Goal: Task Accomplishment & Management: Complete application form

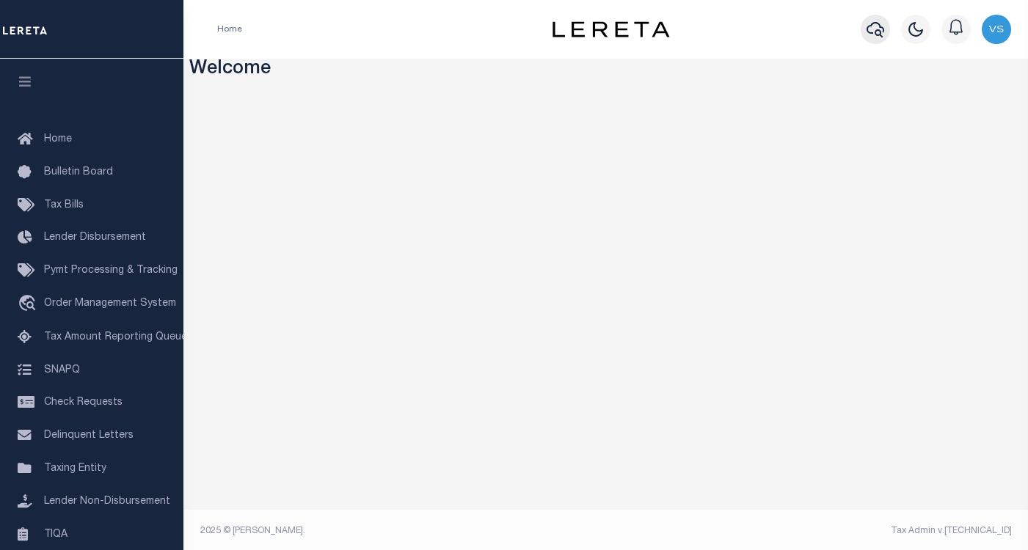
click at [879, 26] on icon "button" at bounding box center [875, 30] width 18 height 18
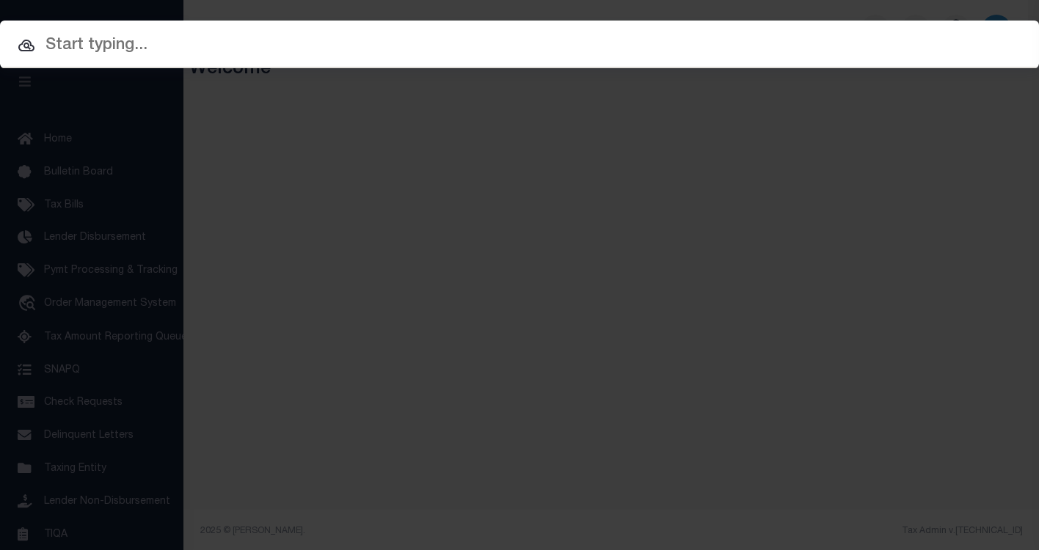
paste input "90005397"
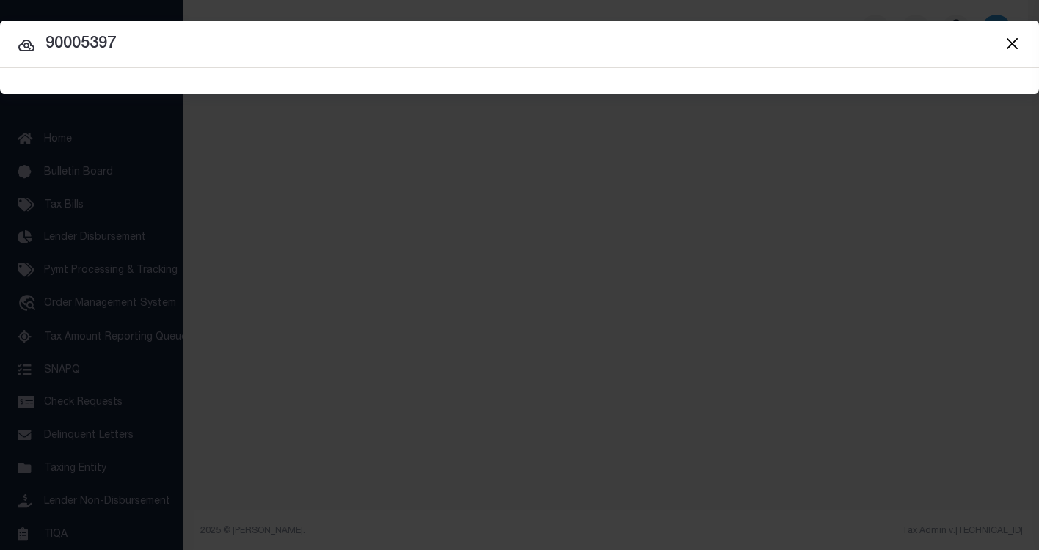
type input "90005397"
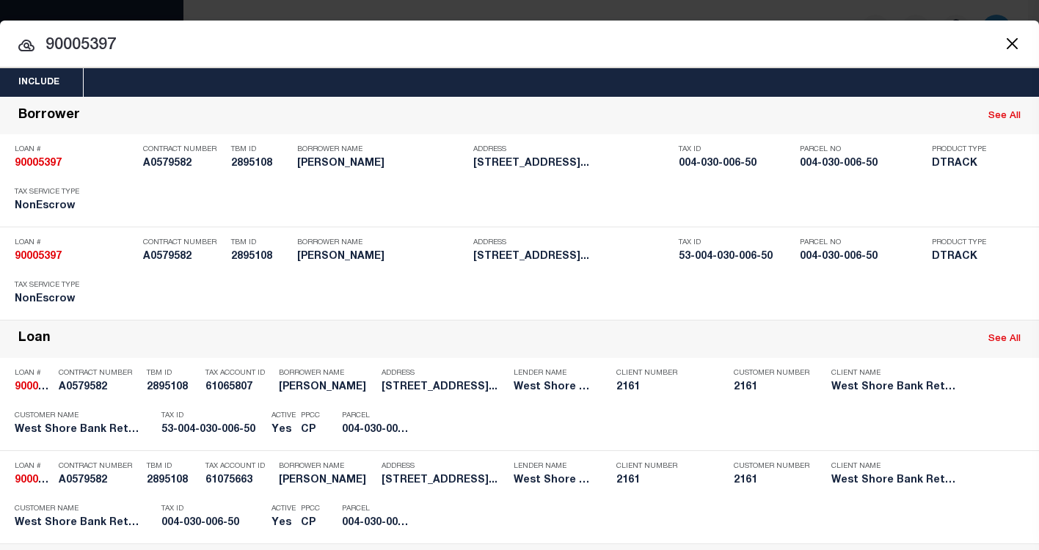
click at [156, 50] on input "90005397" at bounding box center [519, 46] width 1039 height 26
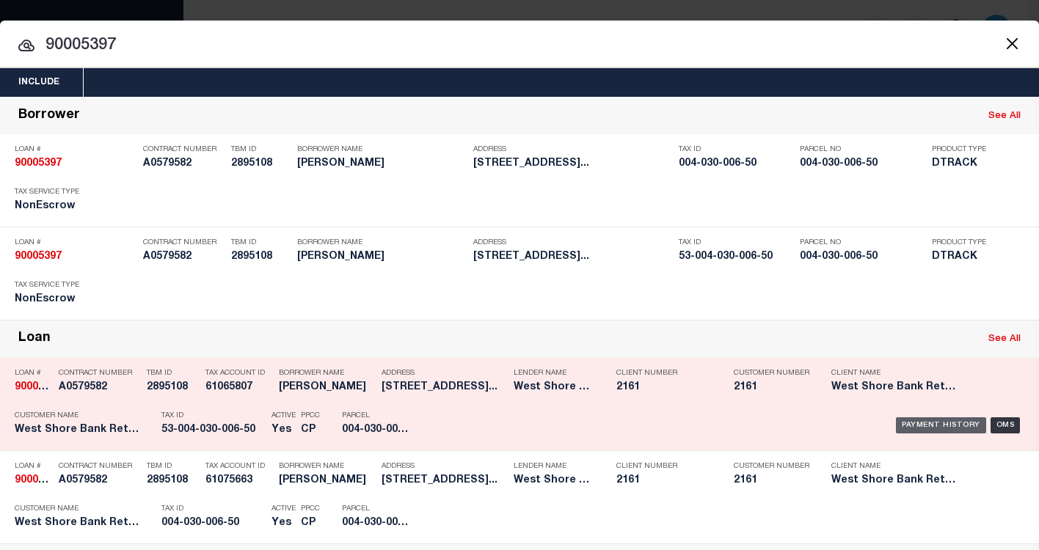
click at [903, 431] on div "Payment History" at bounding box center [941, 425] width 90 height 16
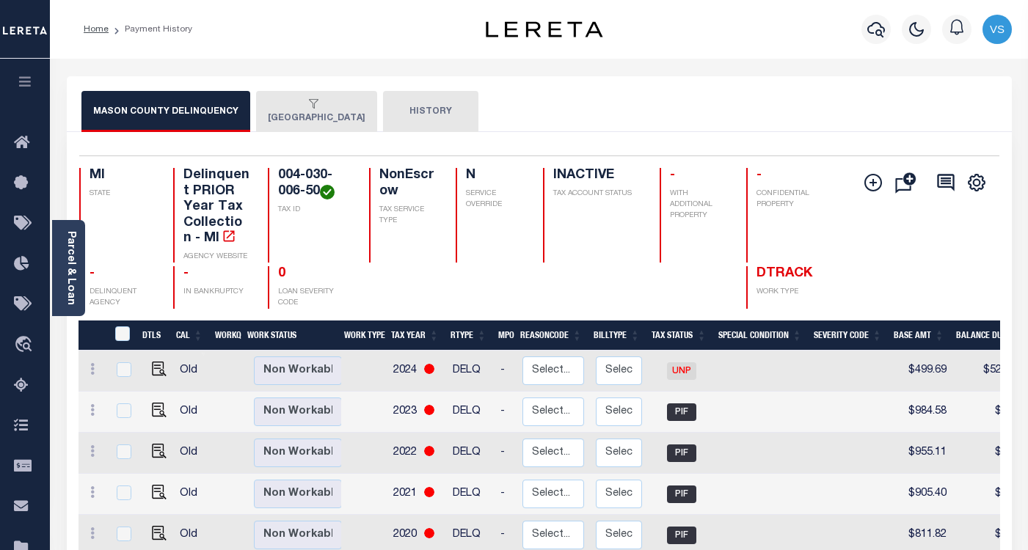
click at [291, 117] on button "EDEN TOWNSHIP" at bounding box center [316, 111] width 121 height 41
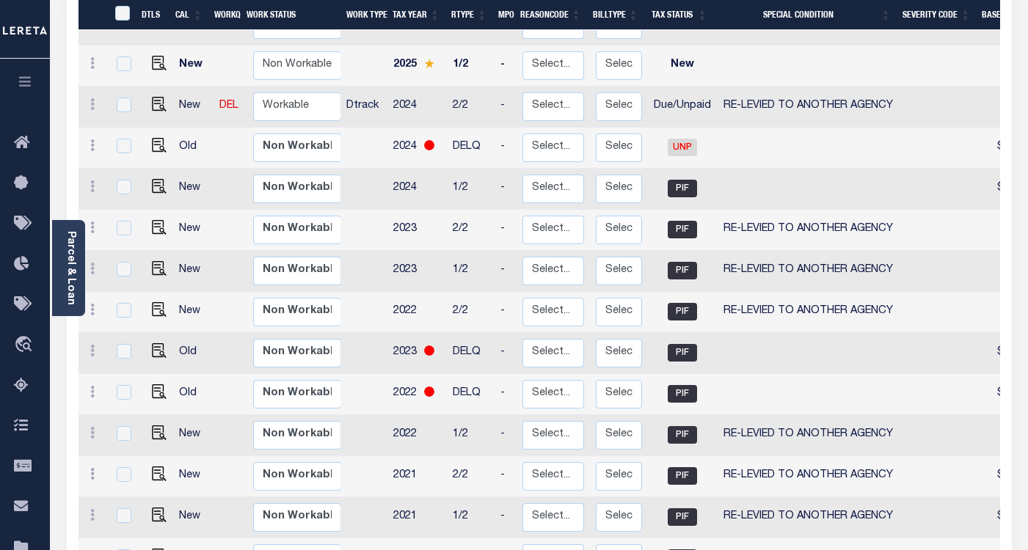
scroll to position [274, 0]
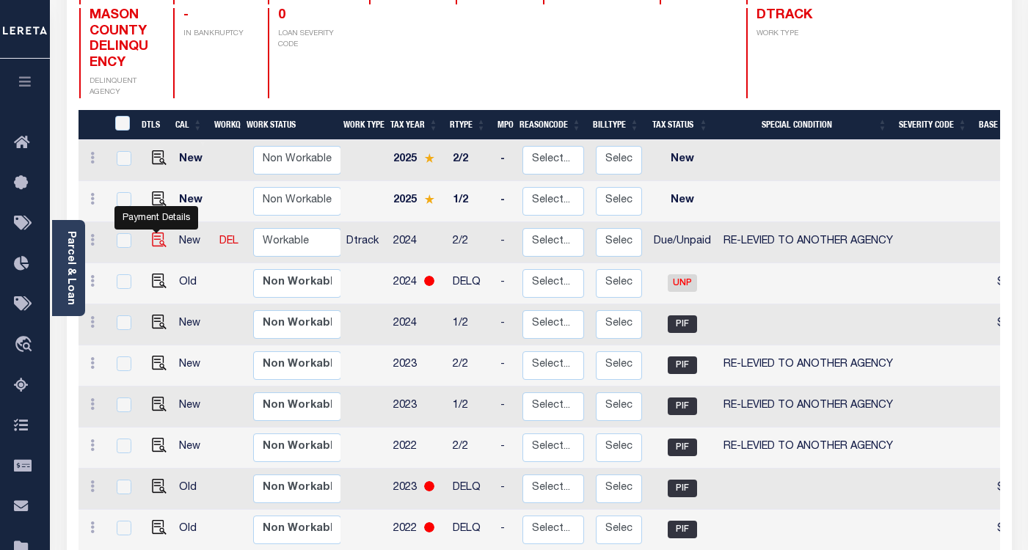
click at [156, 233] on img "" at bounding box center [159, 240] width 15 height 15
checkbox input "true"
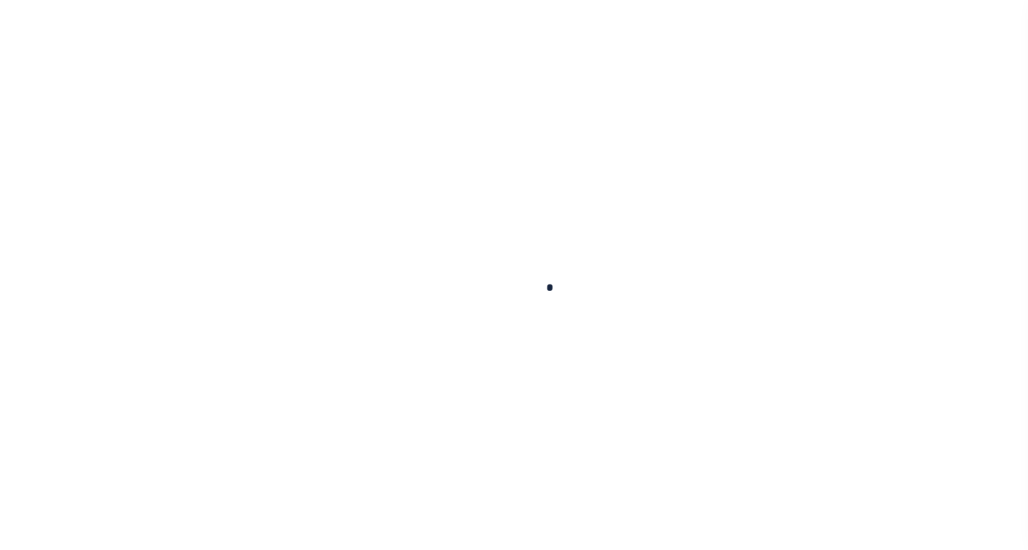
checkbox input "false"
type input "[DATE]"
select select "DUE"
select select "31"
type input "0"
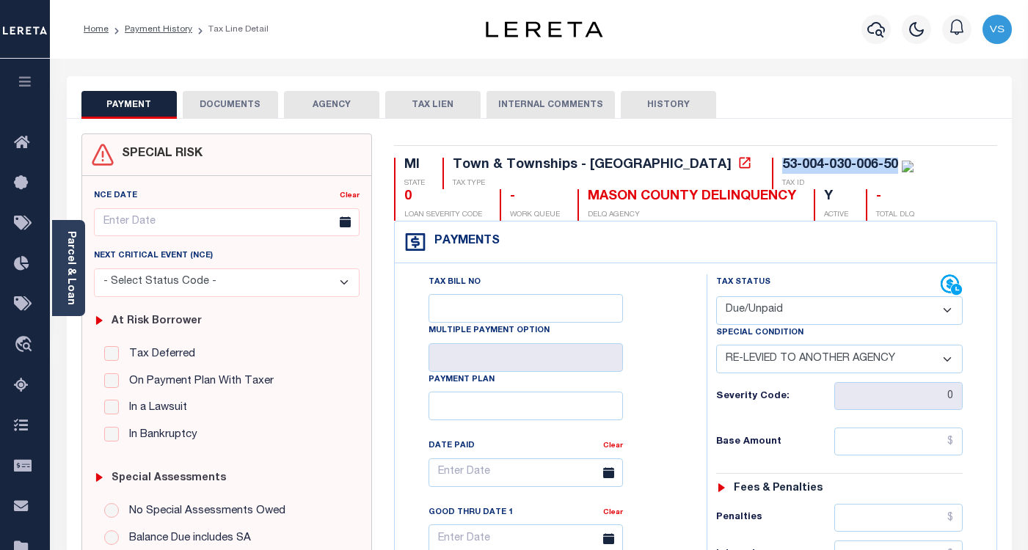
drag, startPoint x: 767, startPoint y: 166, endPoint x: 648, endPoint y: 165, distance: 118.1
click at [772, 165] on div "53-004-030-006-50 TAX ID" at bounding box center [843, 174] width 142 height 32
copy div "53-004-030-006-50"
click at [76, 259] on div "Parcel & Loan" at bounding box center [68, 268] width 33 height 96
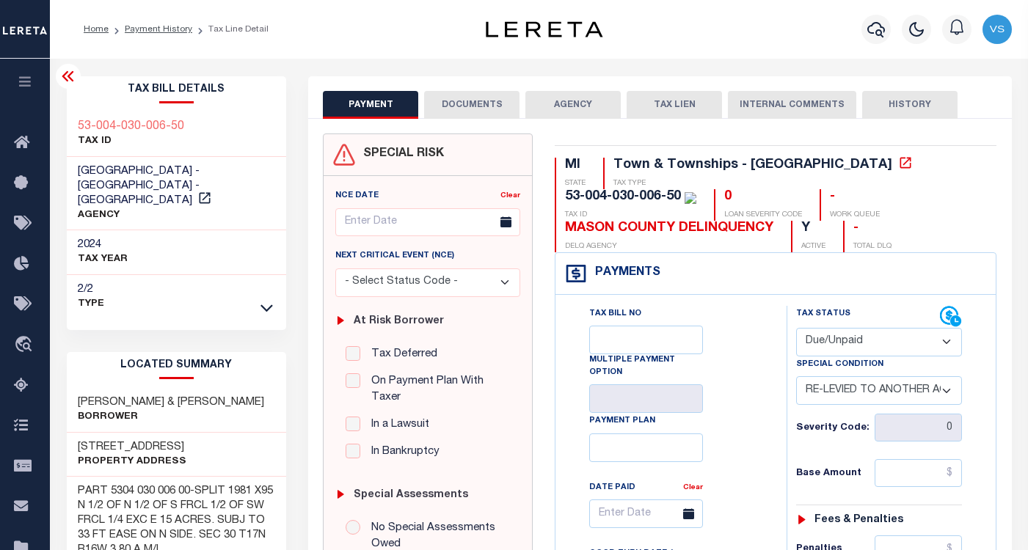
drag, startPoint x: 202, startPoint y: 435, endPoint x: 73, endPoint y: 427, distance: 129.3
click at [73, 433] on div "6632 S SCOTTVILLE RD Property Address" at bounding box center [177, 455] width 220 height 45
copy h3 "6632 S SCOTTVILLE RD"
drag, startPoint x: 209, startPoint y: 393, endPoint x: 78, endPoint y: 380, distance: 132.0
click at [78, 388] on div "KAPALA TYRONE & AMY Borrower" at bounding box center [177, 410] width 220 height 45
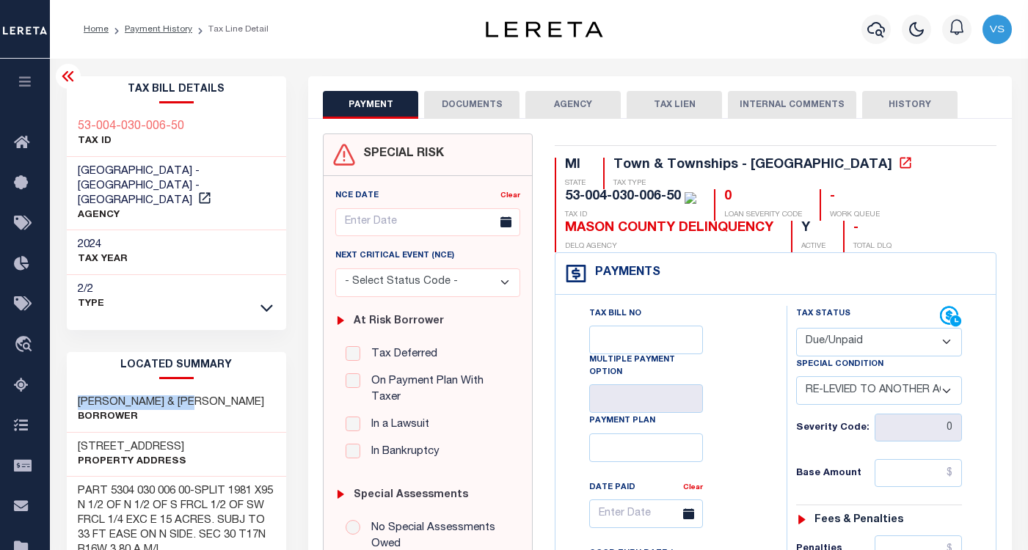
copy h3 "KAPALA TYRONE & AMY"
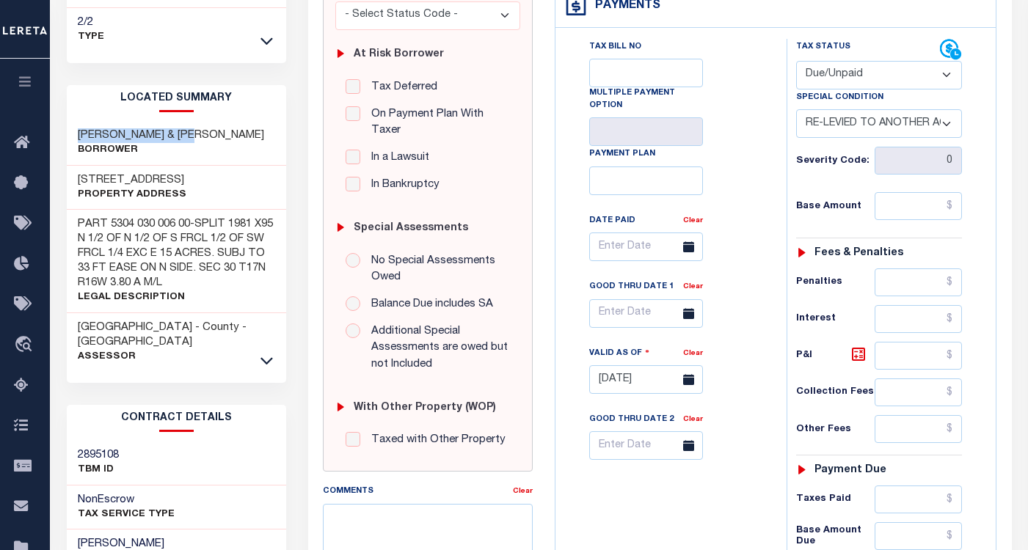
scroll to position [488, 0]
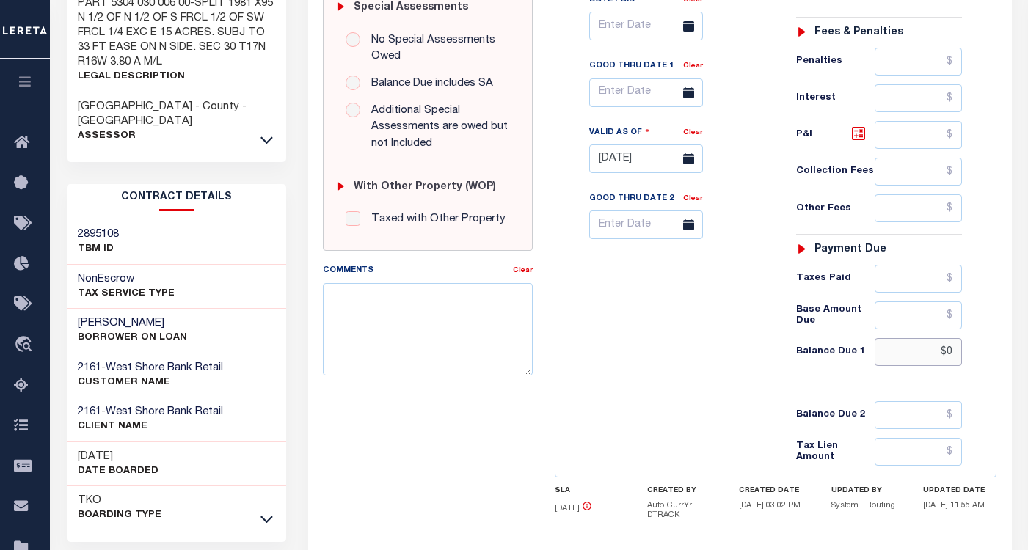
click at [951, 355] on input "$0" at bounding box center [918, 352] width 88 height 28
type input "$"
paste input "574.66"
type input "$574.66"
type input "10/01/2025"
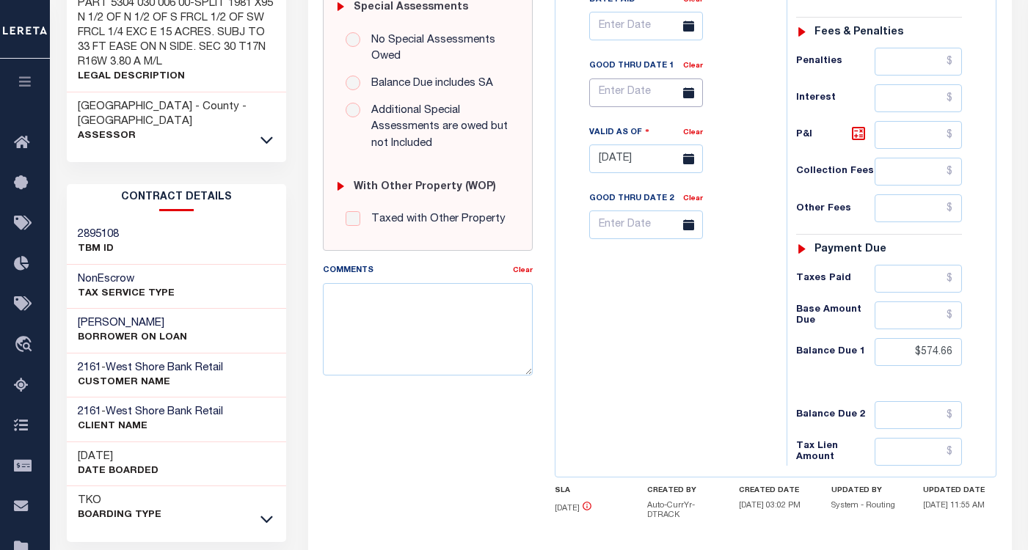
click at [618, 92] on input "text" at bounding box center [646, 92] width 114 height 29
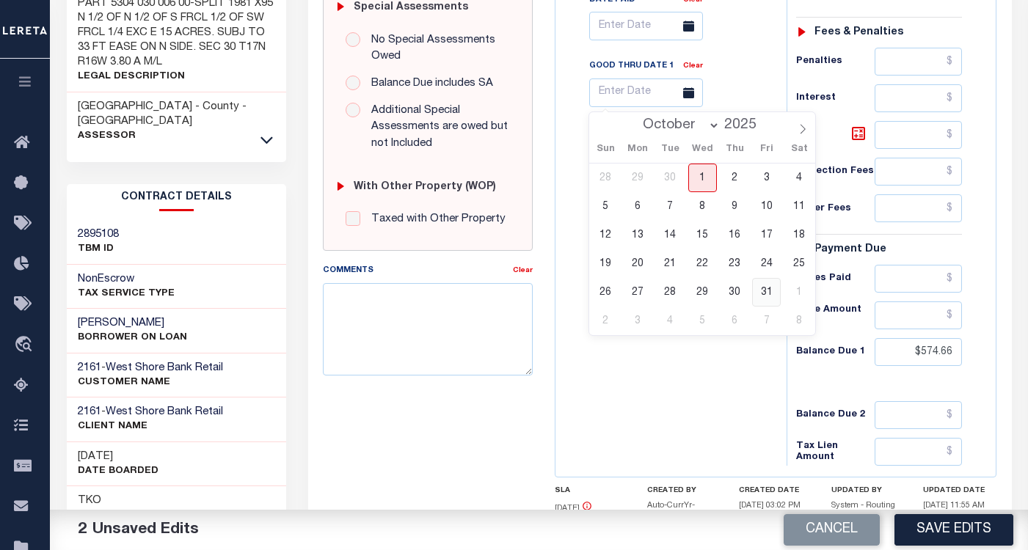
click at [760, 292] on span "31" at bounding box center [766, 292] width 29 height 29
type input "[DATE]"
click at [770, 293] on span "31" at bounding box center [766, 292] width 29 height 29
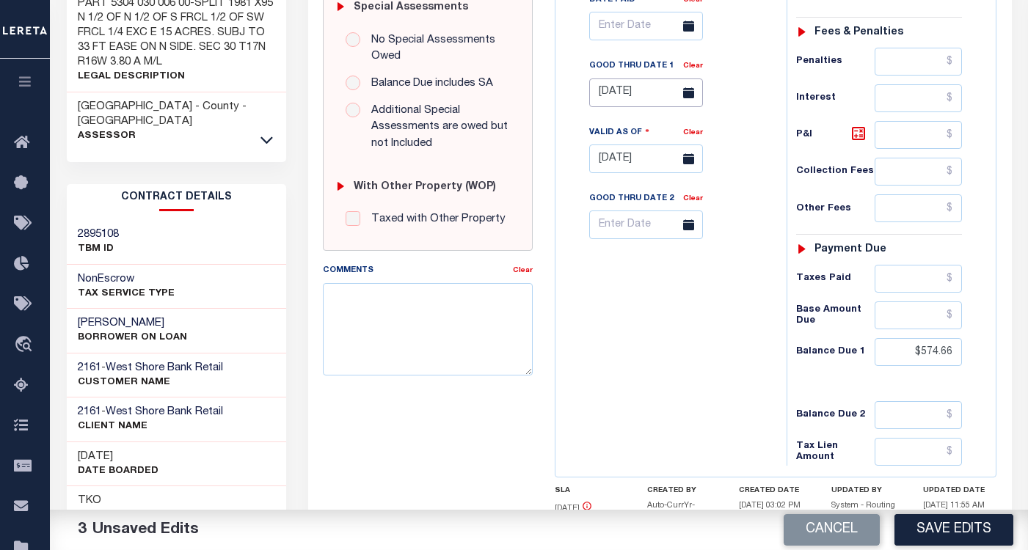
scroll to position [277, 0]
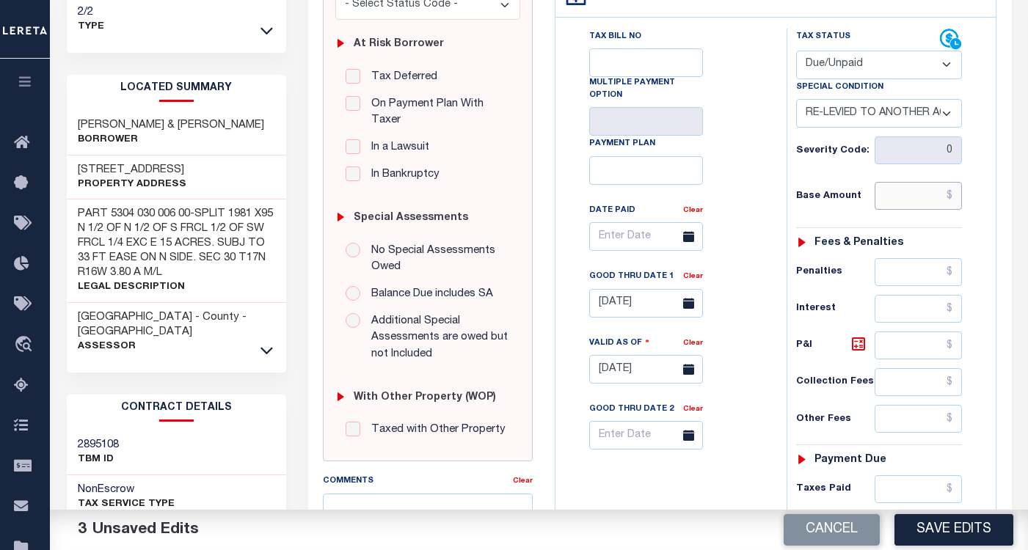
drag, startPoint x: 915, startPoint y: 195, endPoint x: 935, endPoint y: 206, distance: 23.3
click at [915, 195] on input "text" at bounding box center [918, 196] width 88 height 28
paste input "504.63"
type input "$504.63"
click at [855, 347] on icon at bounding box center [858, 344] width 18 height 18
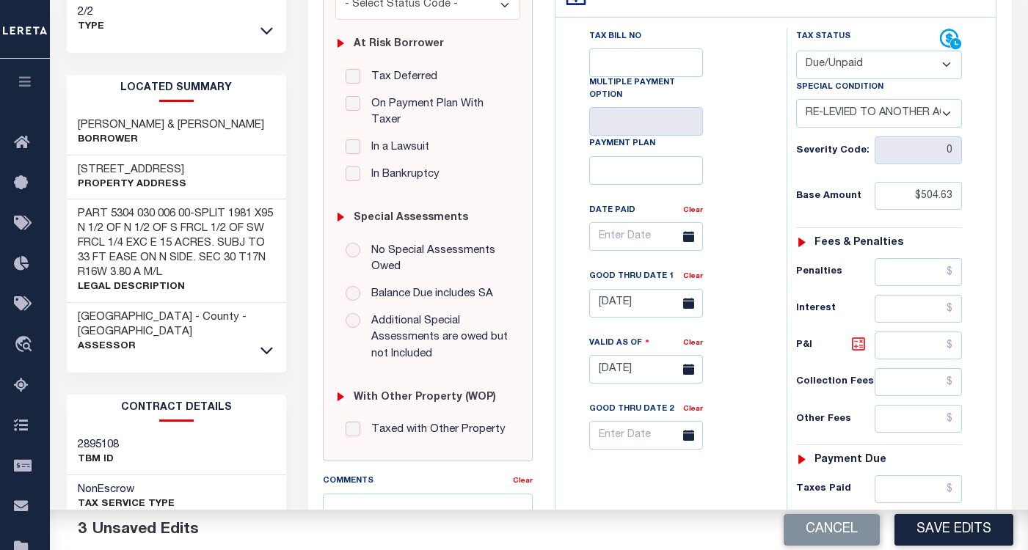
type input "$70.03"
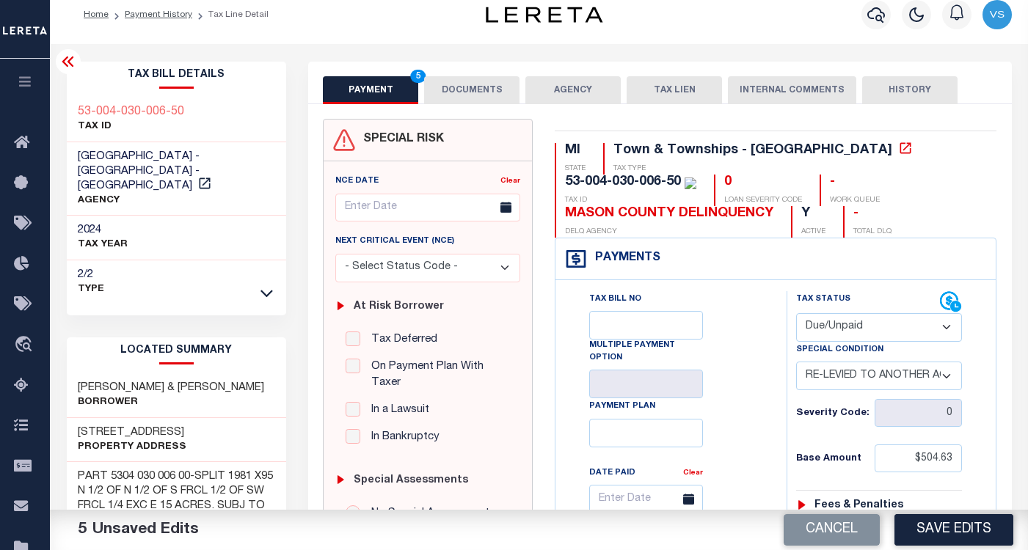
scroll to position [0, 0]
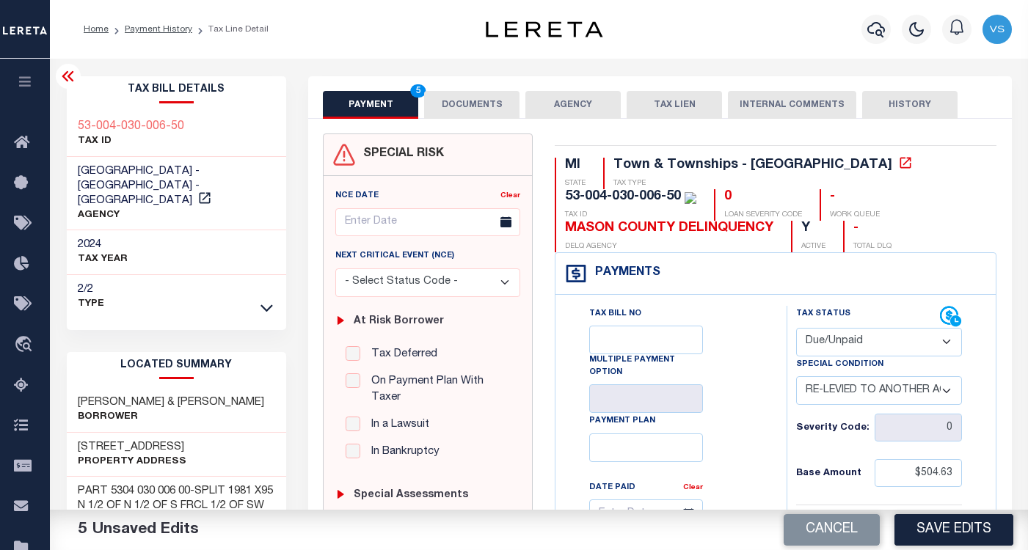
click at [457, 111] on button "DOCUMENTS" at bounding box center [471, 105] width 95 height 28
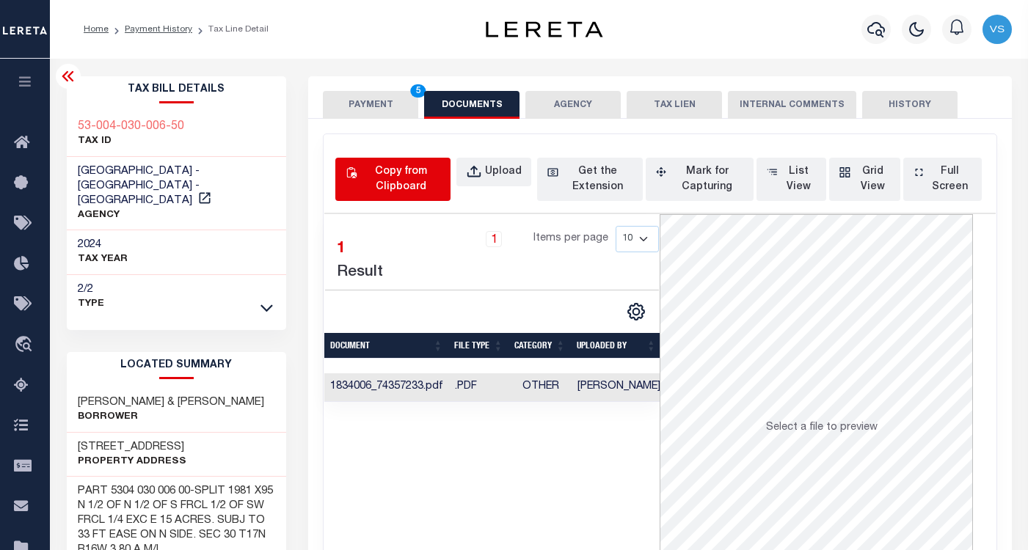
click at [419, 186] on div "Copy from Clipboard" at bounding box center [400, 179] width 81 height 31
select select "POP"
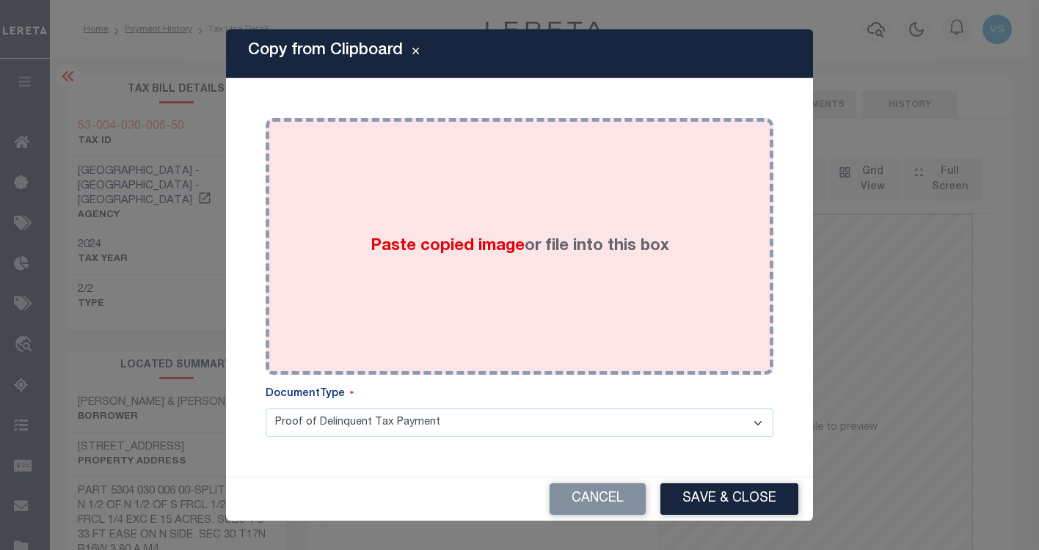
click at [593, 286] on div "Paste copied image or file into this box" at bounding box center [520, 246] width 486 height 235
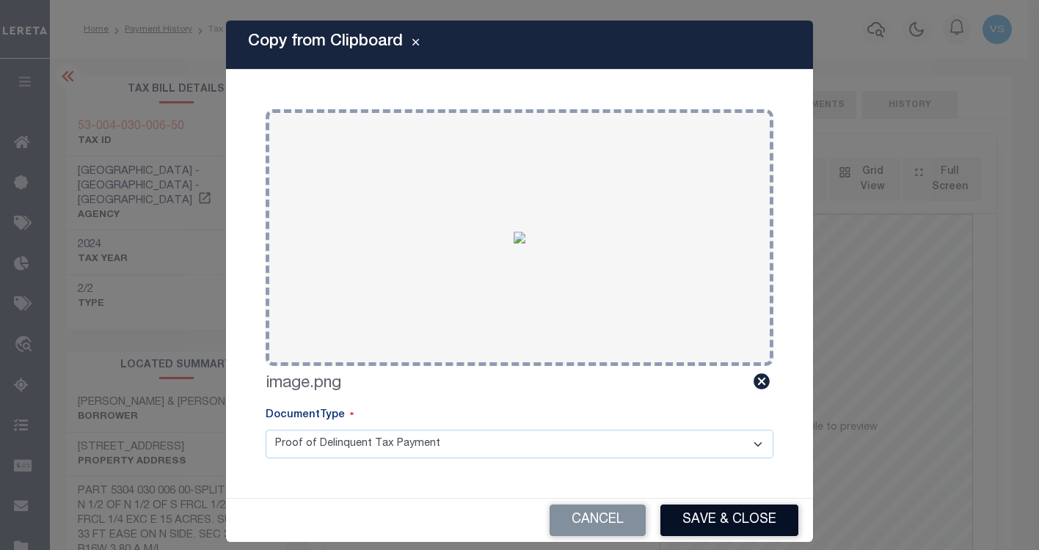
click at [717, 505] on button "Save & Close" at bounding box center [729, 521] width 138 height 32
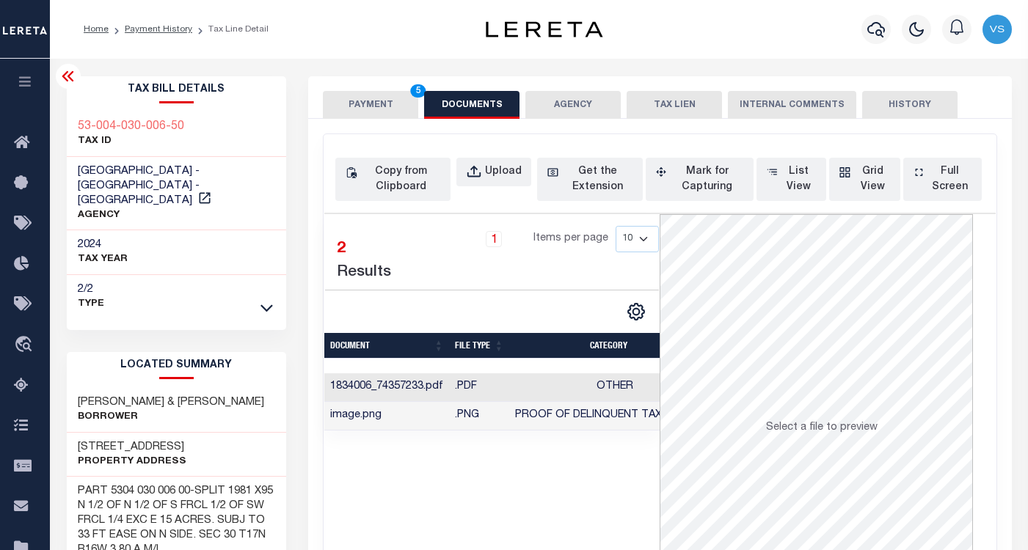
click at [373, 115] on button "PAYMENT 5" at bounding box center [370, 105] width 95 height 28
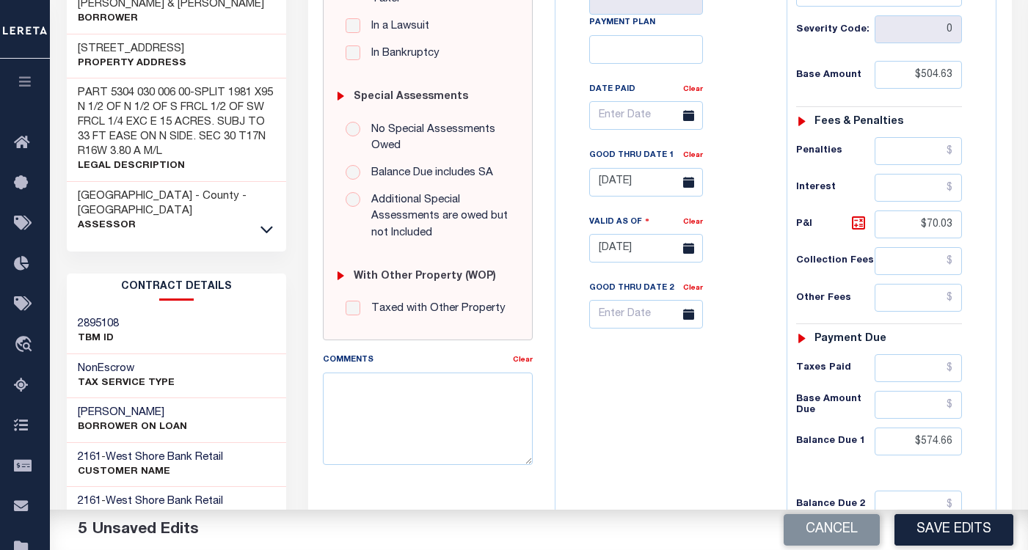
scroll to position [447, 0]
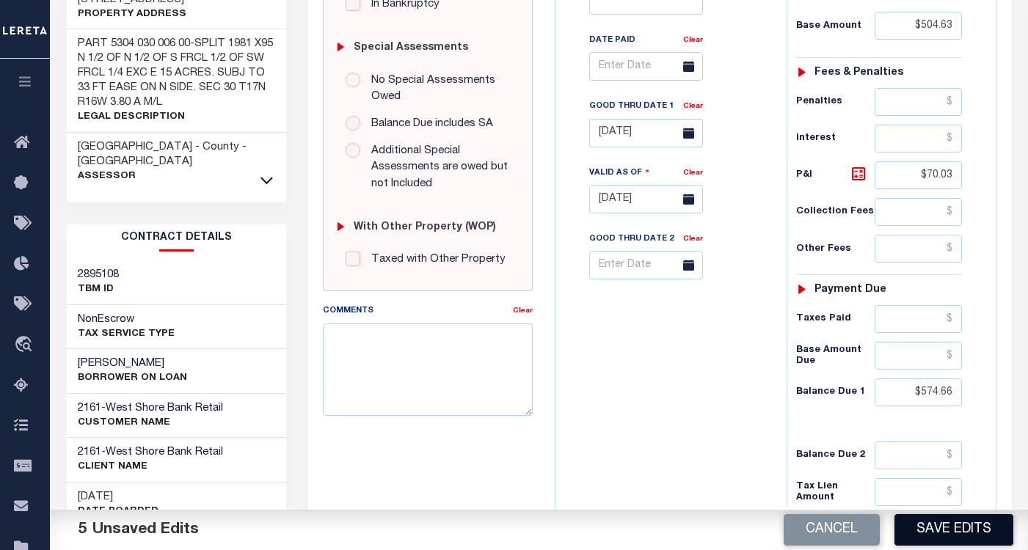
click at [912, 527] on button "Save Edits" at bounding box center [953, 530] width 119 height 32
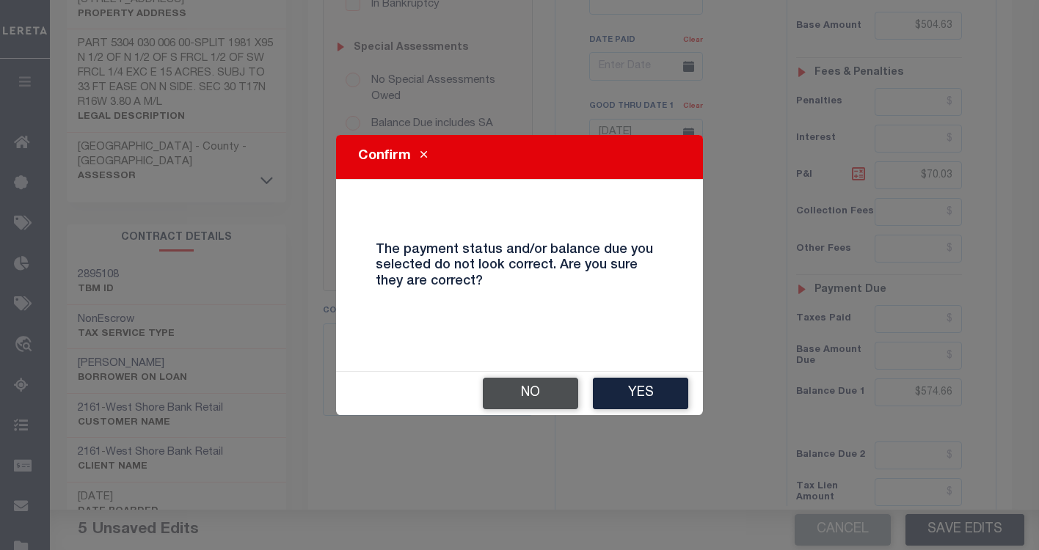
click at [525, 399] on button "No" at bounding box center [530, 394] width 95 height 32
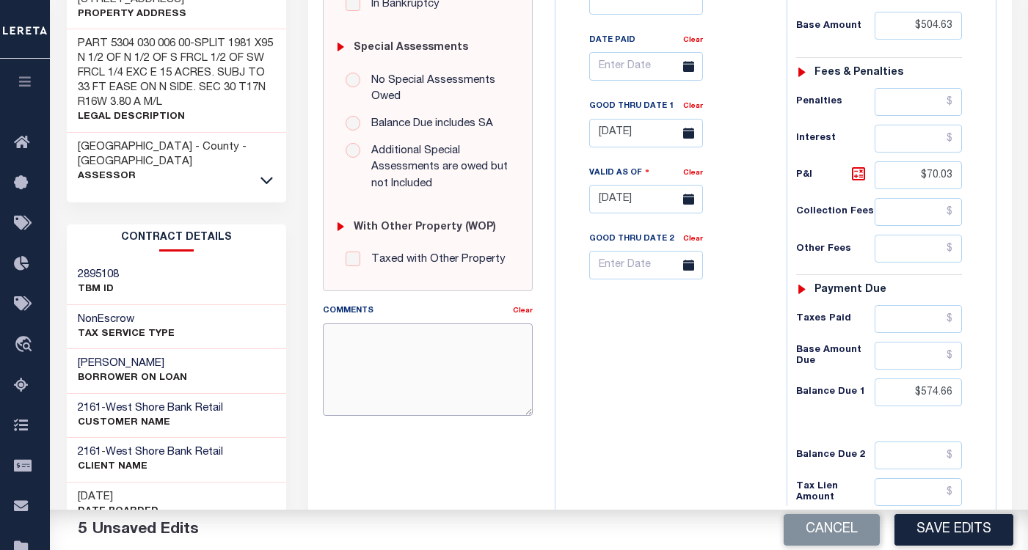
click at [397, 384] on textarea "Comments" at bounding box center [428, 369] width 210 height 92
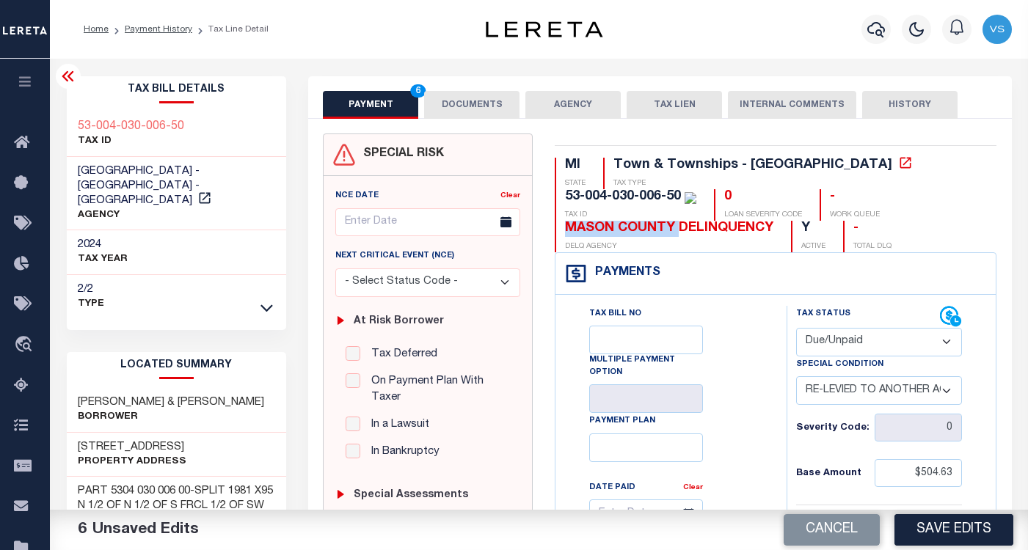
drag, startPoint x: 750, startPoint y: 201, endPoint x: 863, endPoint y: 201, distance: 113.0
click at [773, 221] on div "MASON COUNTY DELINQUENCY" at bounding box center [669, 229] width 208 height 16
copy div "MASON COUNTY"
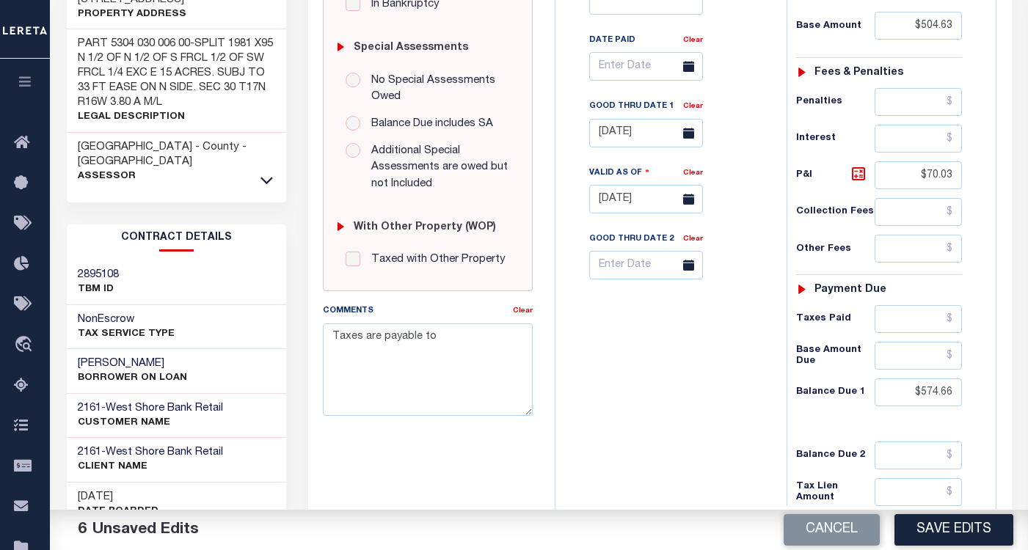
scroll to position [547, 0]
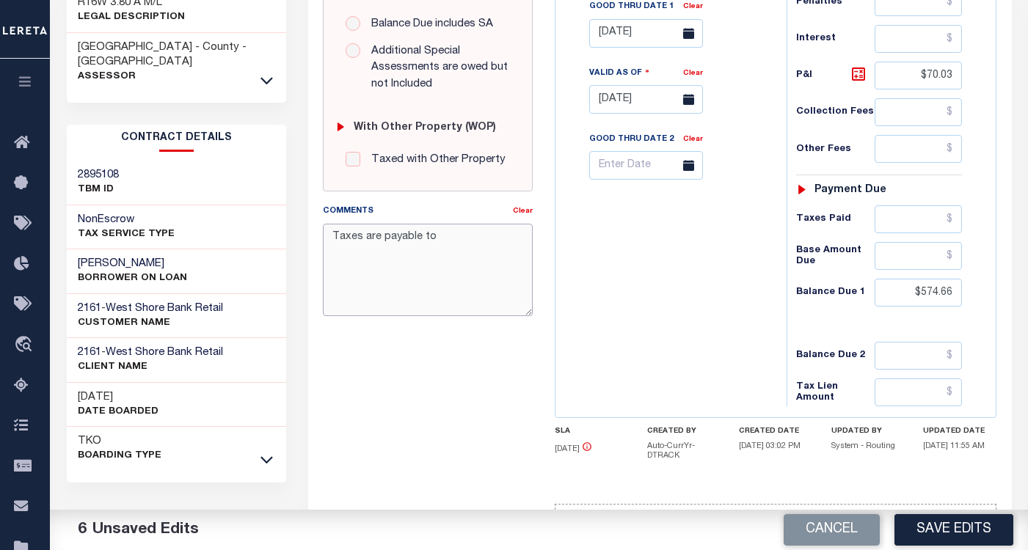
click at [458, 241] on textarea "Taxes are payable to" at bounding box center [428, 270] width 210 height 92
paste textarea "MASON COUNTY"
type textarea "Taxes are payable to MASON COUNTY - VS"
click at [901, 528] on button "Save Edits" at bounding box center [953, 530] width 119 height 32
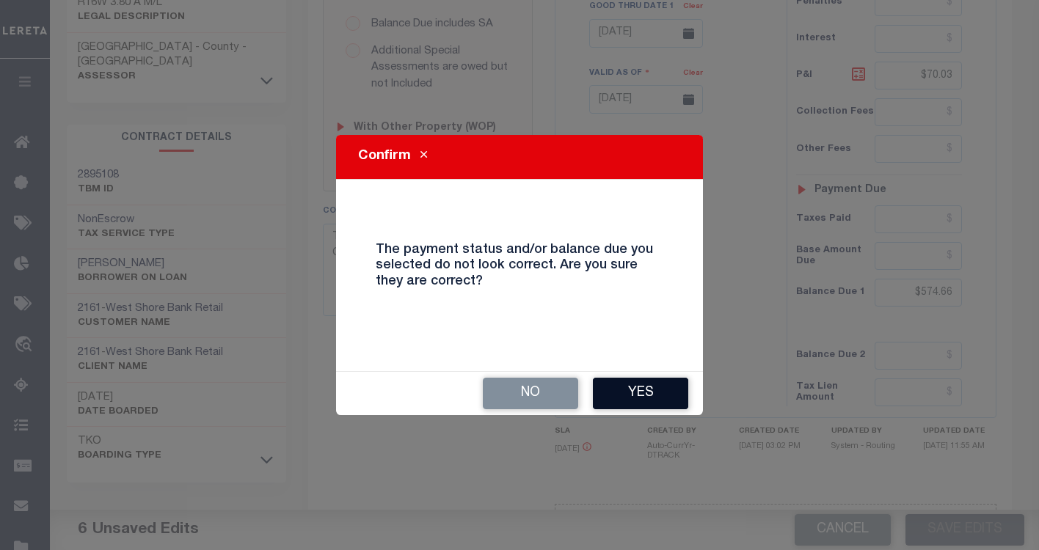
click at [629, 392] on button "Yes" at bounding box center [640, 394] width 95 height 32
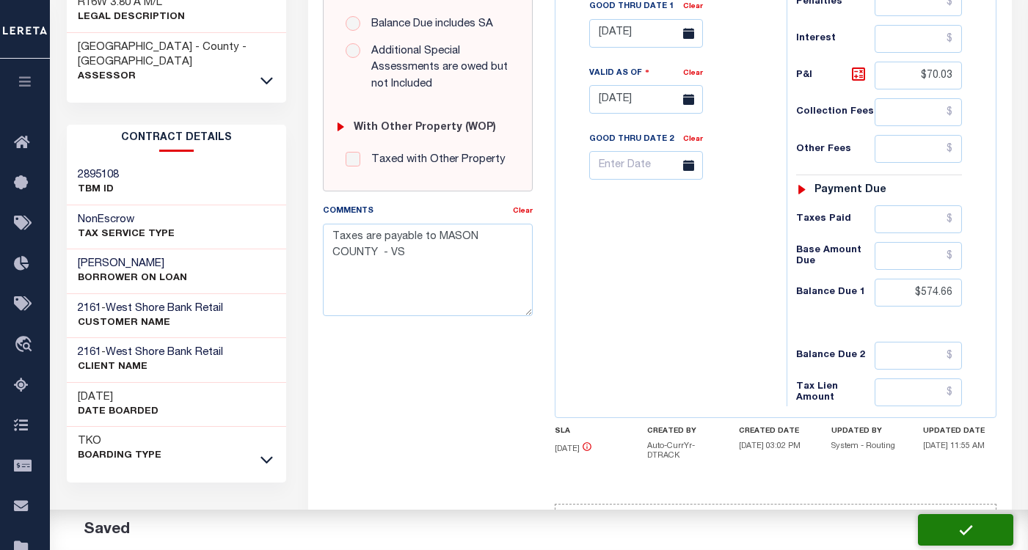
checkbox input "false"
type input "$504.63"
type input "$70.03"
type input "$574.66"
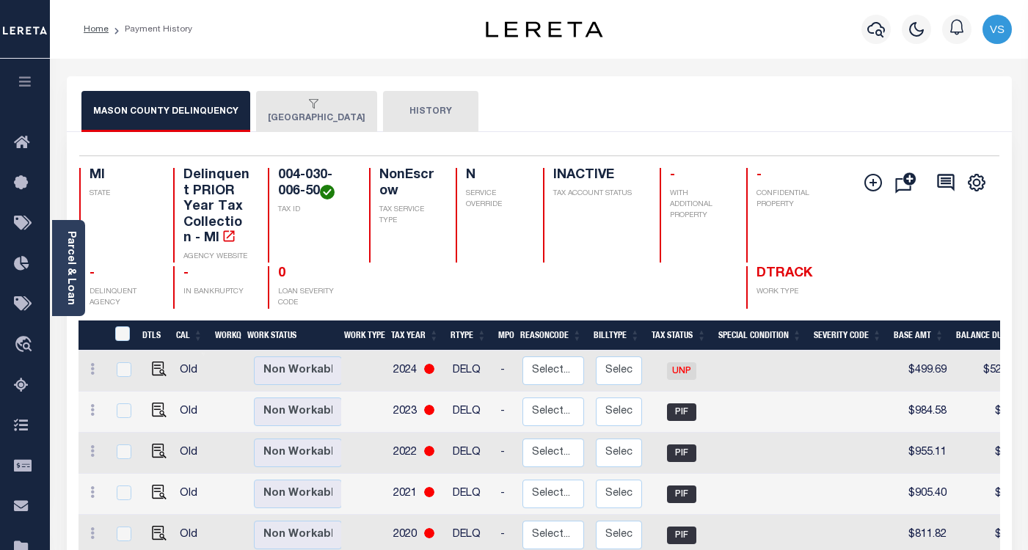
click at [276, 114] on button "EDEN TOWNSHIP" at bounding box center [316, 111] width 121 height 41
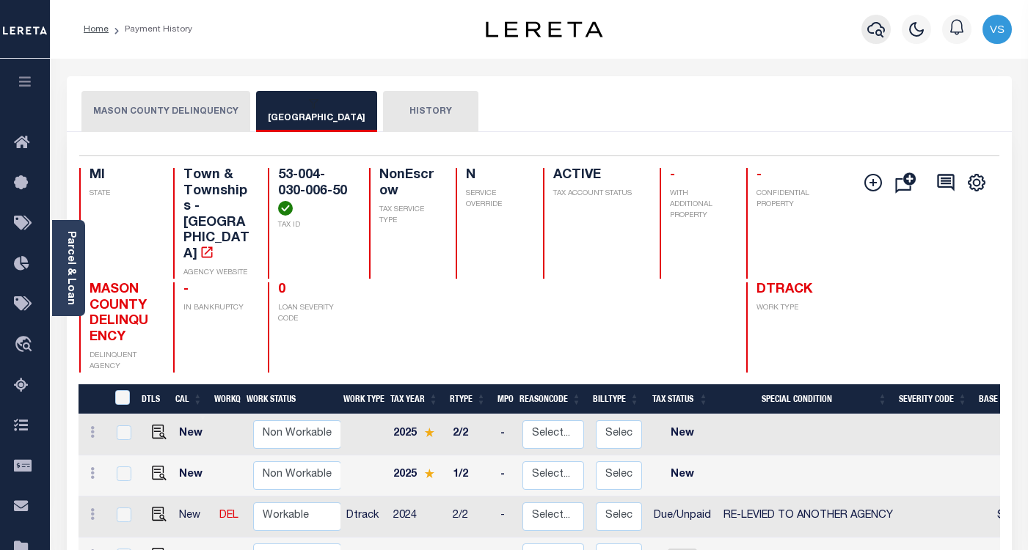
drag, startPoint x: 877, startPoint y: 29, endPoint x: 629, endPoint y: 107, distance: 259.8
click at [876, 29] on icon "button" at bounding box center [876, 30] width 18 height 18
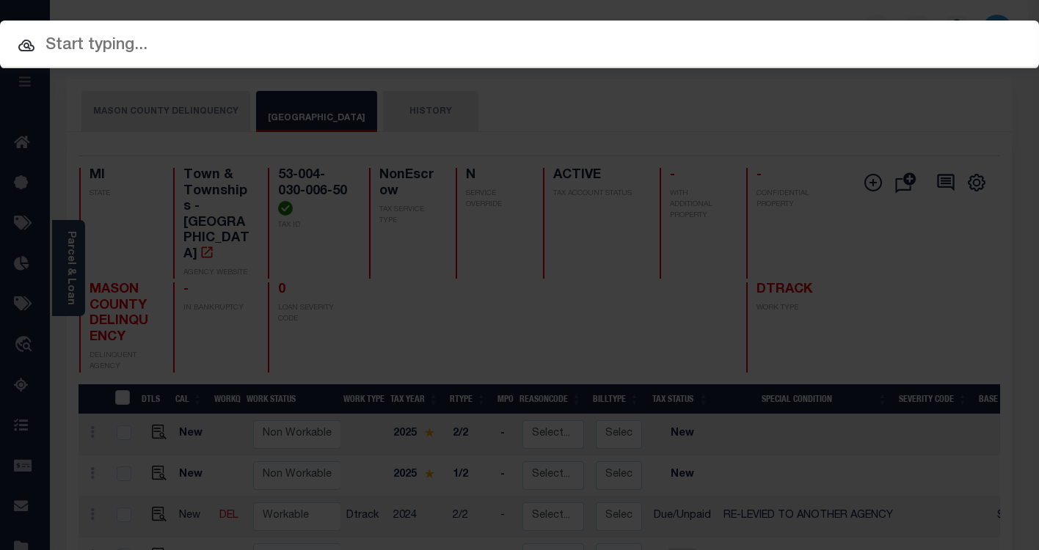
paste input "22112ND"
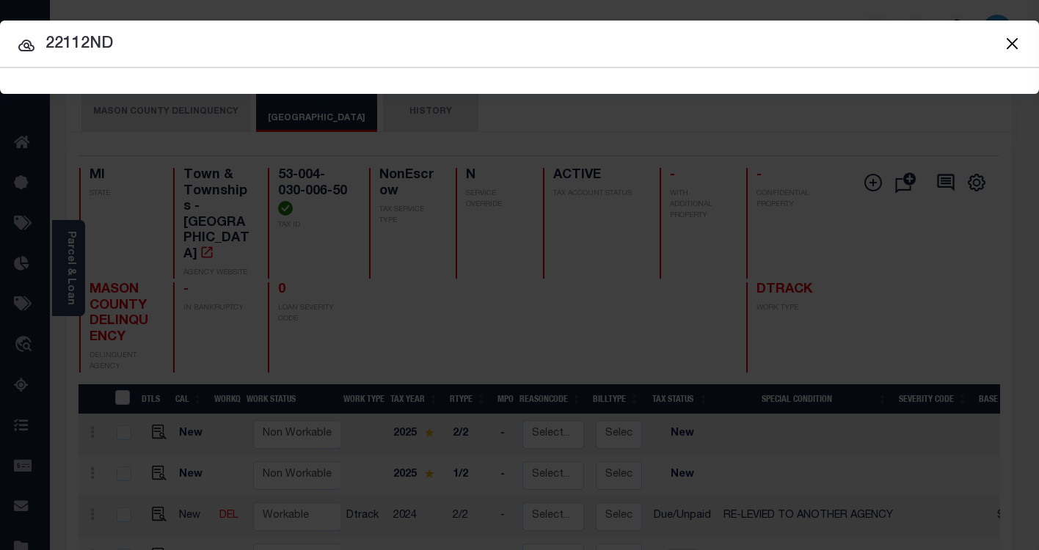
type input "22112ND"
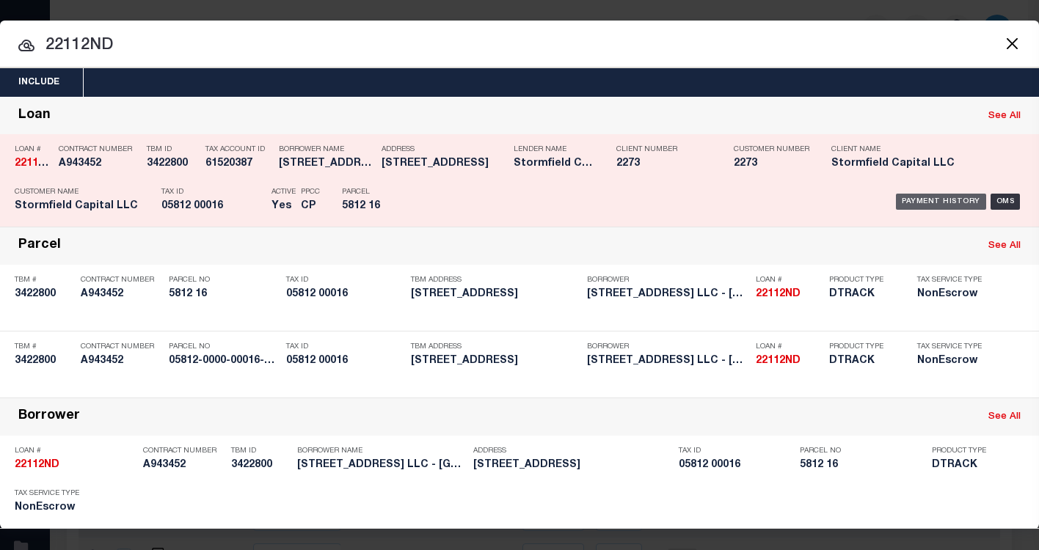
click at [907, 208] on div "Payment History" at bounding box center [941, 202] width 90 height 16
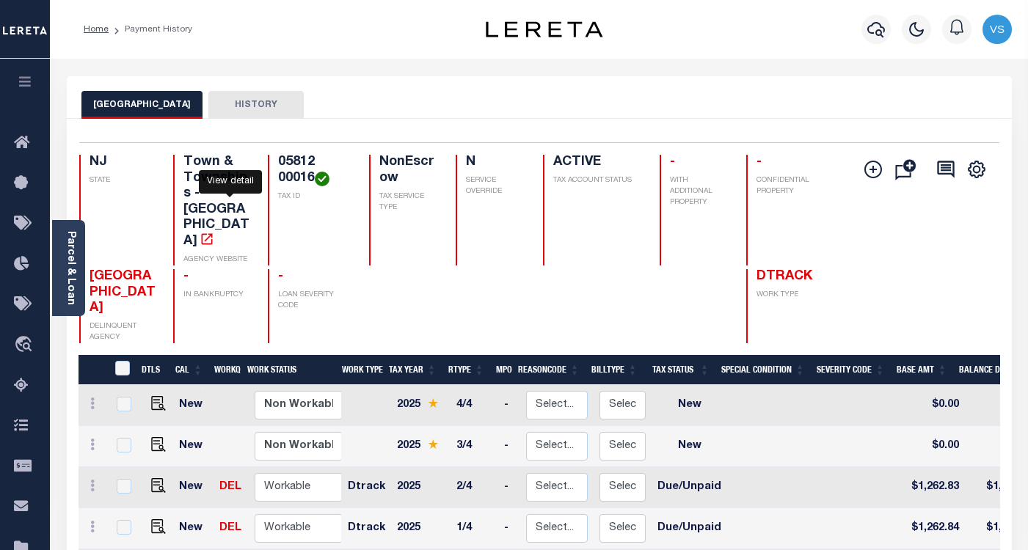
click at [214, 232] on icon "" at bounding box center [207, 239] width 15 height 15
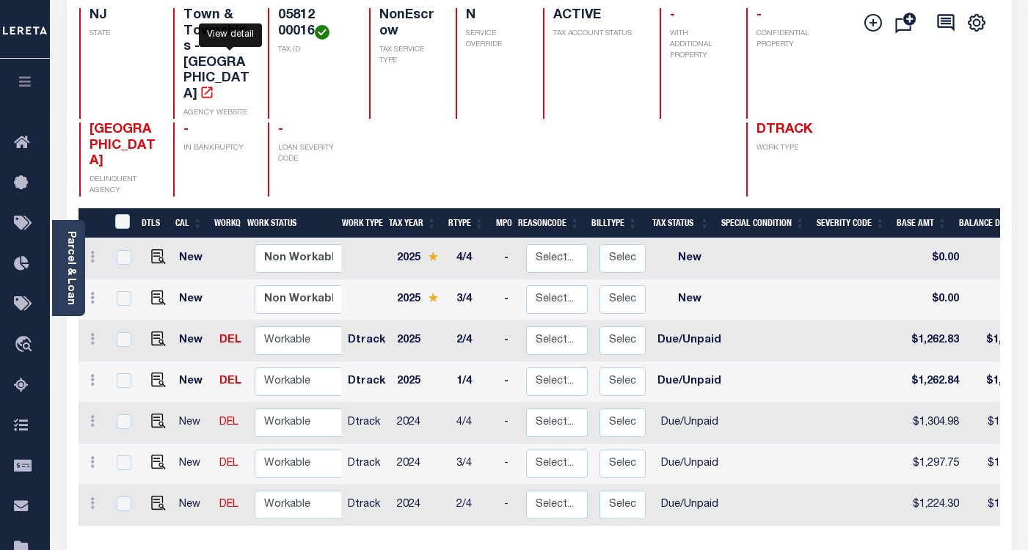
scroll to position [220, 0]
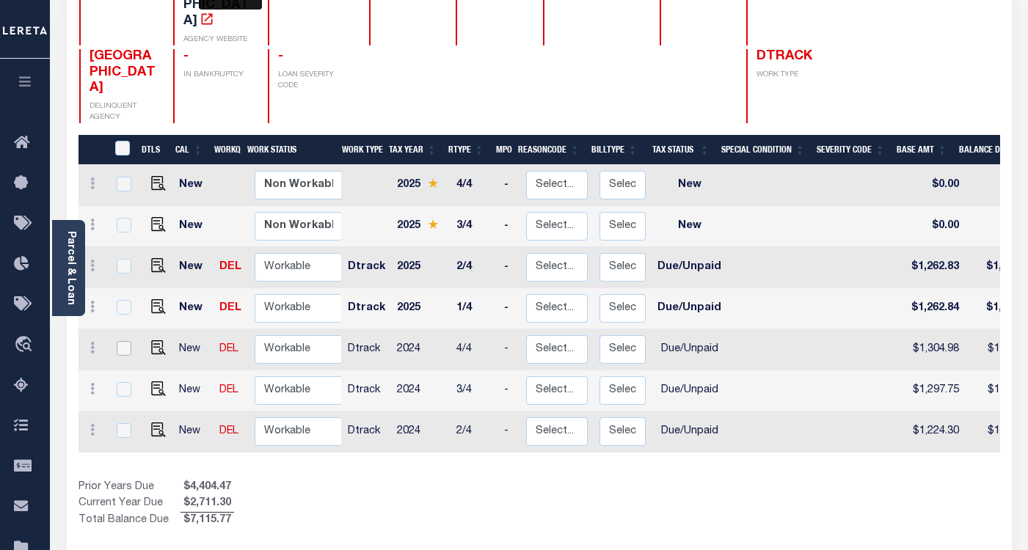
click at [122, 341] on input "checkbox" at bounding box center [124, 348] width 15 height 15
checkbox input "true"
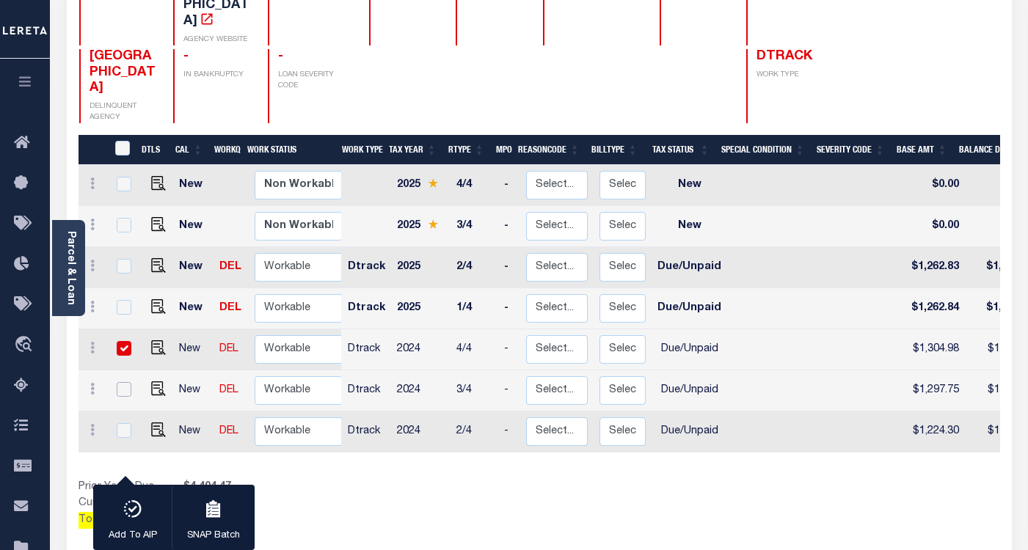
click at [125, 382] on input "checkbox" at bounding box center [124, 389] width 15 height 15
checkbox input "true"
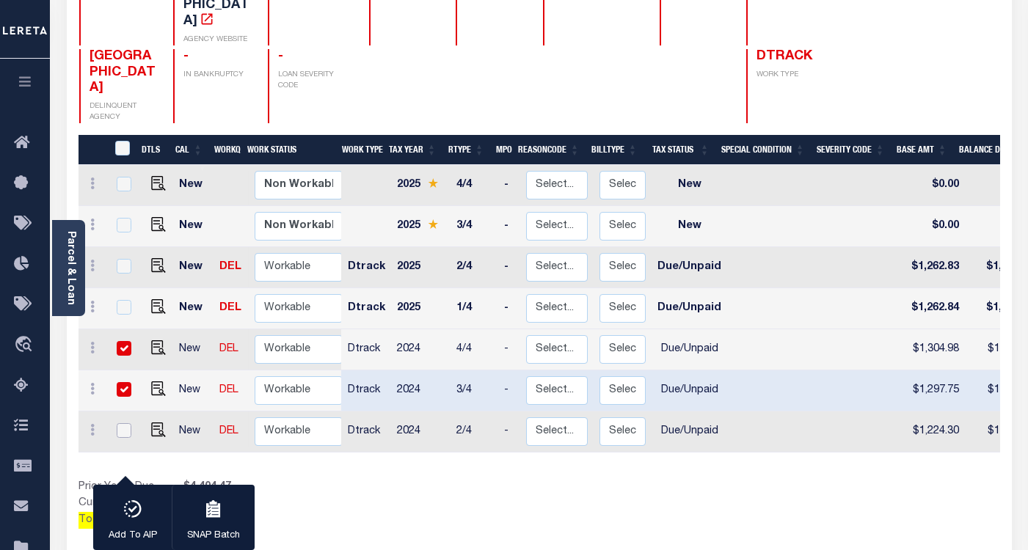
click at [122, 423] on input "checkbox" at bounding box center [124, 430] width 15 height 15
checkbox input "true"
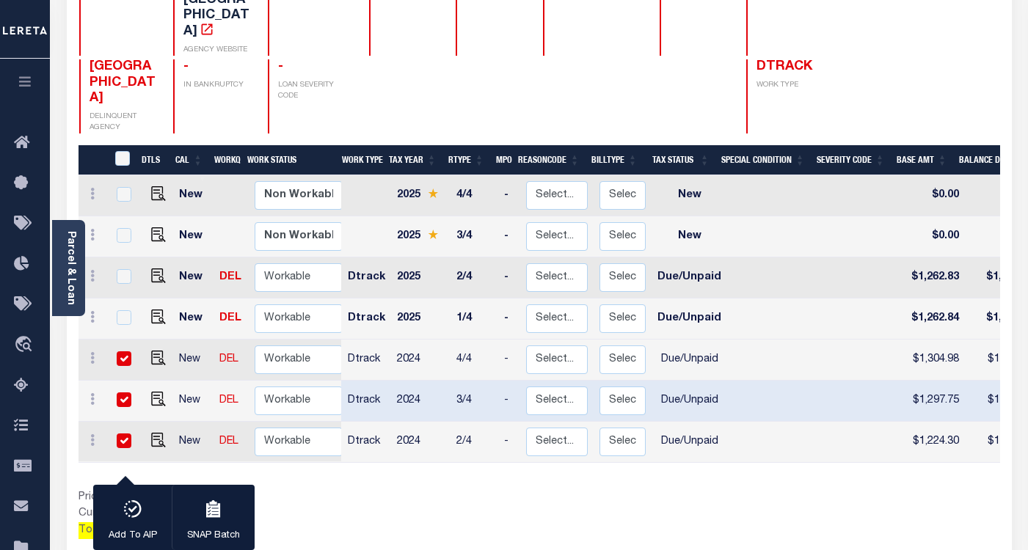
scroll to position [1, 0]
click at [123, 432] on input "checkbox" at bounding box center [124, 439] width 15 height 15
checkbox input "false"
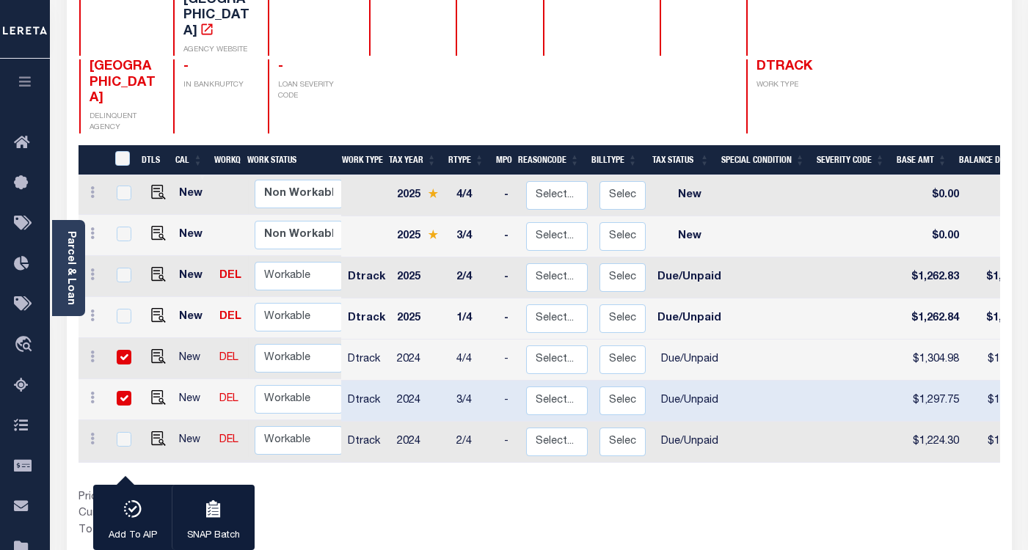
click at [119, 391] on input "checkbox" at bounding box center [124, 398] width 15 height 15
checkbox input "false"
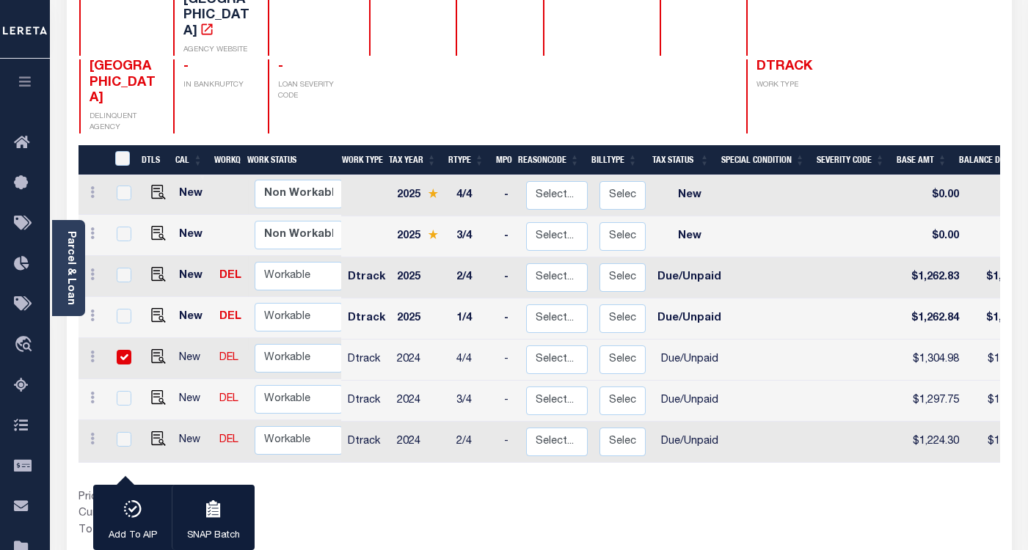
click at [123, 350] on input "checkbox" at bounding box center [124, 357] width 15 height 15
checkbox input "false"
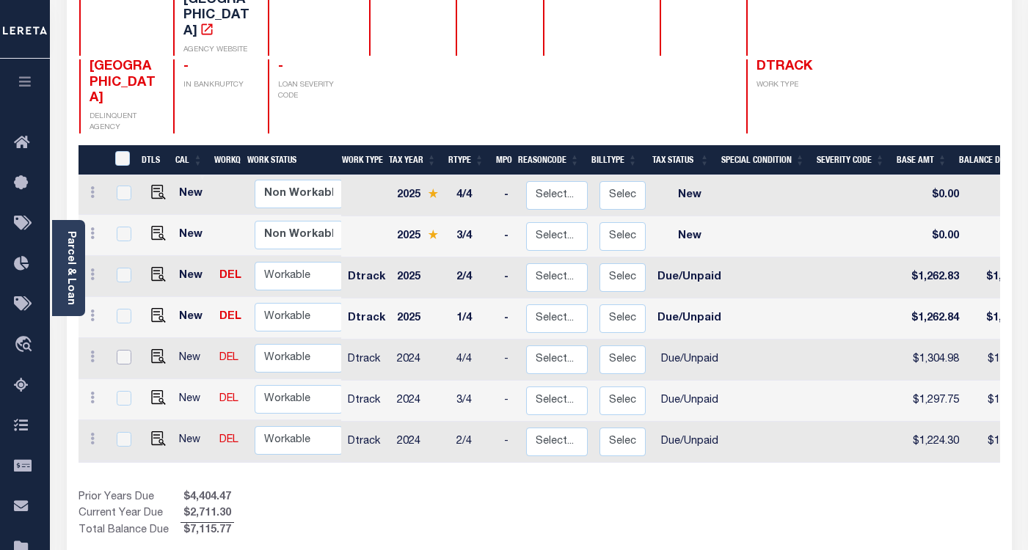
scroll to position [283, 0]
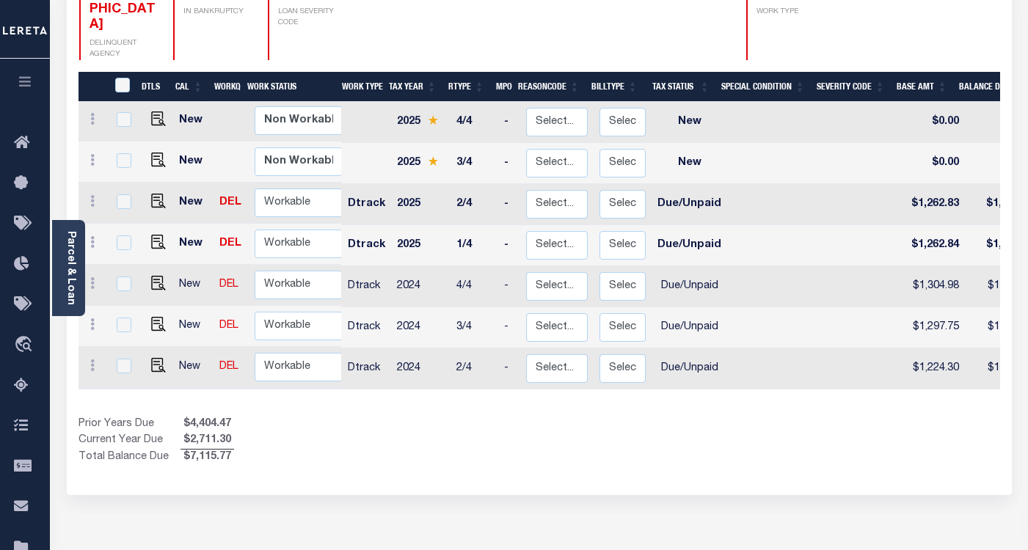
click at [923, 266] on td "$1,304.98" at bounding box center [933, 286] width 62 height 41
checkbox input "true"
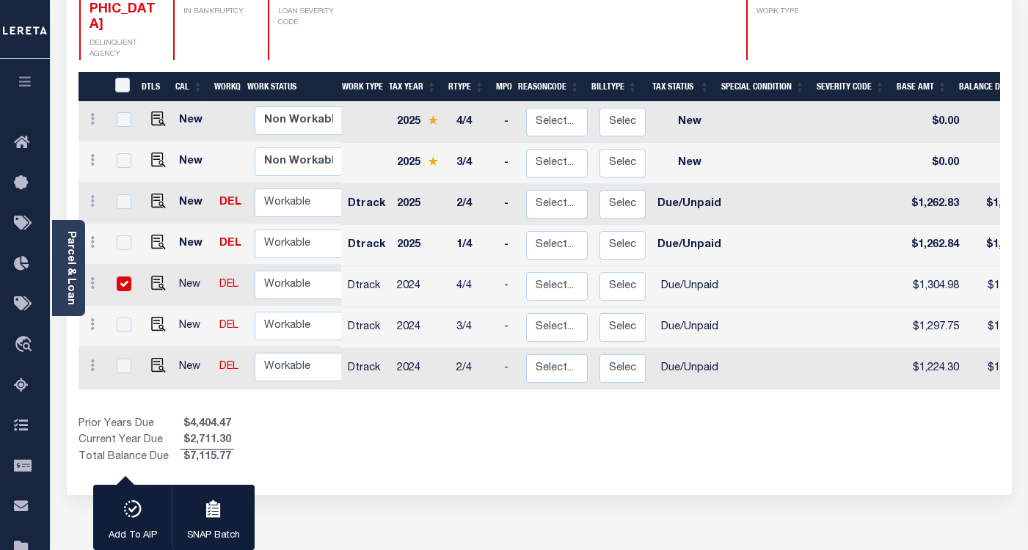
click at [923, 266] on td "$1,304.98" at bounding box center [933, 286] width 62 height 41
checkbox input "false"
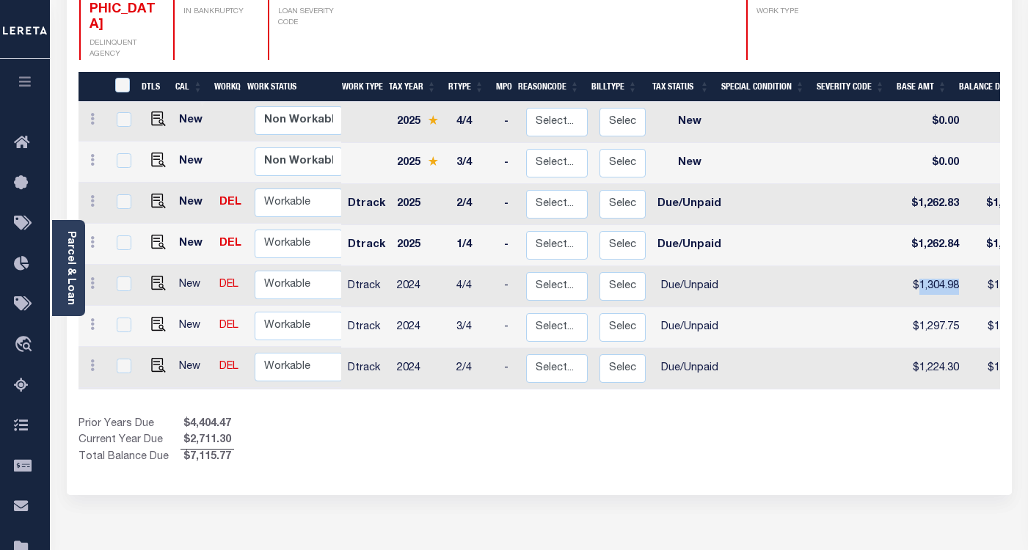
copy td "1,304.98"
click at [929, 307] on td "$1,297.75" at bounding box center [933, 327] width 62 height 41
checkbox input "true"
click at [929, 307] on td "$1,297.75" at bounding box center [933, 327] width 62 height 41
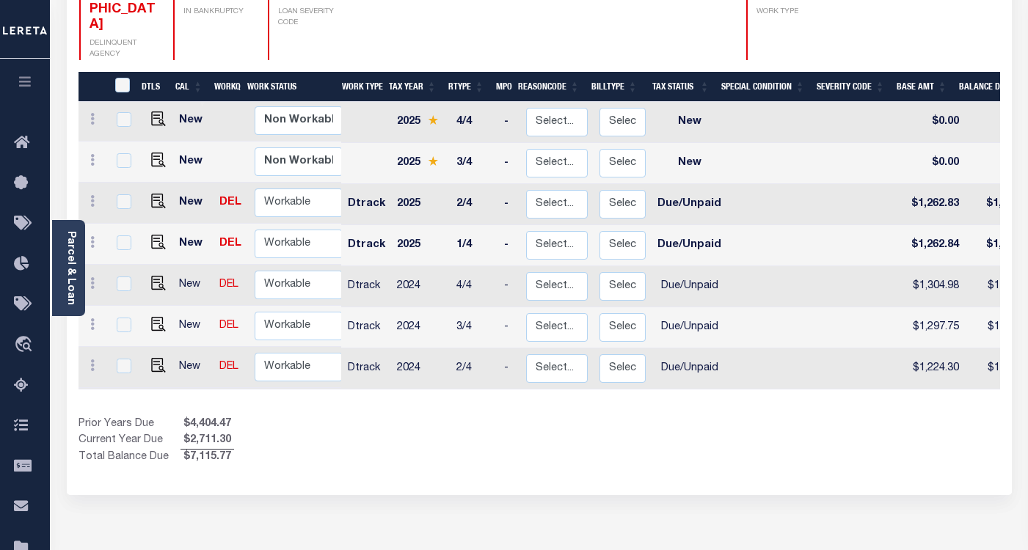
checkbox input "false"
copy td "1,297.75"
click at [927, 348] on td "$1,224.30" at bounding box center [933, 368] width 62 height 41
checkbox input "true"
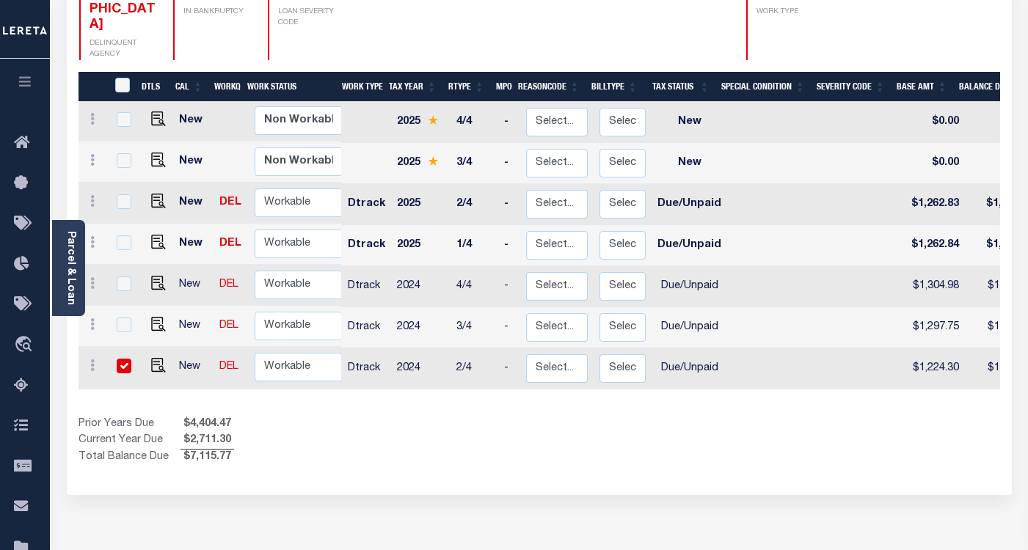
checkbox input "true"
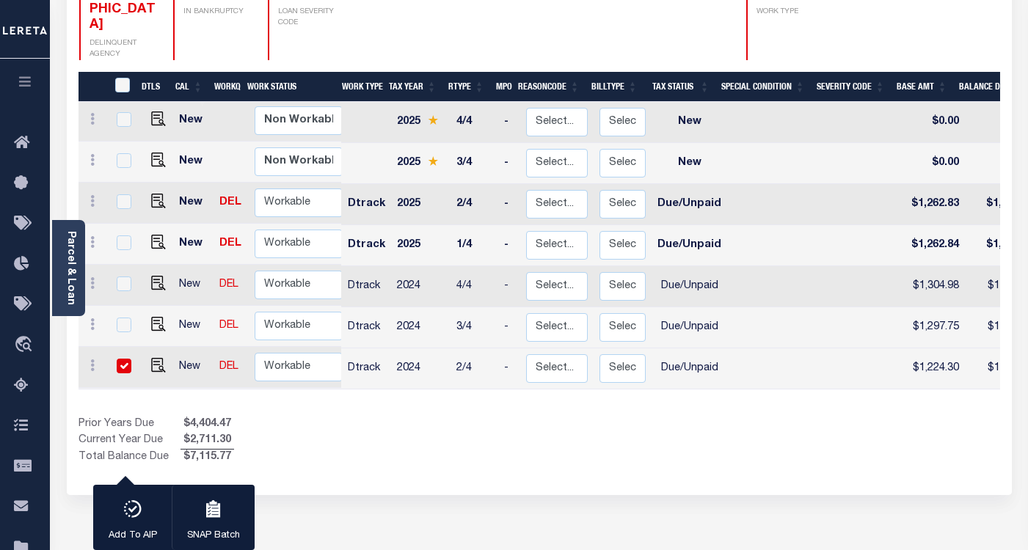
click at [927, 348] on td "$1,224.30" at bounding box center [933, 368] width 62 height 41
checkbox input "false"
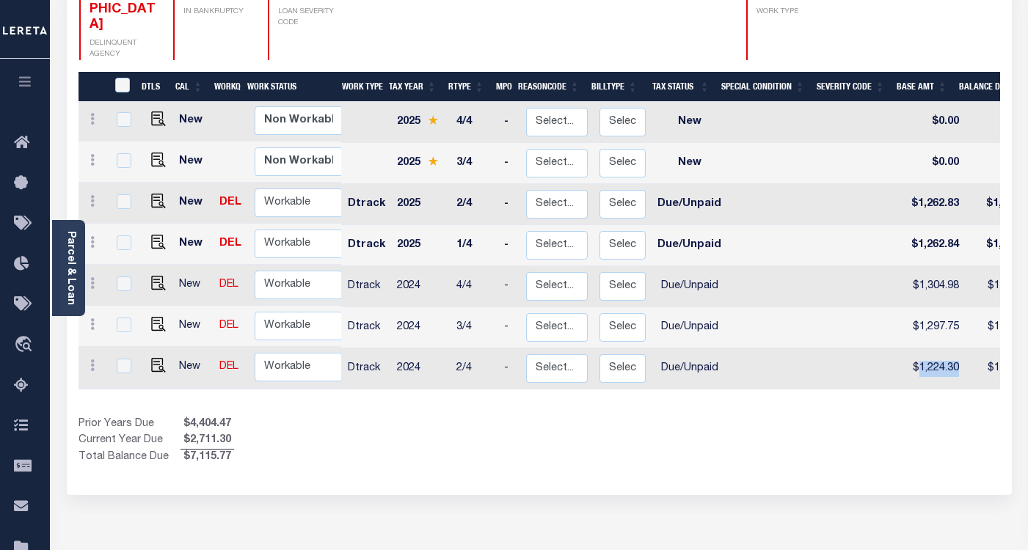
copy td "1,224.30"
click at [923, 266] on td "$1,304.98" at bounding box center [933, 286] width 62 height 41
checkbox input "true"
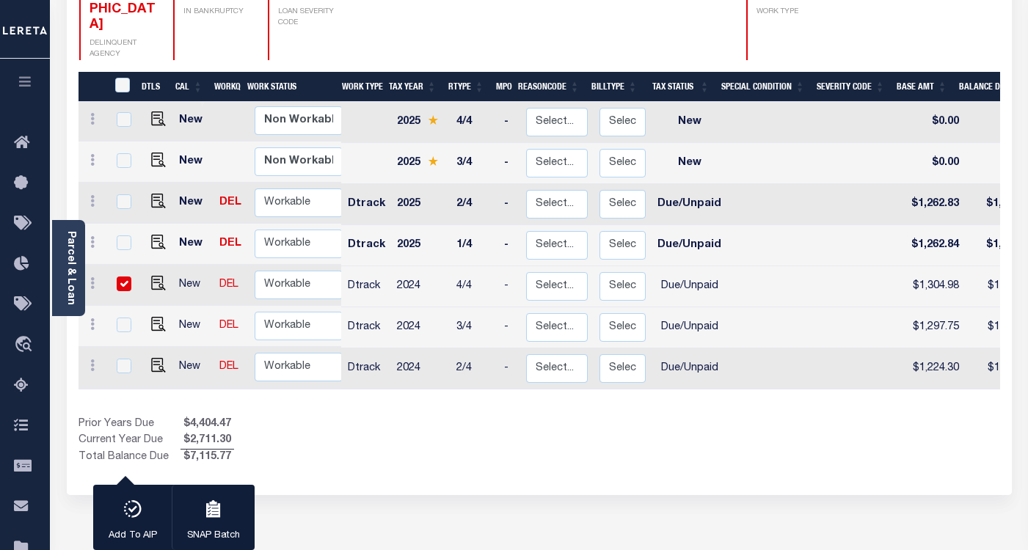
click at [923, 266] on td "$1,304.98" at bounding box center [933, 286] width 62 height 41
checkbox input "false"
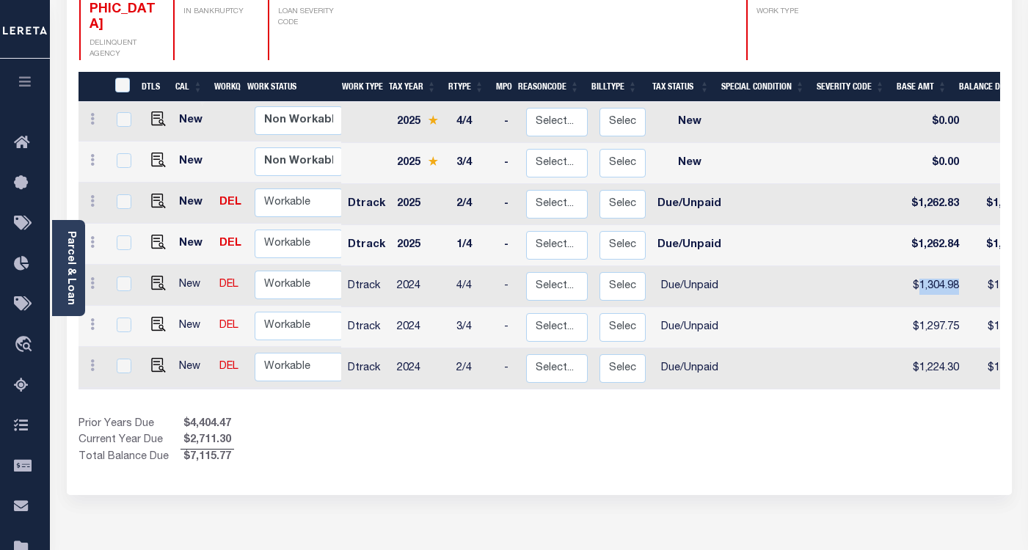
copy td "1,304.98"
click at [153, 276] on img "" at bounding box center [158, 283] width 15 height 15
checkbox input "true"
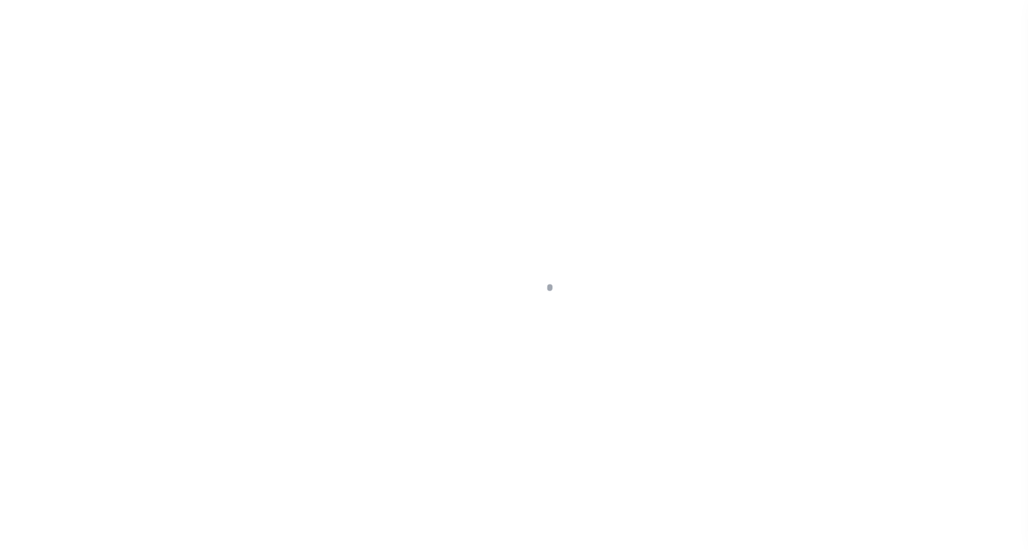
select select "DUE"
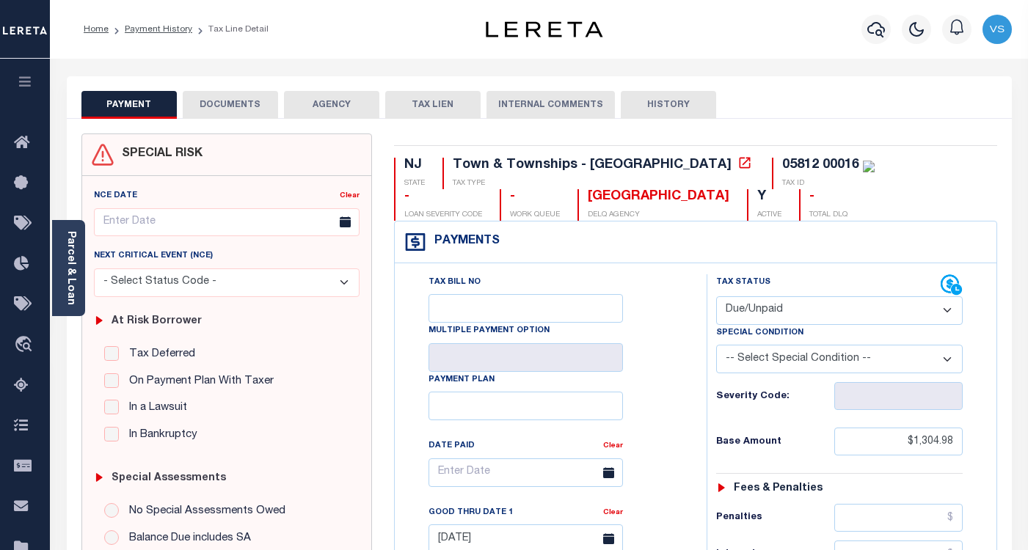
scroll to position [220, 0]
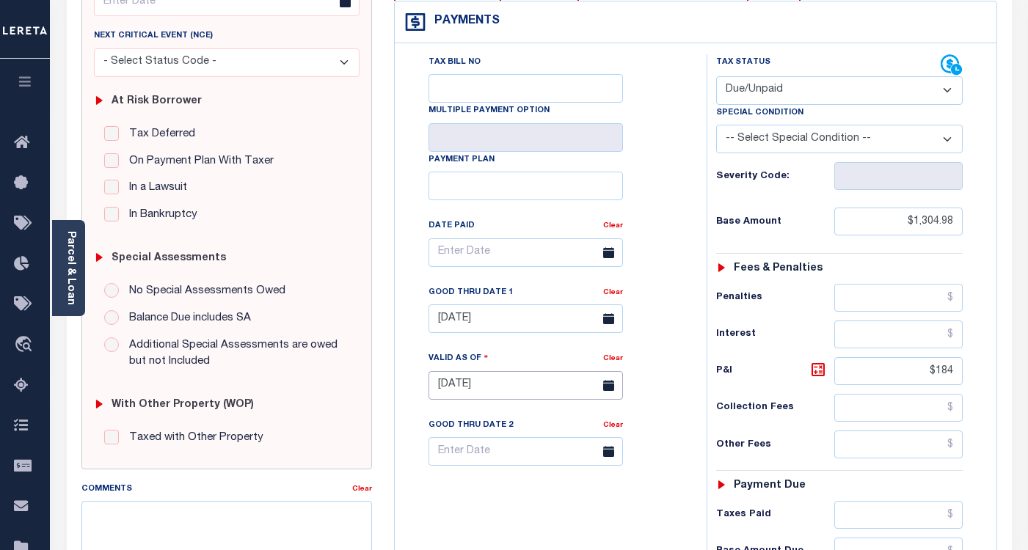
click at [466, 392] on input "[DATE]" at bounding box center [525, 385] width 194 height 29
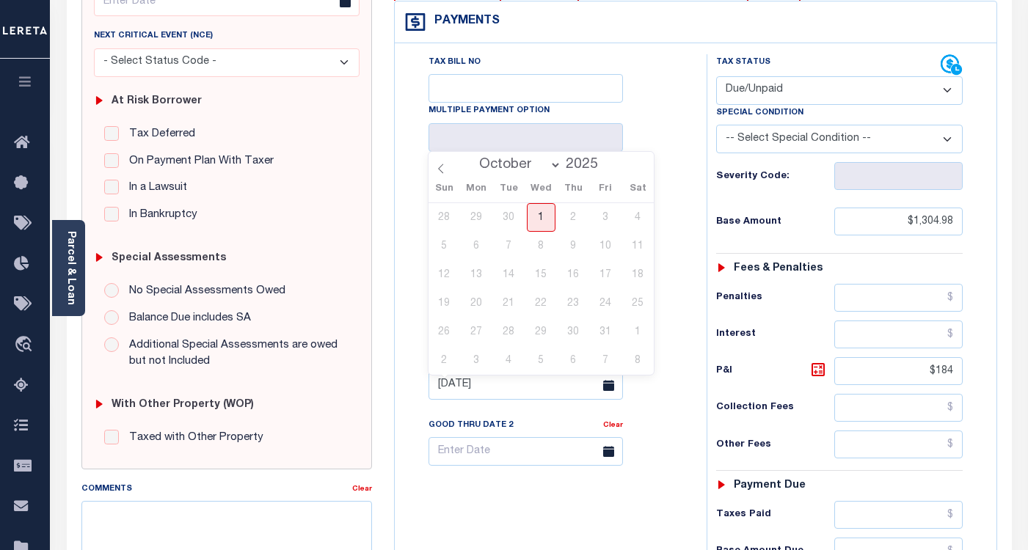
click at [534, 164] on select "January February March April May June July August September October" at bounding box center [516, 165] width 89 height 15
click at [651, 100] on div "Tax Bill No Multiple Payment Option Payment Plan Clear" at bounding box center [546, 259] width 275 height 411
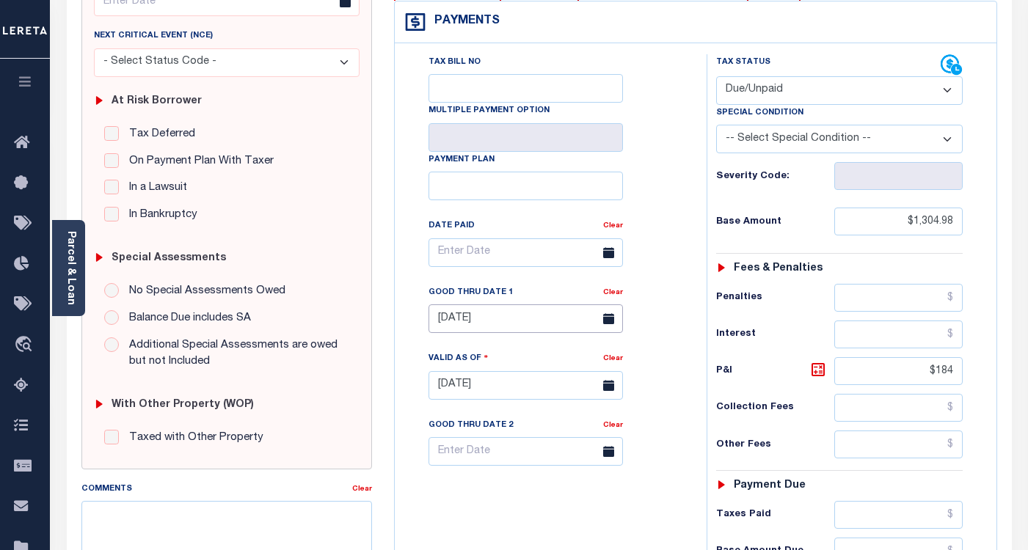
click at [451, 323] on input "08/31/2025" at bounding box center [525, 318] width 194 height 29
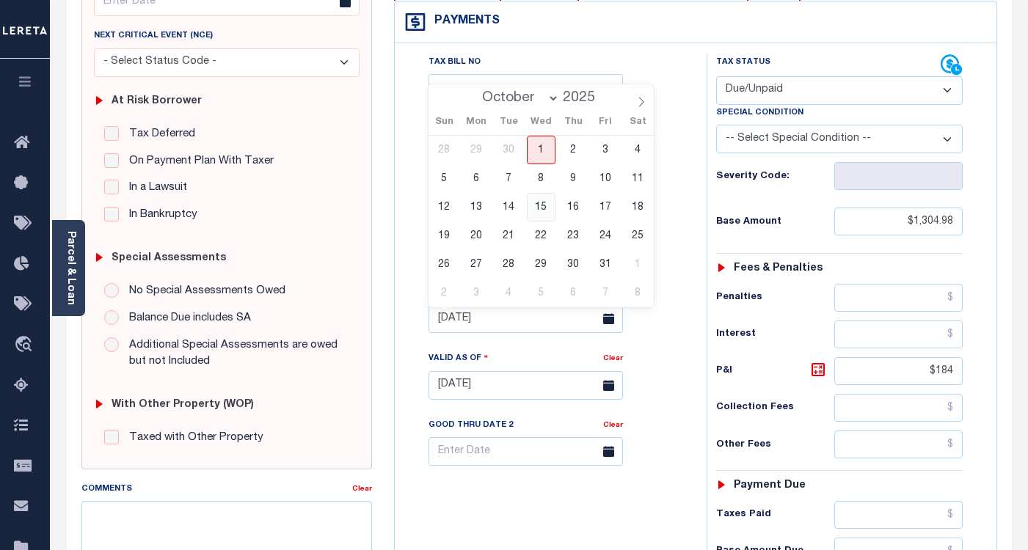
click at [541, 211] on span "15" at bounding box center [541, 207] width 29 height 29
type input "10/15/2025"
type input "[DATE]"
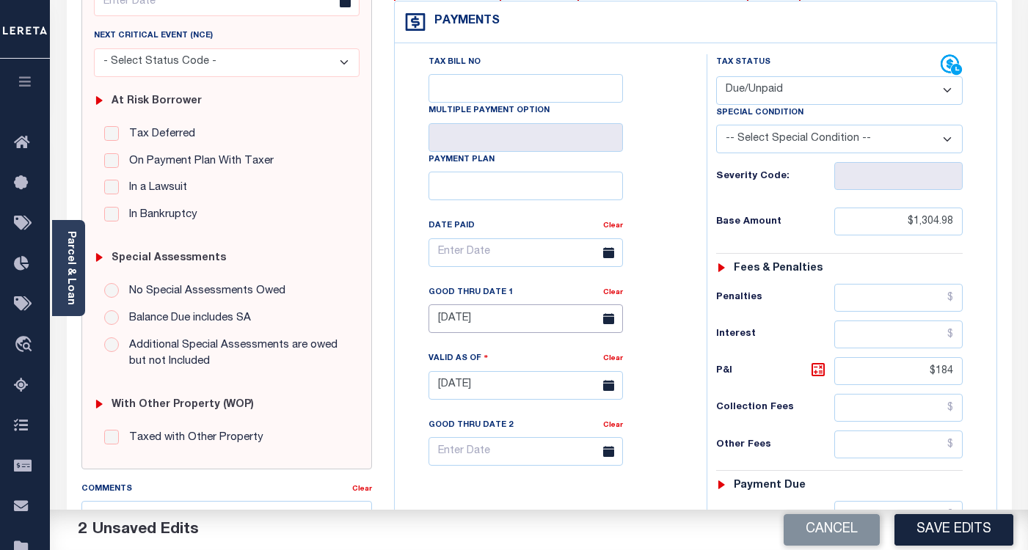
scroll to position [367, 0]
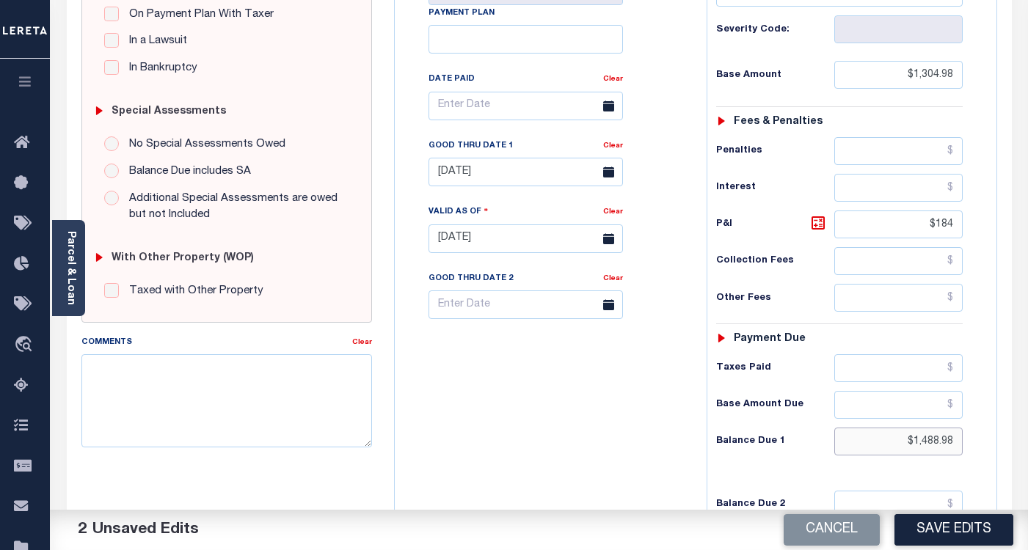
drag, startPoint x: 954, startPoint y: 443, endPoint x: 898, endPoint y: 442, distance: 55.8
click at [902, 442] on input "$1,488.98" at bounding box center [898, 442] width 128 height 28
paste input "2,177.77"
type input "$2,177.77"
click at [819, 228] on icon at bounding box center [818, 223] width 18 height 18
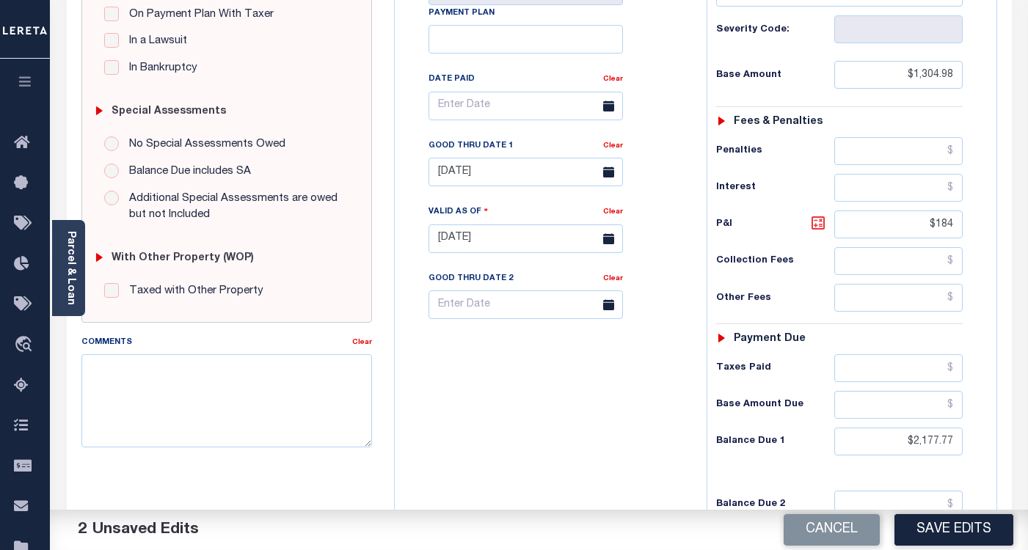
type input "$872.79"
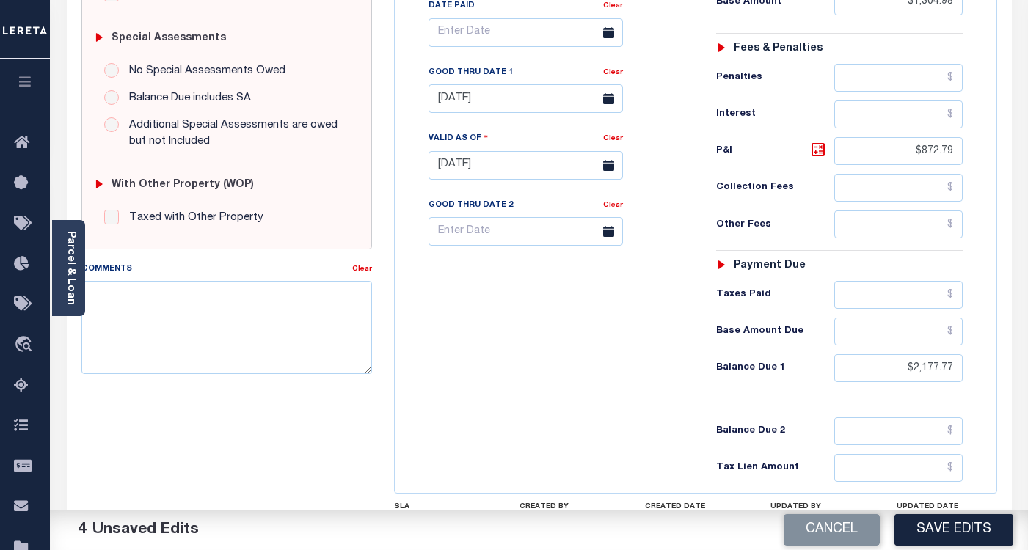
scroll to position [293, 0]
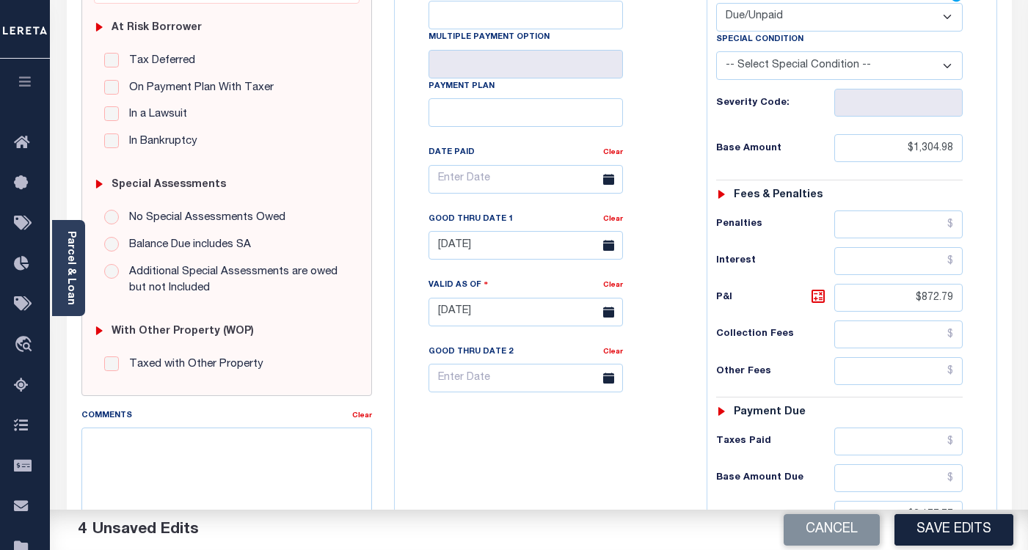
click at [744, 67] on select "-- Select Special Condition -- 3RD PARTY TAX LIEN AGENCY TAX LIEN (A.K.A Inside…" at bounding box center [839, 65] width 246 height 29
select select "29"
click at [716, 53] on select "-- Select Special Condition -- 3RD PARTY TAX LIEN AGENCY TAX LIEN (A.K.A Inside…" at bounding box center [839, 65] width 246 height 29
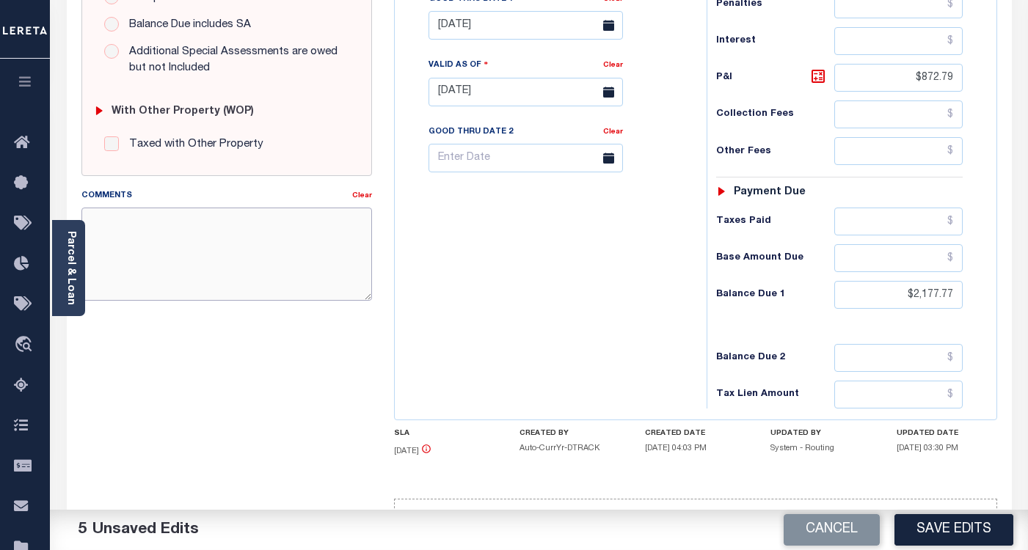
click at [253, 251] on textarea "Comments" at bounding box center [226, 254] width 290 height 92
click at [263, 221] on textarea "Last date to pay the tax amounts of" at bounding box center [226, 254] width 290 height 92
click at [281, 226] on textarea "Last date to pay the tax amounts of" at bounding box center [226, 254] width 290 height 92
click at [329, 222] on textarea "Last date to pay the tax amounts of" at bounding box center [226, 254] width 290 height 92
paste textarea "6445.41"
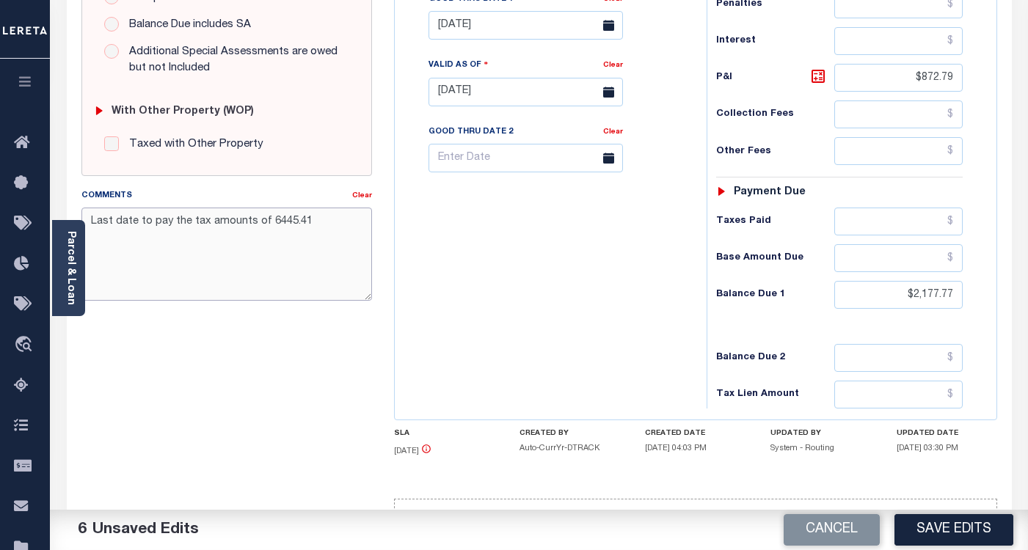
click at [265, 219] on textarea "Last date to pay the tax amounts of 6445.41" at bounding box center [226, 254] width 290 height 92
click at [288, 220] on textarea "Last date to pay the tax amounts of $6445.41" at bounding box center [226, 254] width 290 height 92
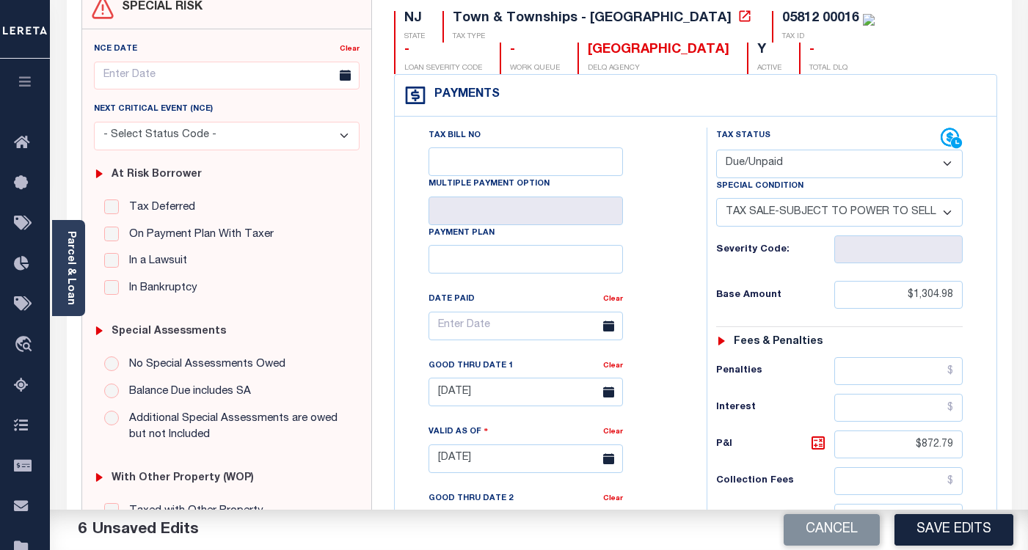
scroll to position [73, 0]
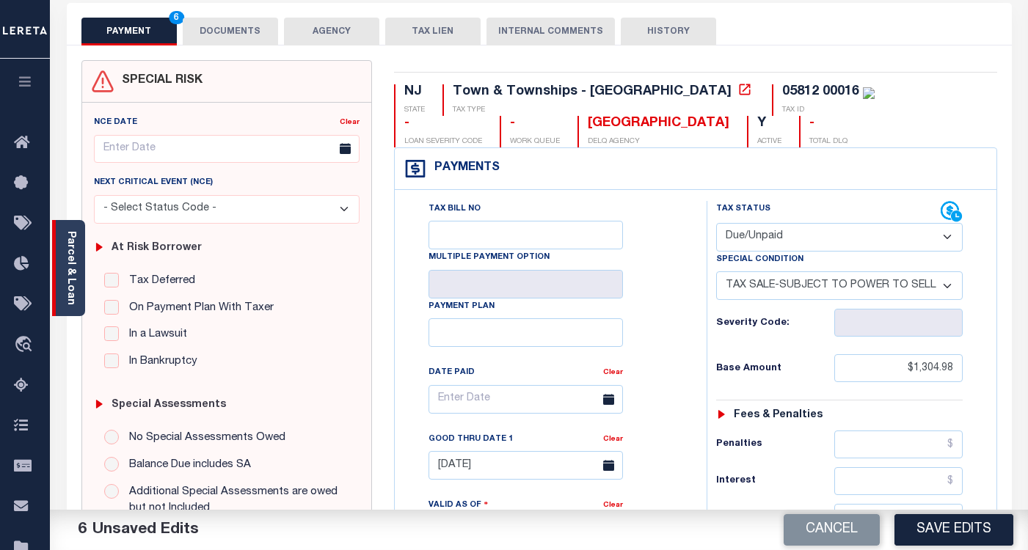
click at [71, 249] on link "Parcel & Loan" at bounding box center [70, 268] width 10 height 74
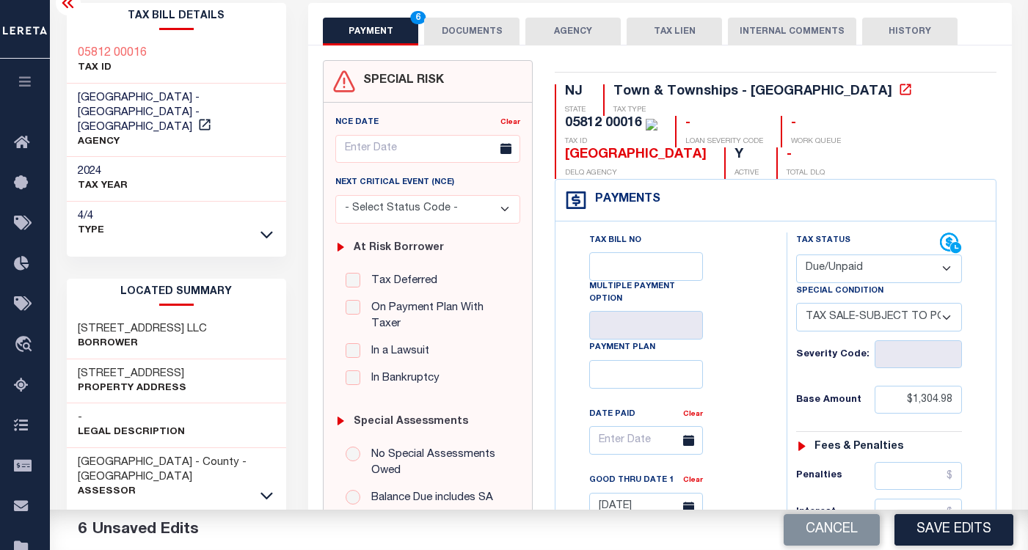
drag, startPoint x: 217, startPoint y: 316, endPoint x: 62, endPoint y: 307, distance: 155.1
click at [62, 307] on div "Tax Bill Details 05812 00016 TAX ID" at bounding box center [177, 540] width 242 height 1075
copy h3 "211 HILTON AVENUE LLC"
drag, startPoint x: 171, startPoint y: 362, endPoint x: 60, endPoint y: 362, distance: 110.8
click at [60, 362] on div "Tax Bill Details 05812 00016 TAX ID" at bounding box center [177, 540] width 242 height 1075
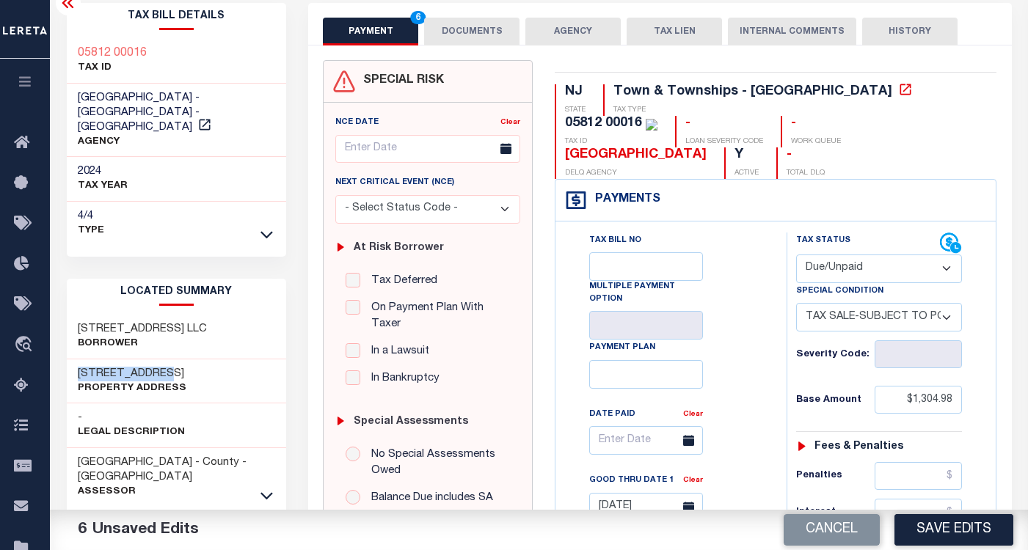
copy h3 "211 HILTON AVE"
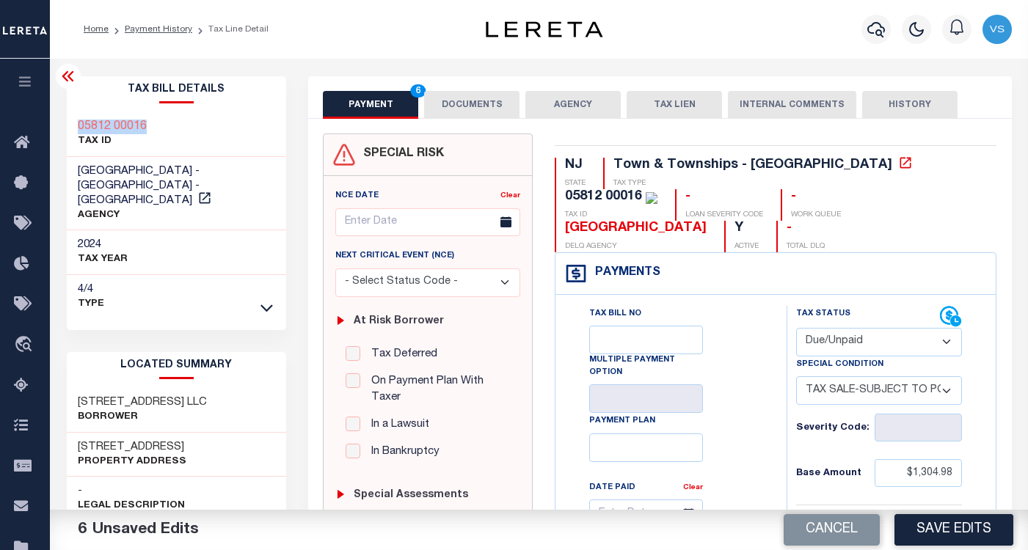
drag, startPoint x: 161, startPoint y: 132, endPoint x: 79, endPoint y: 125, distance: 81.7
click at [79, 125] on div "05812 00016 TAX ID" at bounding box center [177, 134] width 220 height 45
copy h3 "05812 00016"
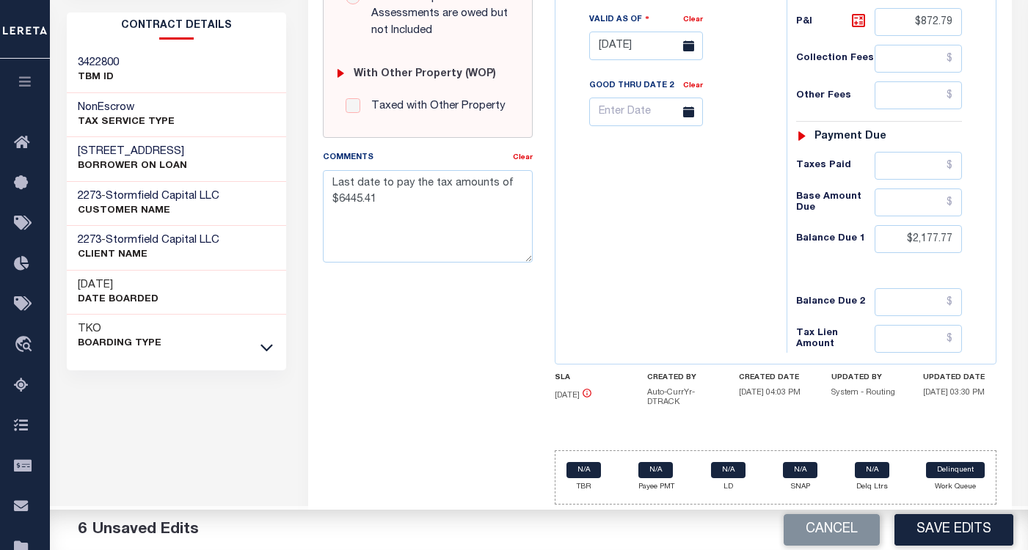
scroll to position [382, 0]
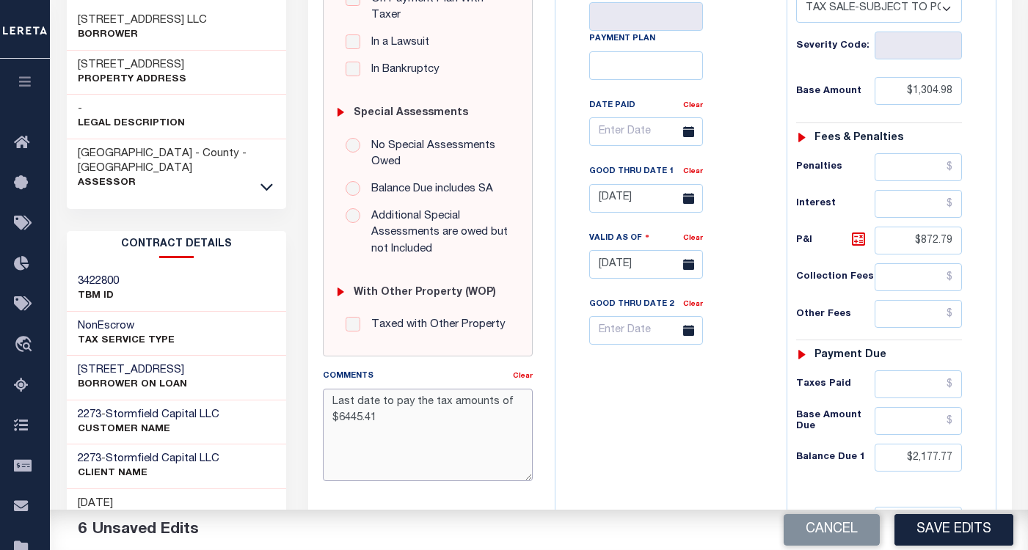
click at [395, 414] on textarea "Last date to pay the tax amounts of $6445.41" at bounding box center [428, 435] width 210 height 92
type textarea "Last date to pay the tax amounts of $6445.41 on October 14 2025"
click at [616, 205] on input "10/15/2025" at bounding box center [646, 198] width 114 height 29
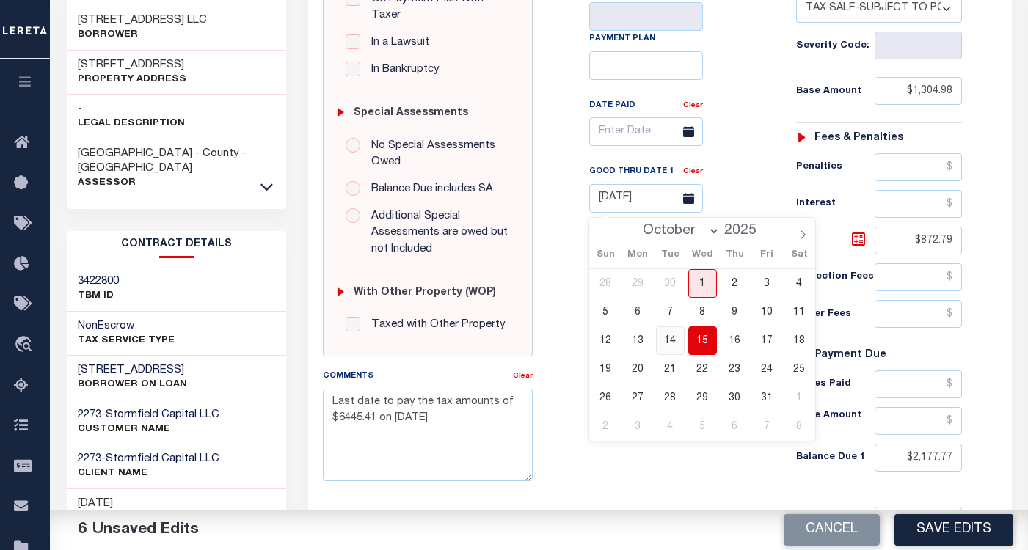
click at [675, 339] on span "14" at bounding box center [670, 340] width 29 height 29
type input "10/14/2025"
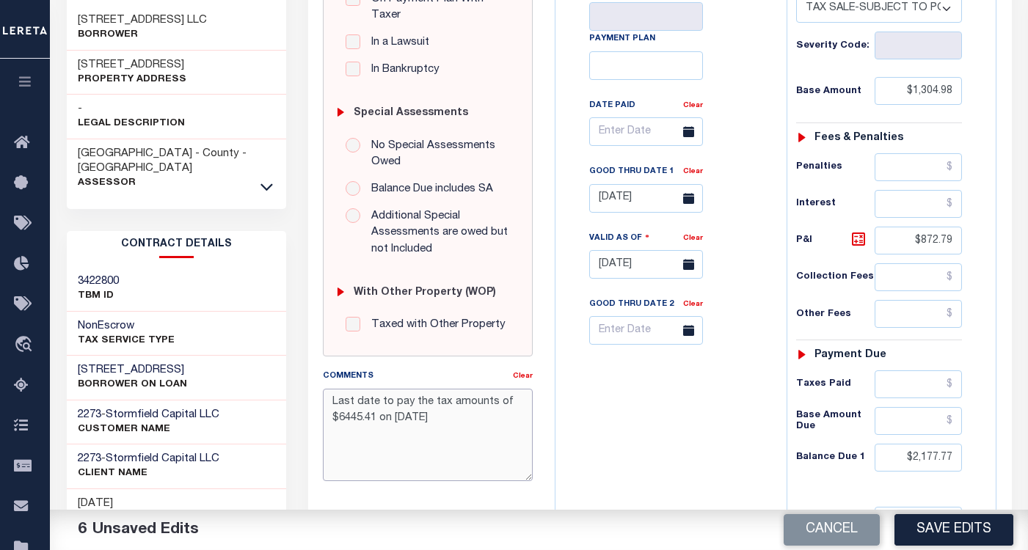
click at [488, 420] on textarea "Last date to pay the tax amounts of $6445.41 on October 14 2025" at bounding box center [428, 435] width 210 height 92
click at [332, 395] on textarea "Last date to pay the tax amounts of $6445.41 on October 14 2025 via certified c…" at bounding box center [428, 435] width 210 height 92
click at [439, 453] on textarea "Taken Information verbally through TC - Mia - Last date to pay the tax amounts …" at bounding box center [428, 435] width 210 height 92
drag, startPoint x: 447, startPoint y: 447, endPoint x: 293, endPoint y: 392, distance: 162.9
click at [293, 392] on div "Parcel & Loan Tax Bill Details 05812 00016 TAX ID AGENCY 2024 TAX YEAR 4/4" at bounding box center [539, 223] width 967 height 1092
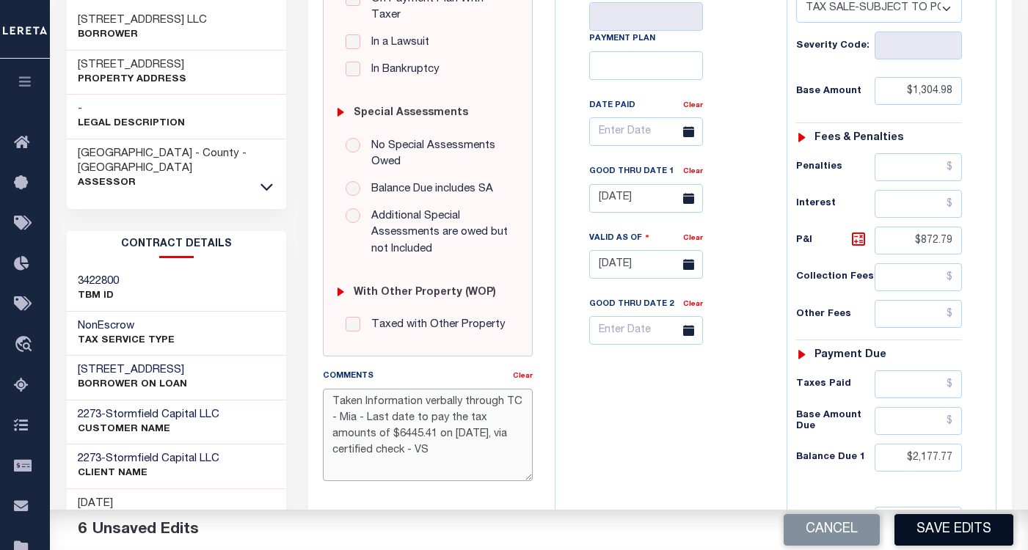
type textarea "Taken Information verbally through TC - Mia - Last date to pay the tax amounts …"
click at [912, 523] on button "Save Edits" at bounding box center [953, 530] width 119 height 32
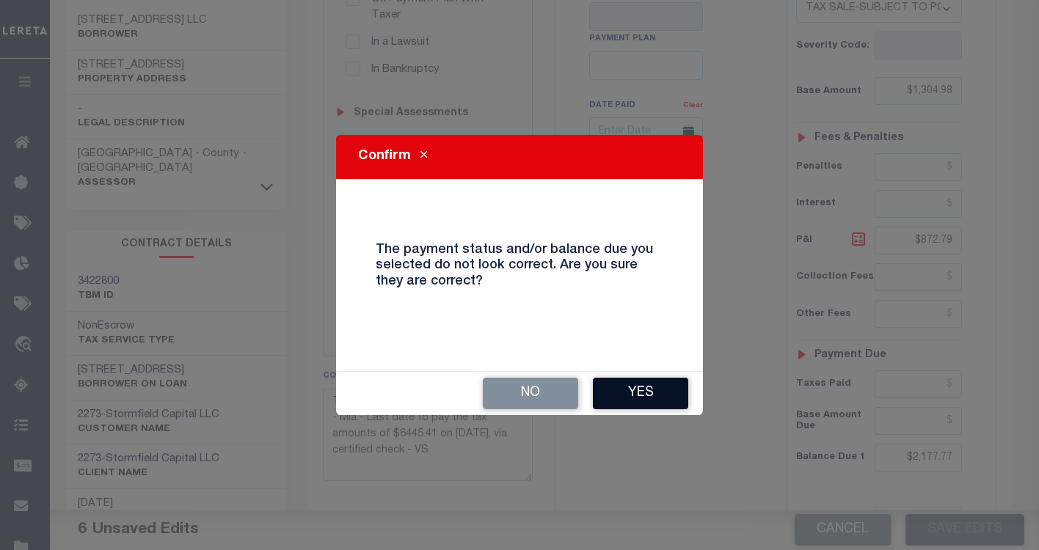
click at [642, 386] on button "Yes" at bounding box center [640, 394] width 95 height 32
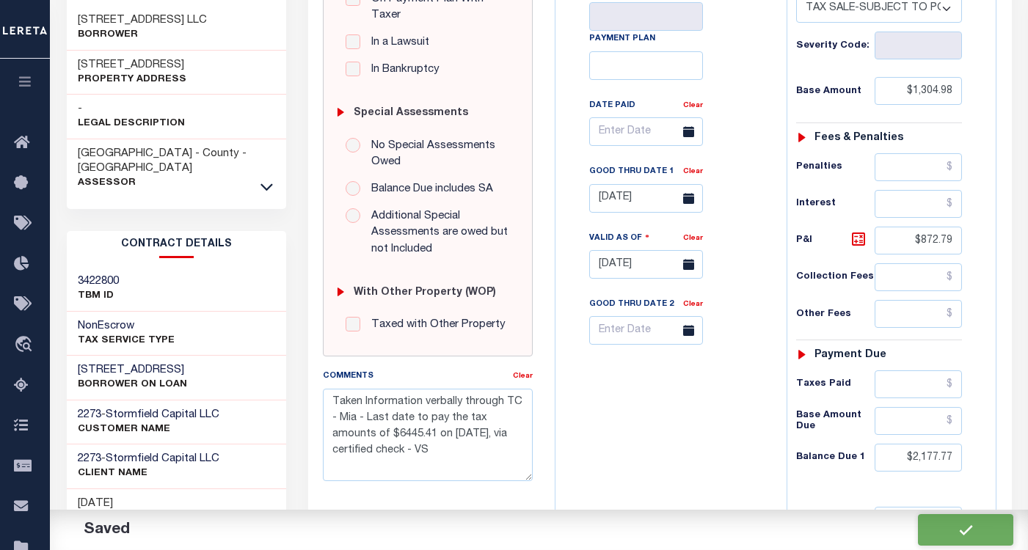
checkbox input "false"
type input "0"
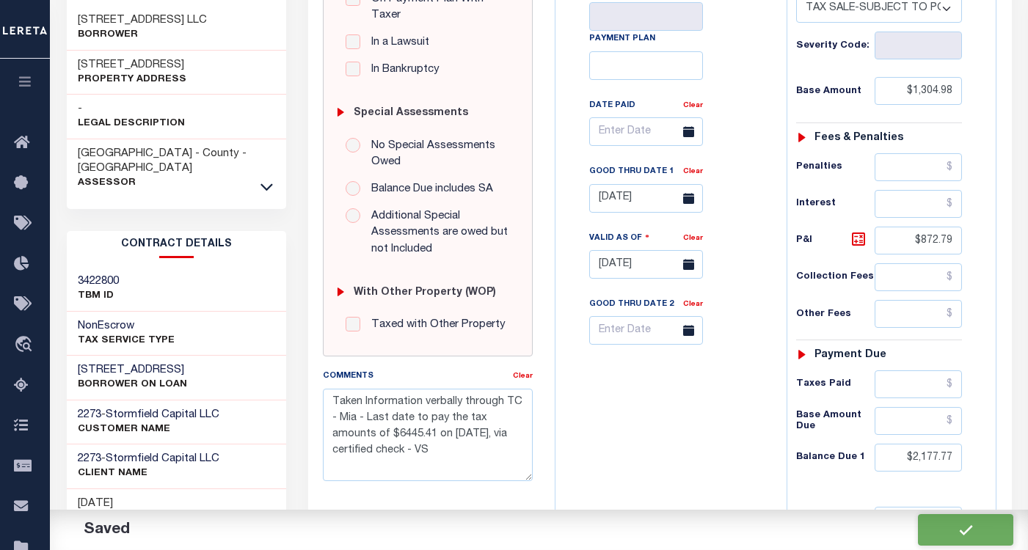
type input "$1,304.98"
type input "$872.79"
type input "$2,177.77"
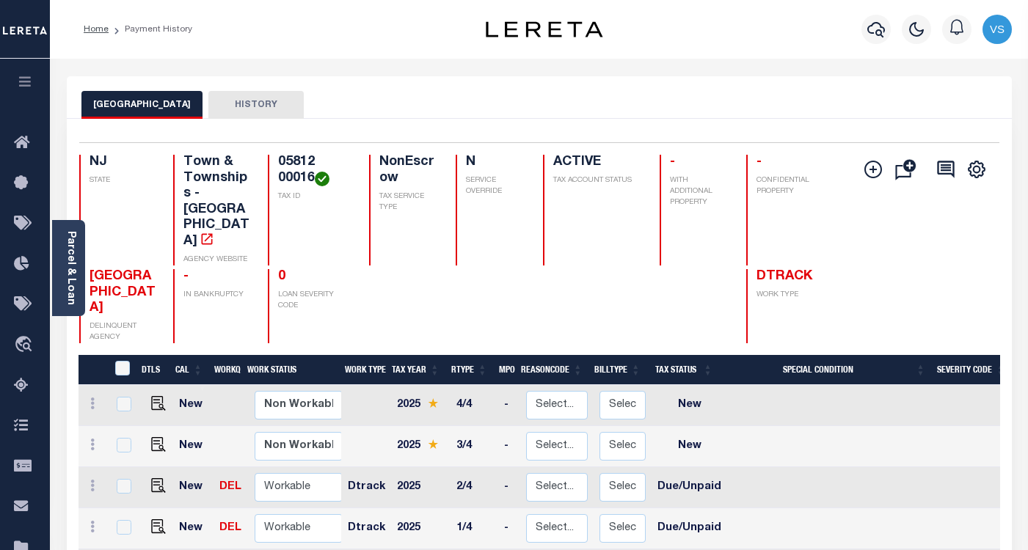
scroll to position [220, 0]
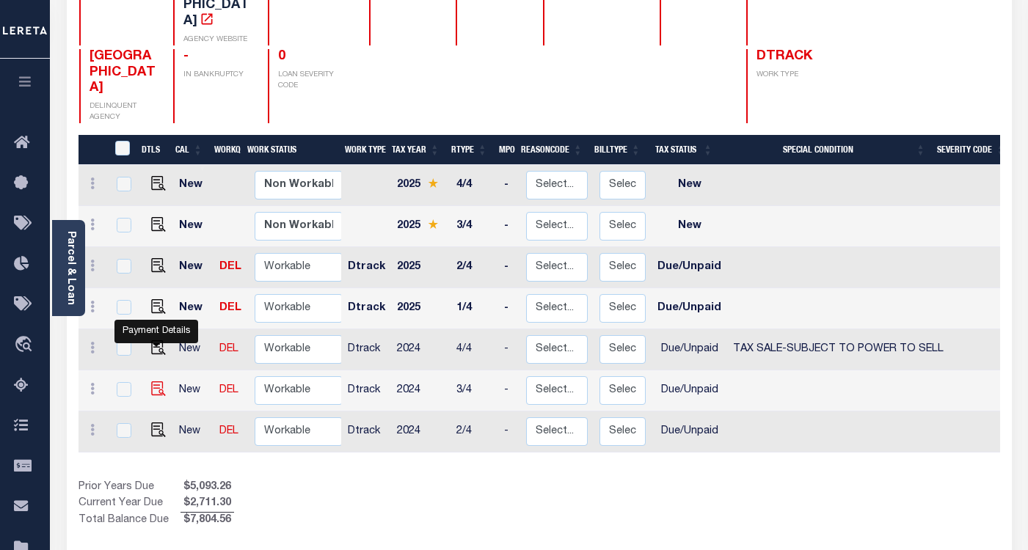
click at [153, 381] on img "" at bounding box center [158, 388] width 15 height 15
checkbox input "true"
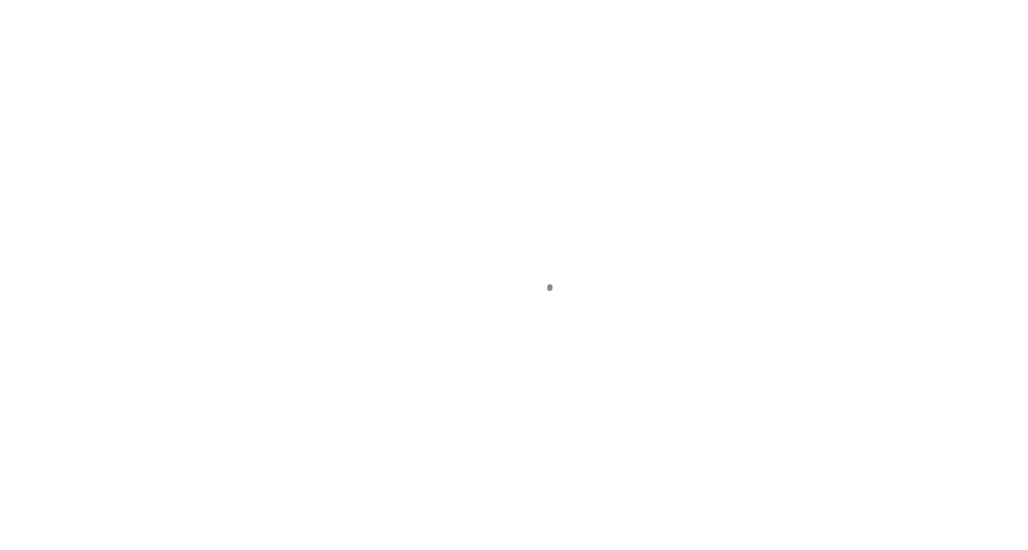
select select "DUE"
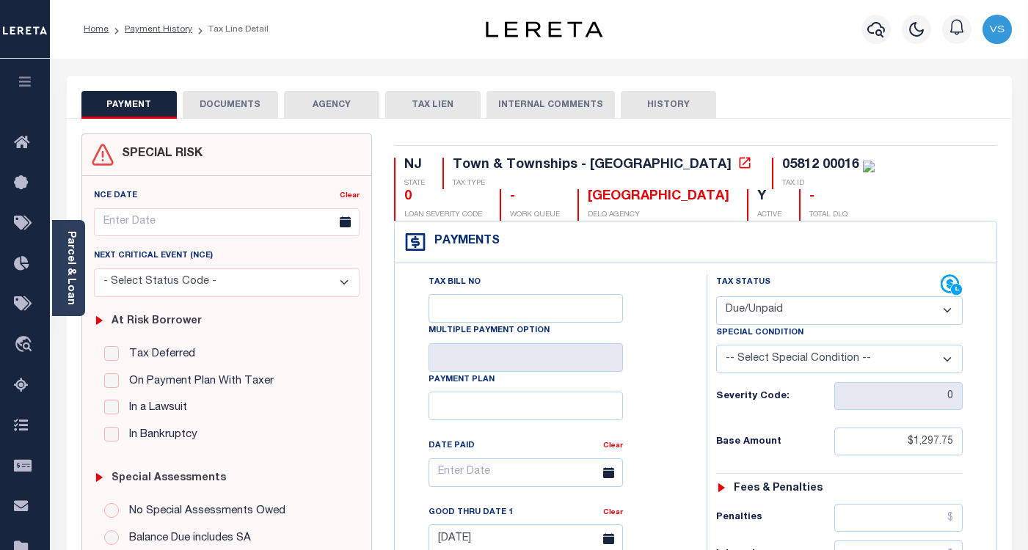
click at [753, 359] on select "-- Select Special Condition -- 3RD PARTY TAX LIEN AGENCY TAX LIEN (A.K.A Inside…" at bounding box center [839, 359] width 246 height 29
select select "29"
click at [716, 346] on select "-- Select Special Condition -- 3RD PARTY TAX LIEN AGENCY TAX LIEN (A.K.A Inside…" at bounding box center [839, 359] width 246 height 29
type input "[DATE]"
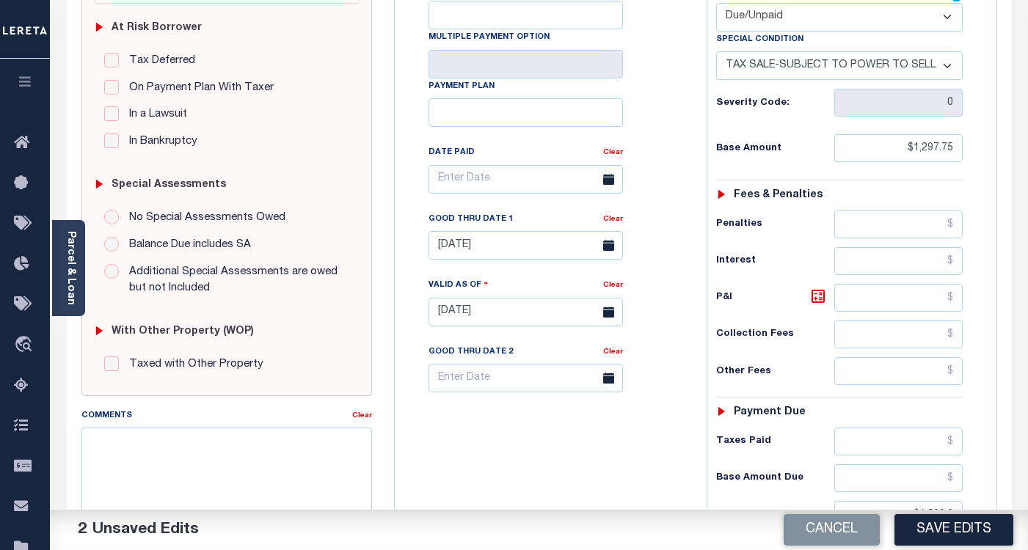
scroll to position [513, 0]
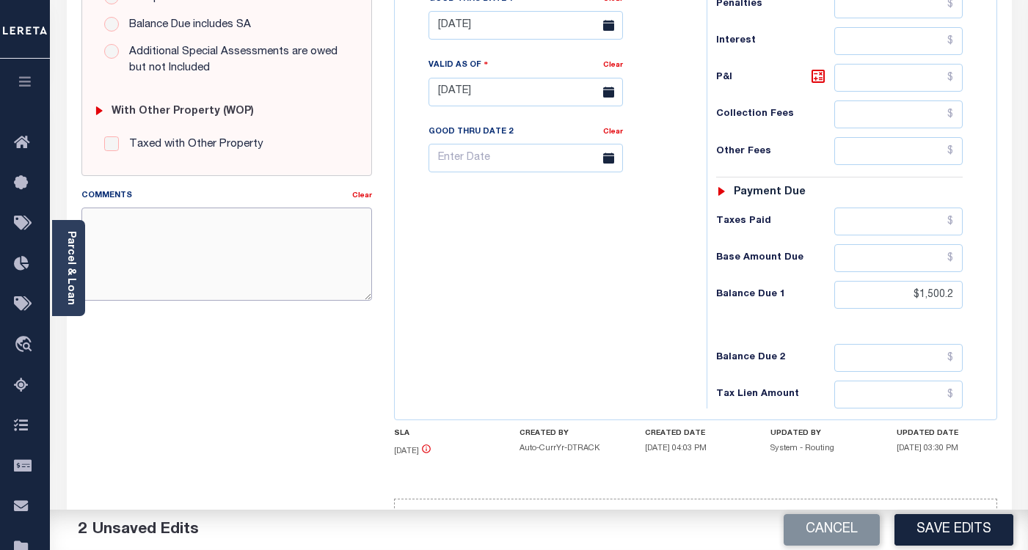
click at [216, 241] on textarea "Comments" at bounding box center [226, 254] width 290 height 92
paste textarea "Taken Information verbally through TC - Mia - Last date to pay the tax amounts …"
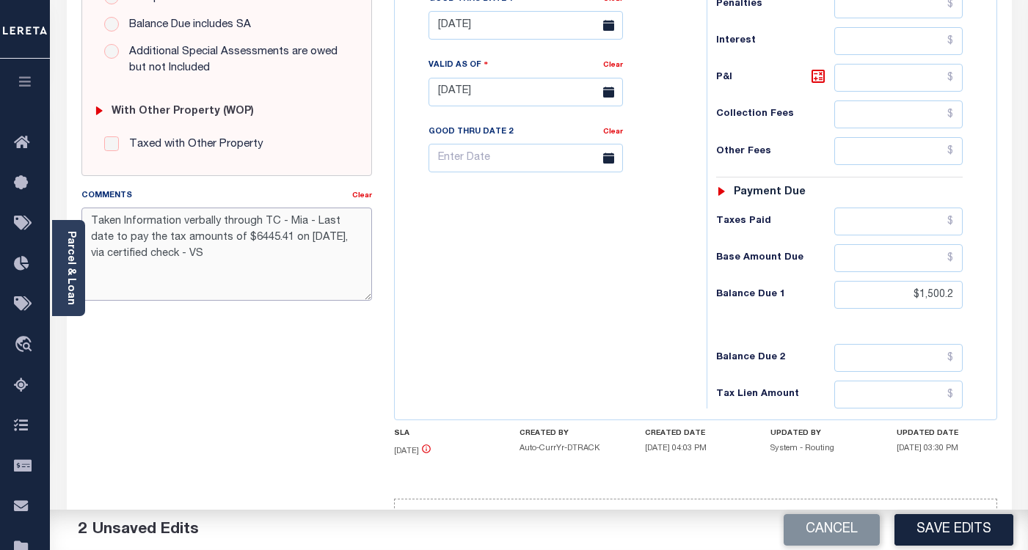
type textarea "Taken Information verbally through TC - Mia - Last date to pay the tax amounts …"
click at [463, 29] on input "08/31/2025" at bounding box center [525, 25] width 194 height 29
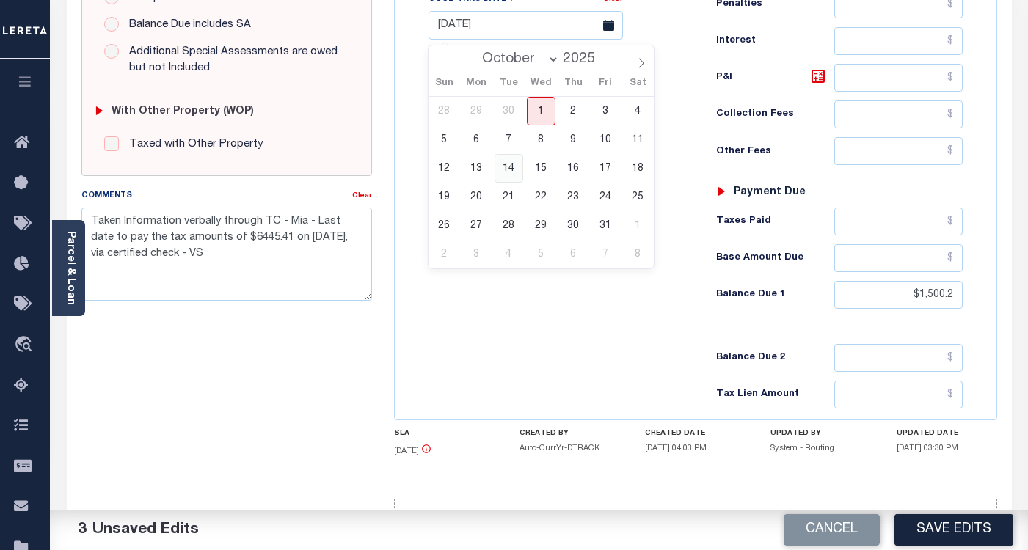
click at [510, 172] on span "14" at bounding box center [508, 168] width 29 height 29
type input "[DATE]"
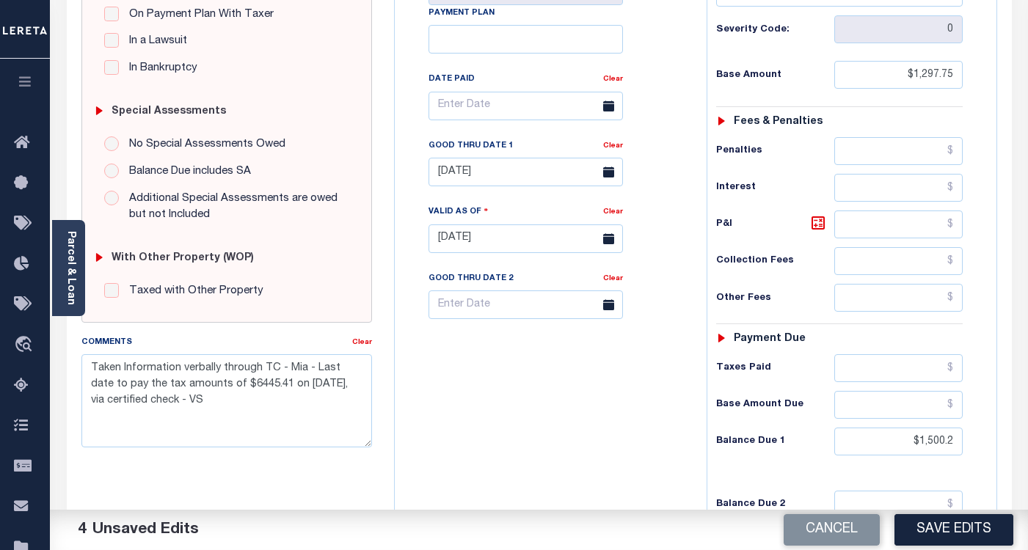
scroll to position [220, 0]
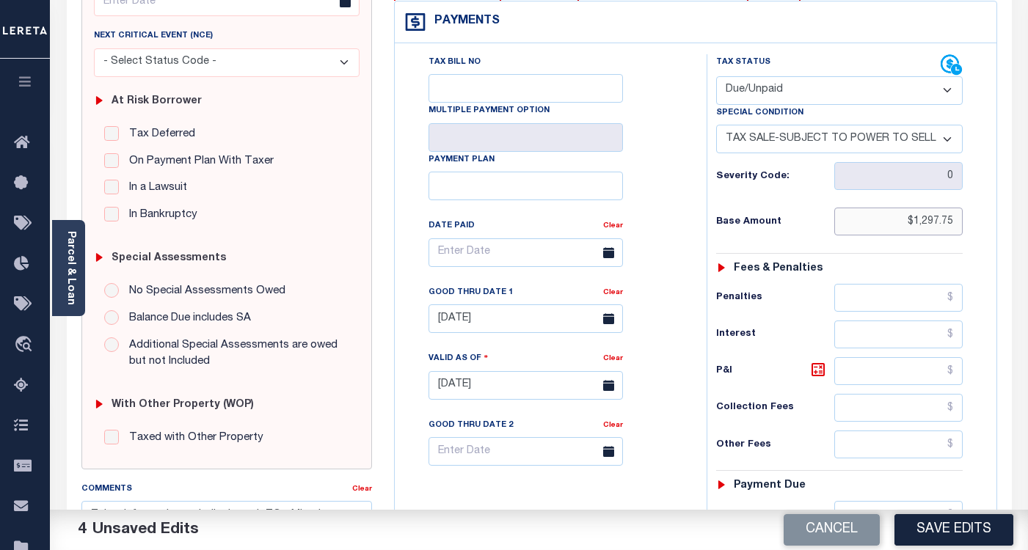
click at [933, 224] on input "$1,297.75" at bounding box center [898, 222] width 128 height 28
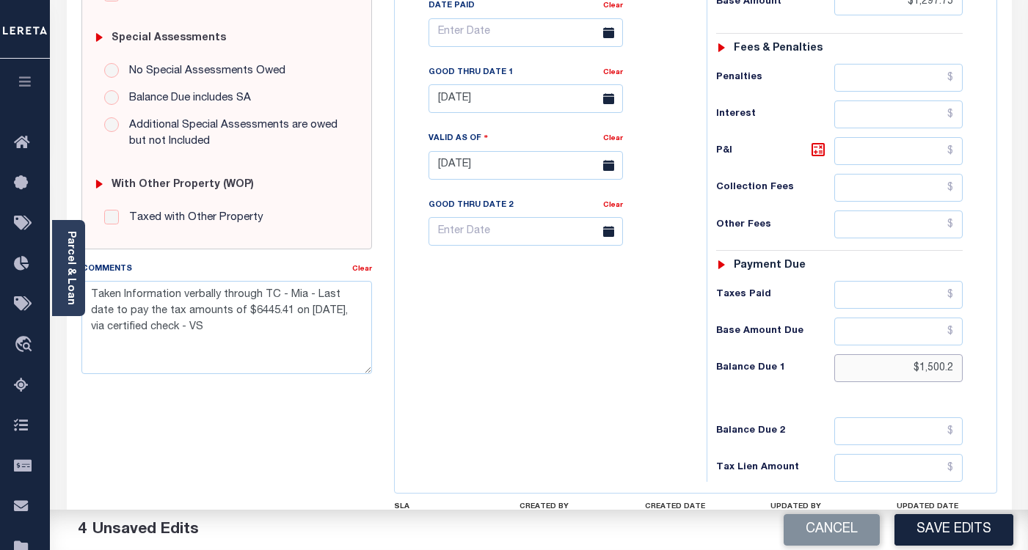
drag, startPoint x: 958, startPoint y: 373, endPoint x: 867, endPoint y: 374, distance: 91.0
click at [871, 375] on input "$1,500.2" at bounding box center [898, 368] width 128 height 28
paste input "2,170.54"
type input "$2,170.54"
click at [818, 155] on icon at bounding box center [818, 150] width 18 height 18
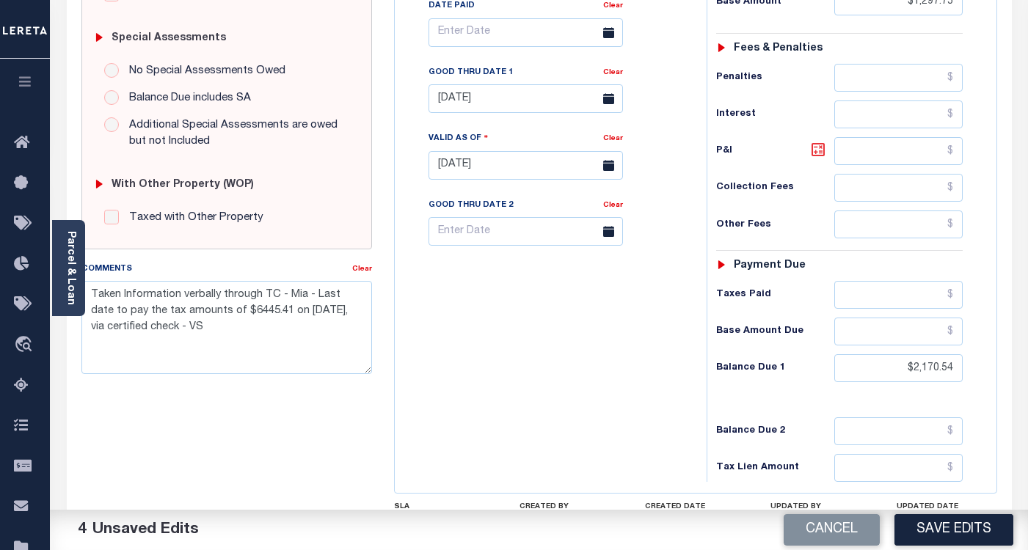
type input "$872.79"
click at [456, 103] on input "[DATE]" at bounding box center [525, 98] width 194 height 29
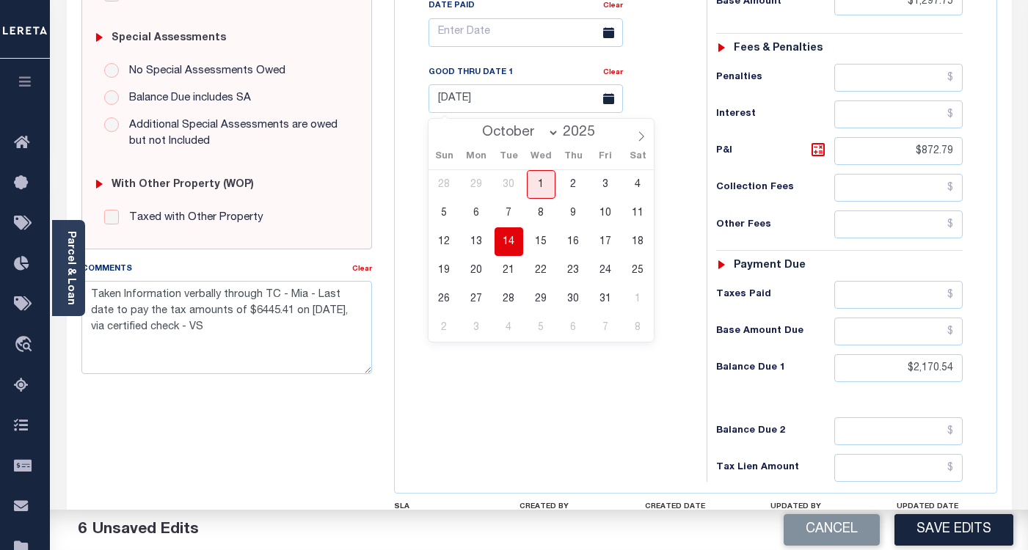
click at [503, 240] on span "14" at bounding box center [508, 241] width 29 height 29
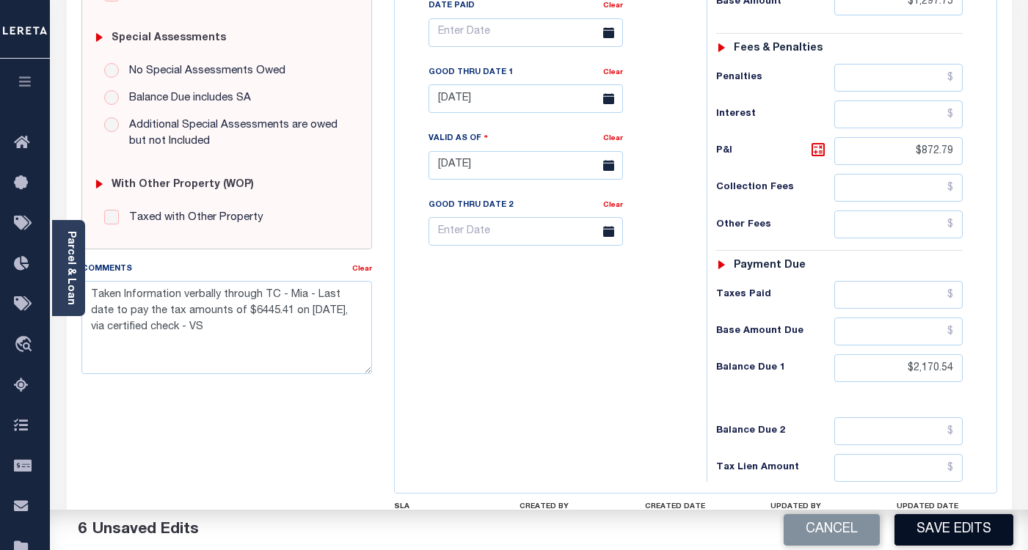
click at [941, 531] on button "Save Edits" at bounding box center [953, 530] width 119 height 32
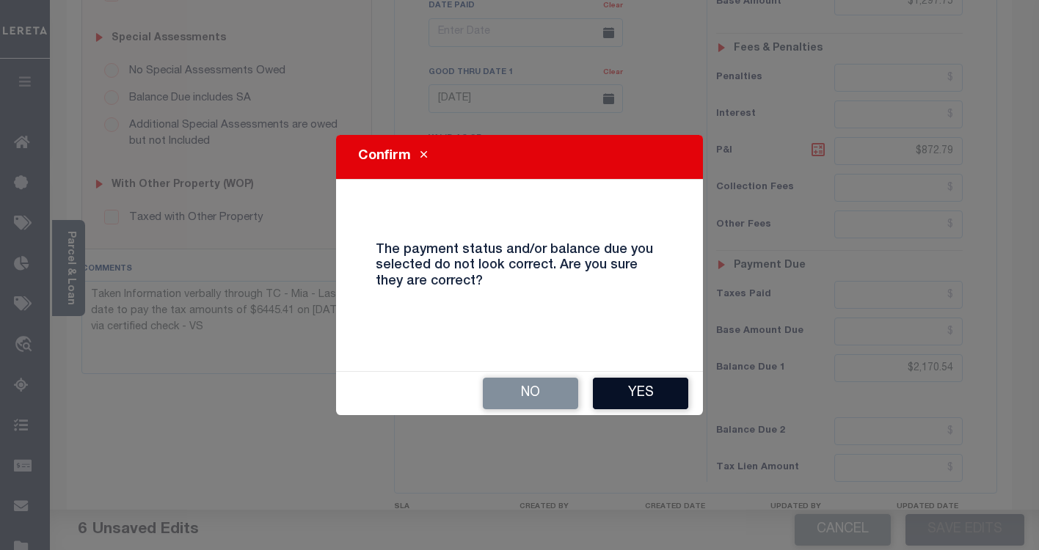
click at [634, 403] on button "Yes" at bounding box center [640, 394] width 95 height 32
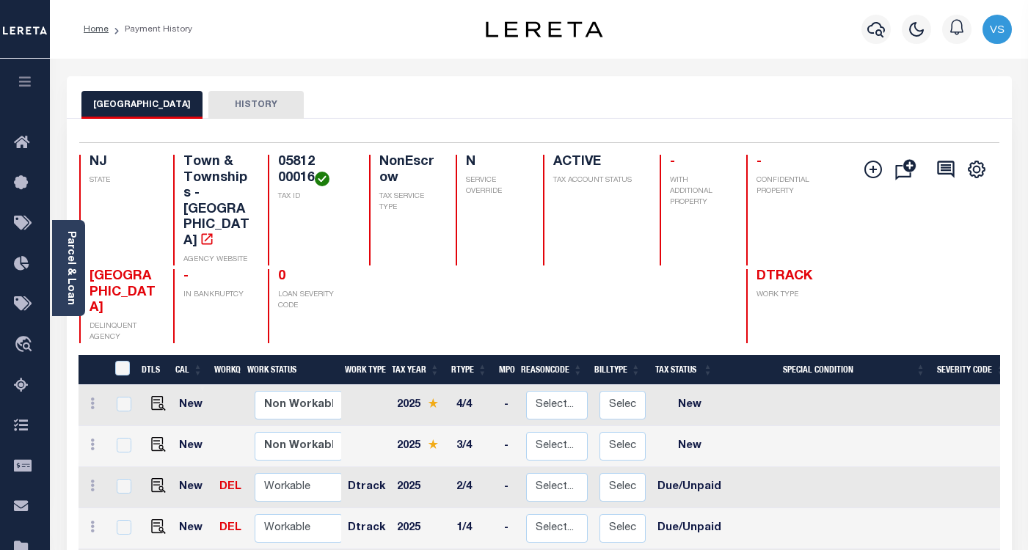
scroll to position [220, 0]
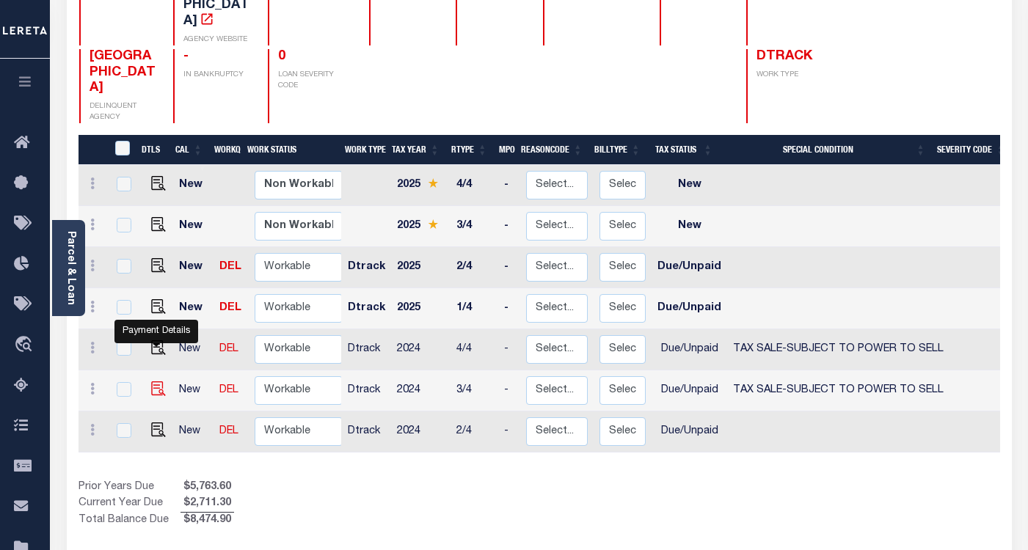
click at [156, 381] on img "" at bounding box center [158, 388] width 15 height 15
checkbox input "true"
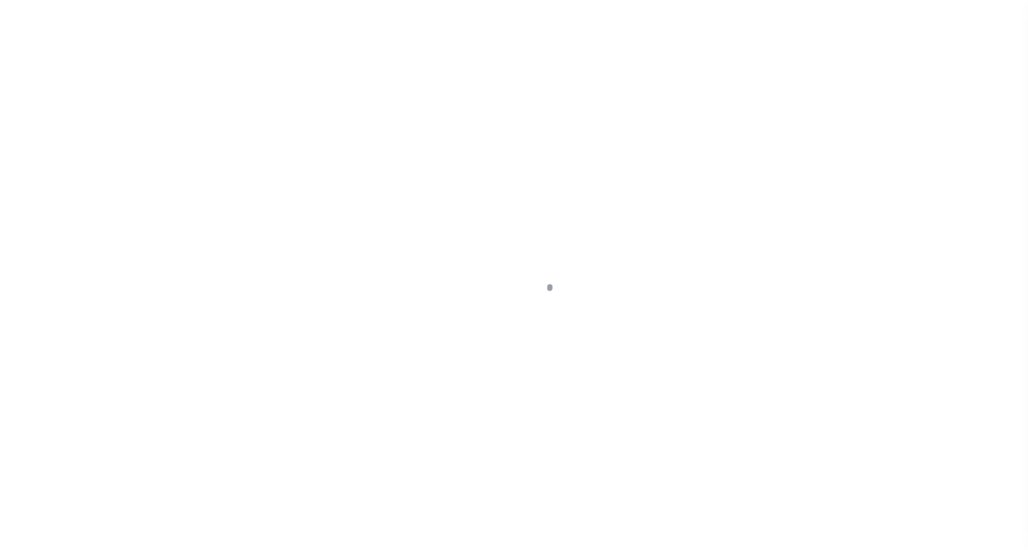
select select "DUE"
select select "29"
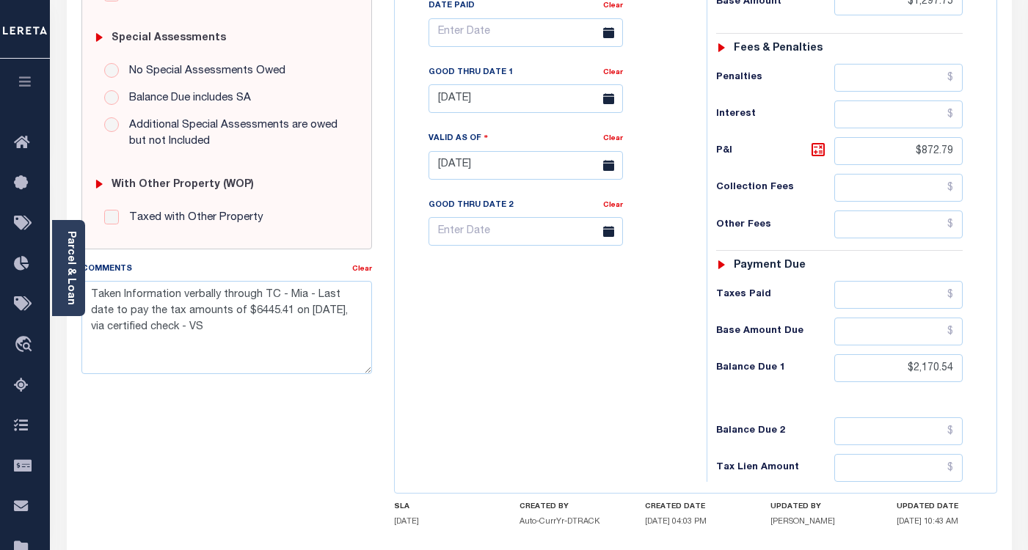
scroll to position [561, 0]
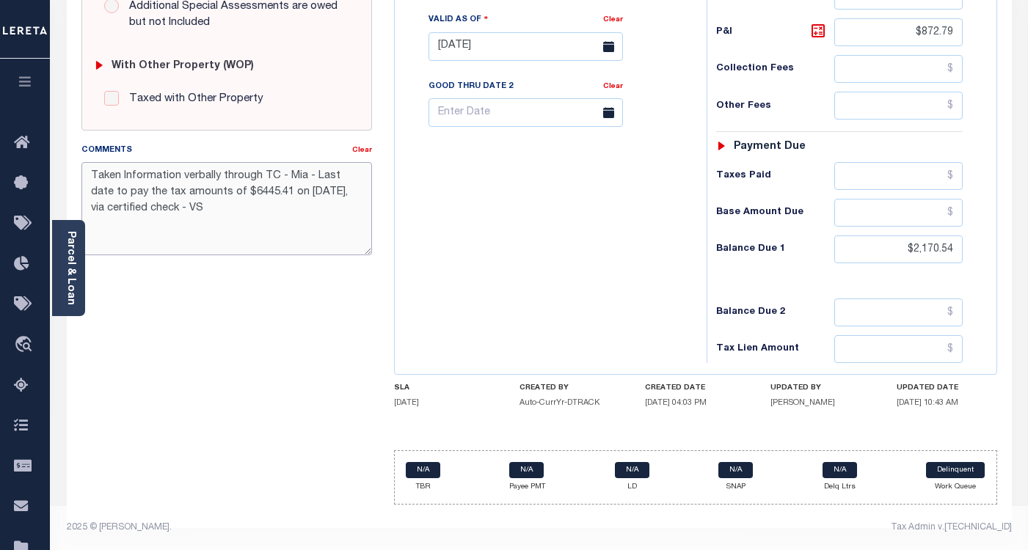
drag, startPoint x: 249, startPoint y: 202, endPoint x: 76, endPoint y: 160, distance: 179.0
click at [76, 160] on div "Comments Clear Taken Information verbally through TC - Mia - Last date to pay t…" at bounding box center [226, 204] width 312 height 125
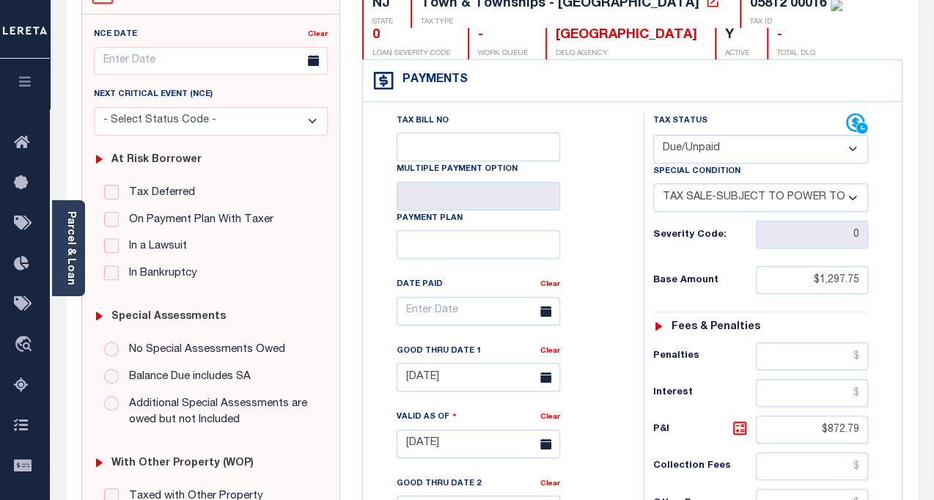
scroll to position [0, 0]
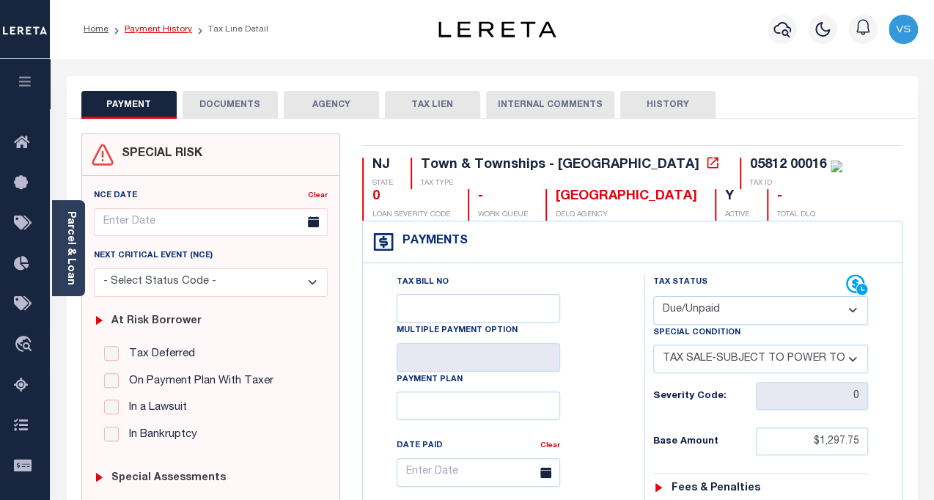
click at [139, 28] on link "Payment History" at bounding box center [158, 29] width 67 height 9
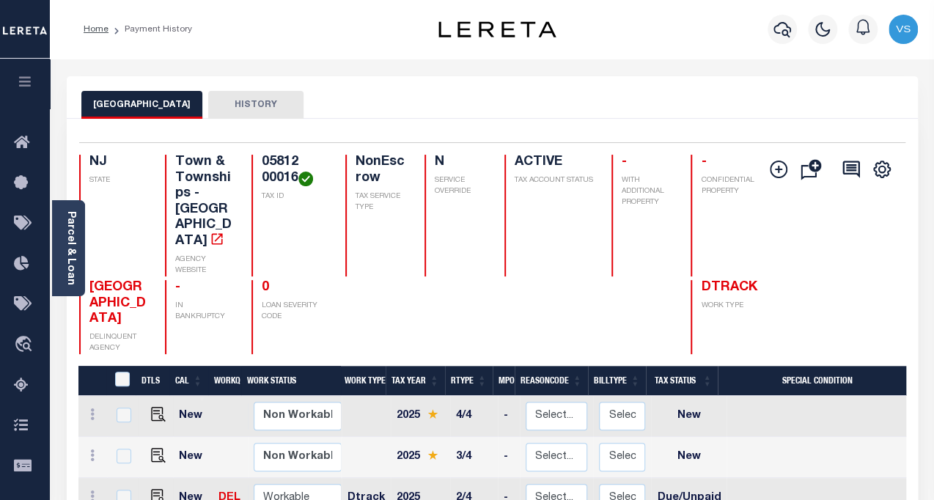
scroll to position [405, 0]
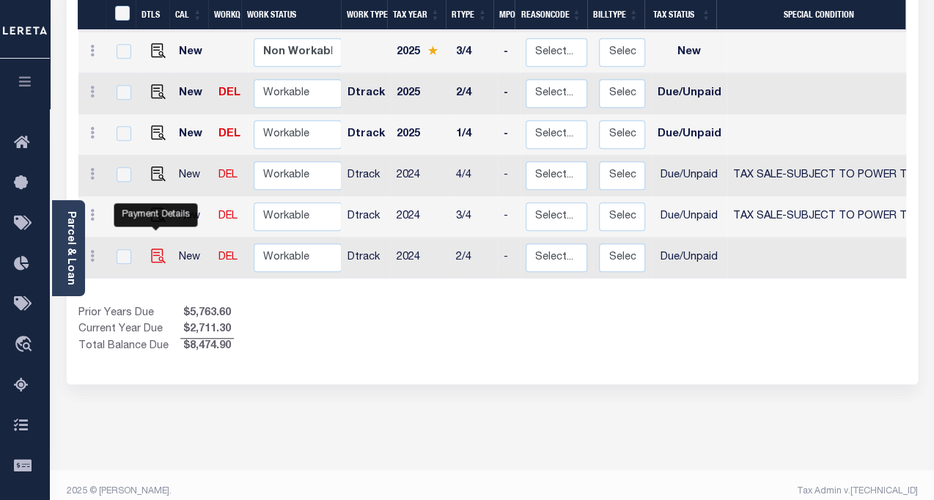
click at [156, 249] on img "" at bounding box center [158, 256] width 15 height 15
checkbox input "true"
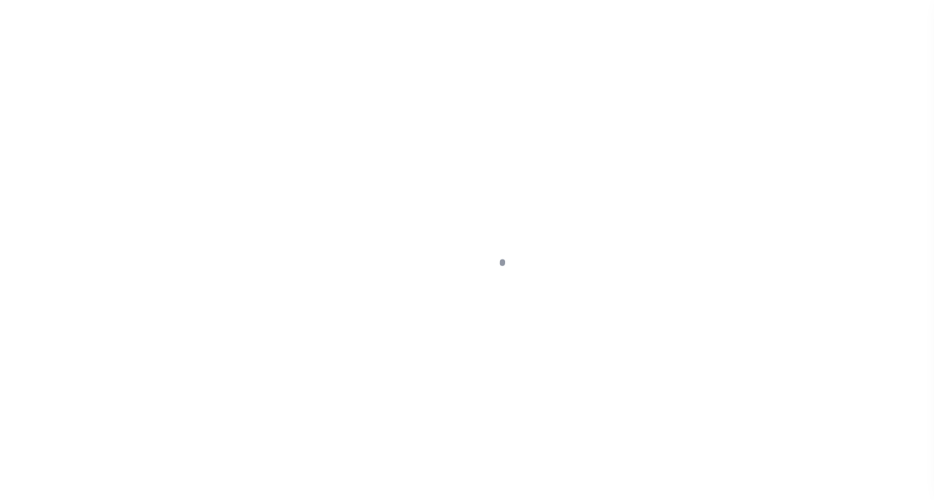
select select "DUE"
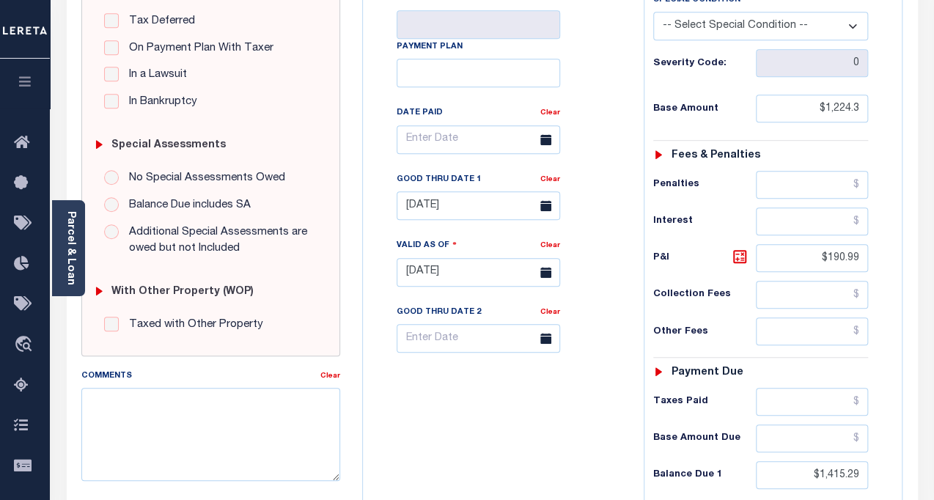
scroll to position [467, 0]
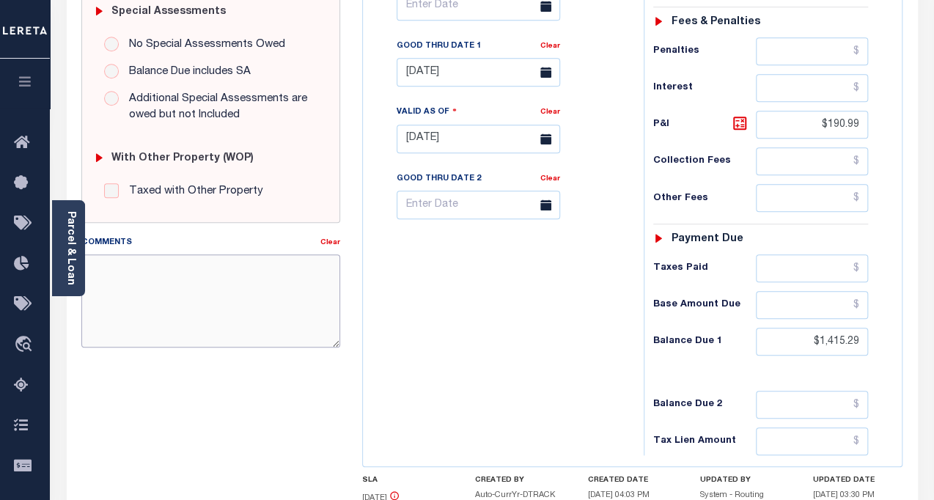
click at [225, 308] on textarea "Comments" at bounding box center [211, 301] width 260 height 92
paste textarea "Taken Information verbally through TC - Mia - Last date to pay the tax amounts …"
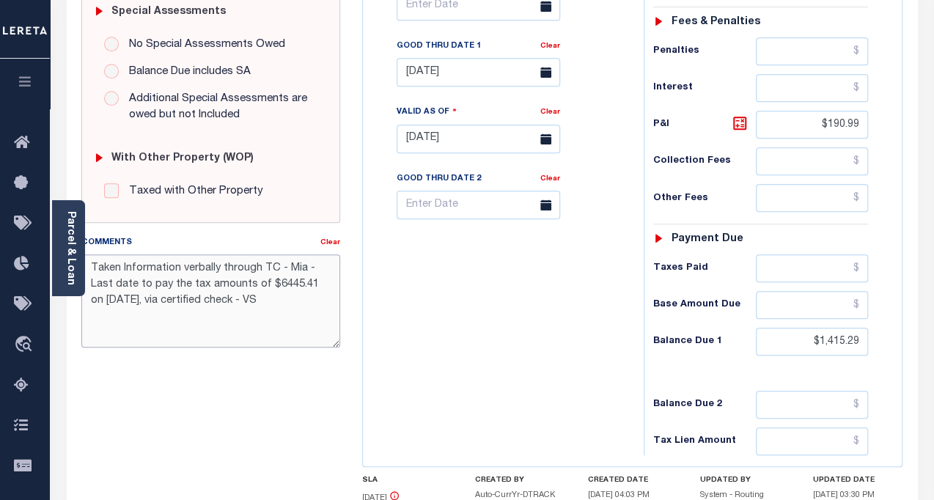
type textarea "Taken Information verbally through TC - Mia - Last date to pay the tax amounts …"
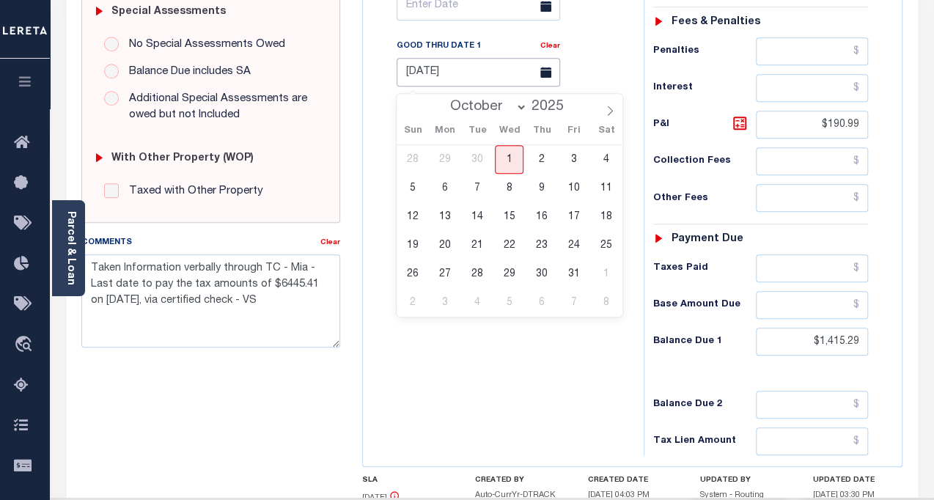
type input "[DATE]"
click at [451, 76] on input "[DATE]" at bounding box center [479, 72] width 164 height 29
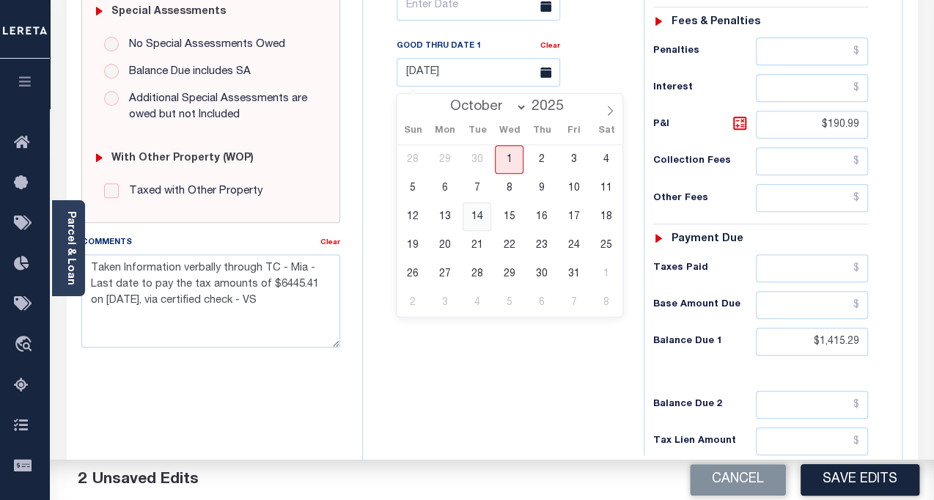
click at [478, 216] on span "14" at bounding box center [477, 216] width 29 height 29
type input "10/14/2025"
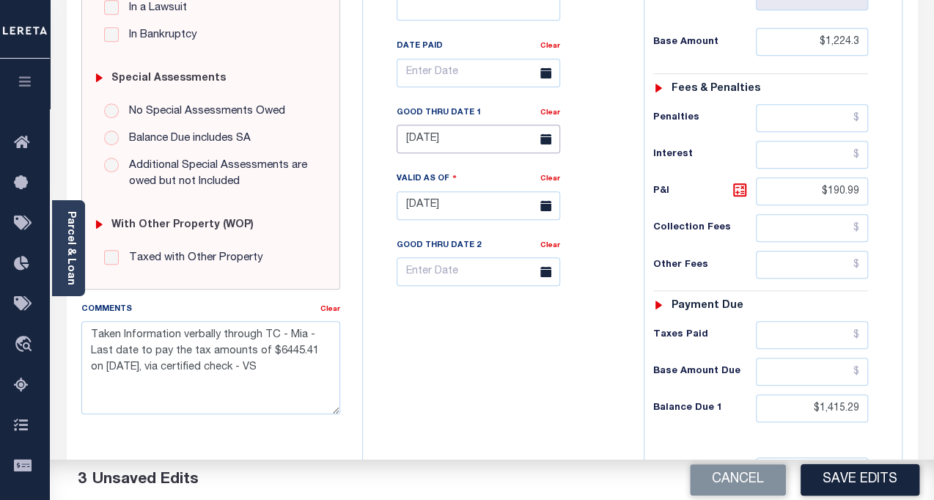
scroll to position [266, 0]
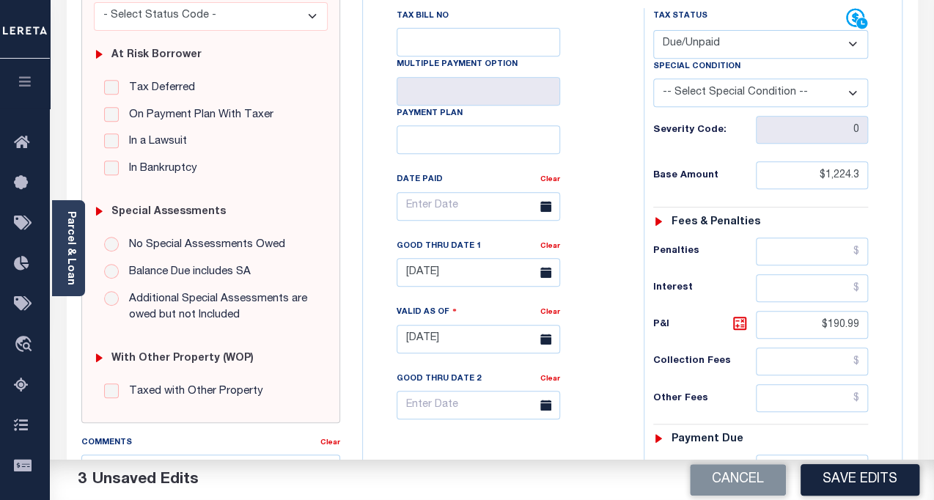
click at [699, 92] on select "-- Select Special Condition -- 3RD PARTY TAX LIEN AGENCY TAX LIEN (A.K.A Inside…" at bounding box center [762, 92] width 216 height 29
select select "29"
click at [654, 80] on select "-- Select Special Condition -- 3RD PARTY TAX LIEN AGENCY TAX LIEN (A.K.A Inside…" at bounding box center [762, 92] width 216 height 29
click at [834, 175] on input "$1,224.3" at bounding box center [812, 175] width 113 height 28
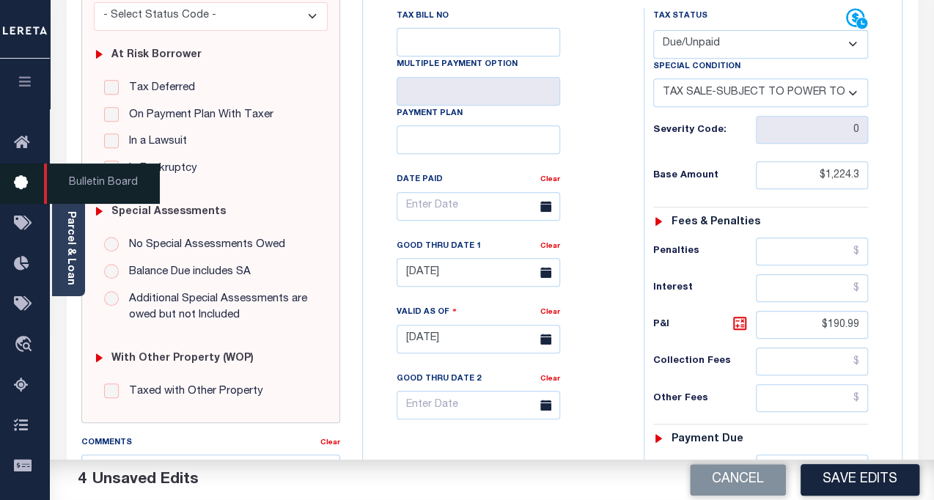
type input "$1,224.30"
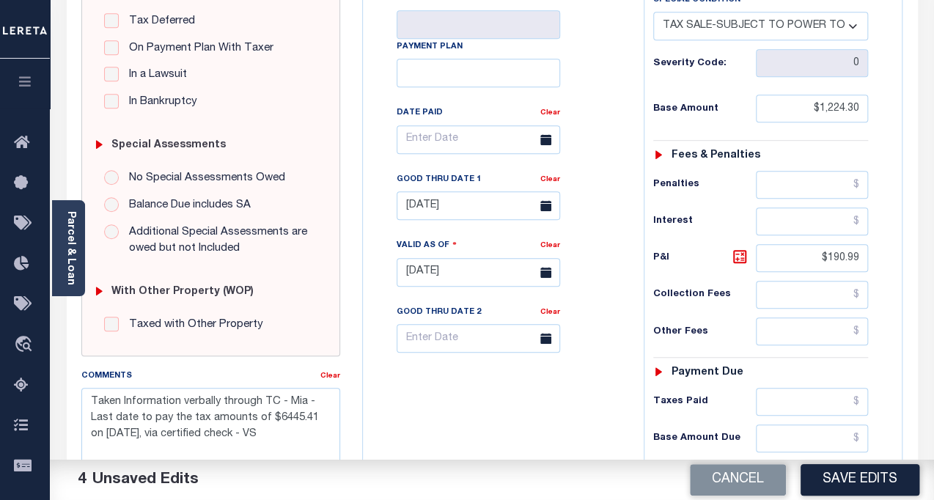
scroll to position [533, 0]
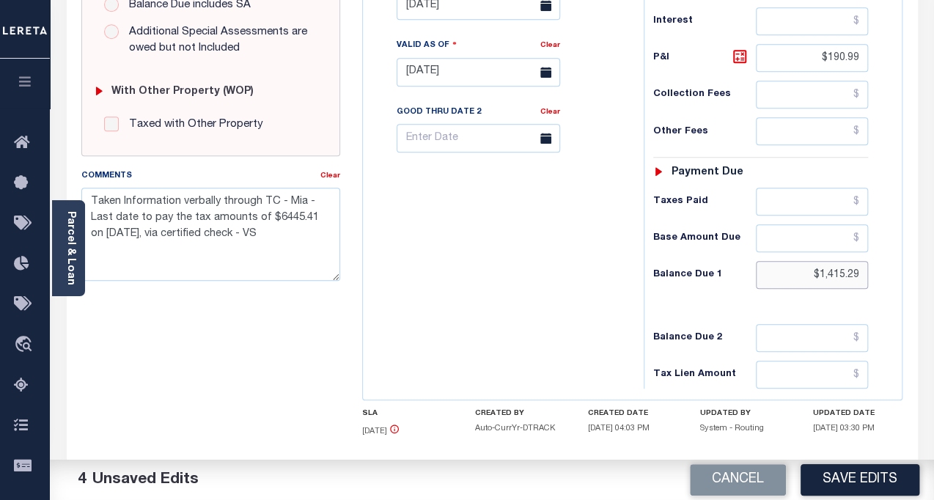
drag, startPoint x: 863, startPoint y: 274, endPoint x: 797, endPoint y: 274, distance: 66.7
click at [797, 274] on input "$1,415.29" at bounding box center [812, 275] width 113 height 28
paste input "2,097.0"
type input "$2,097.09"
click at [738, 59] on icon at bounding box center [740, 57] width 18 height 18
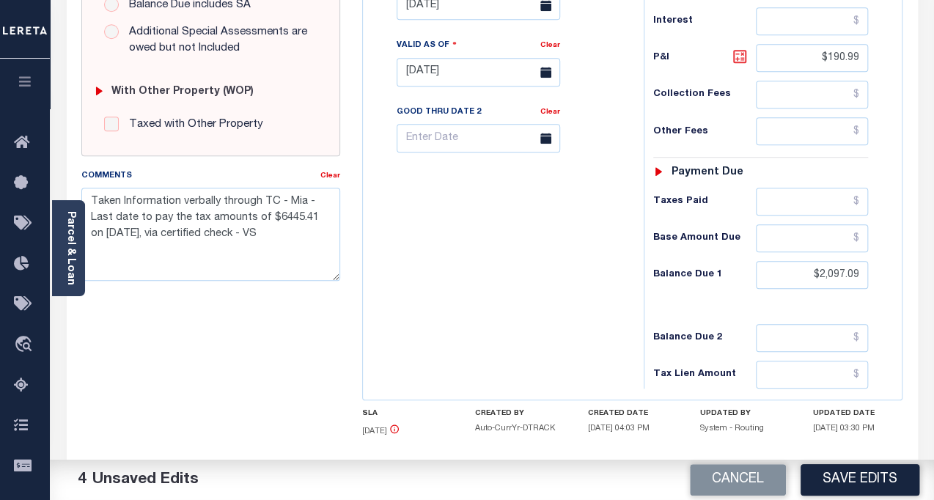
type input "$872.79"
click at [848, 488] on button "Save Edits" at bounding box center [860, 480] width 119 height 32
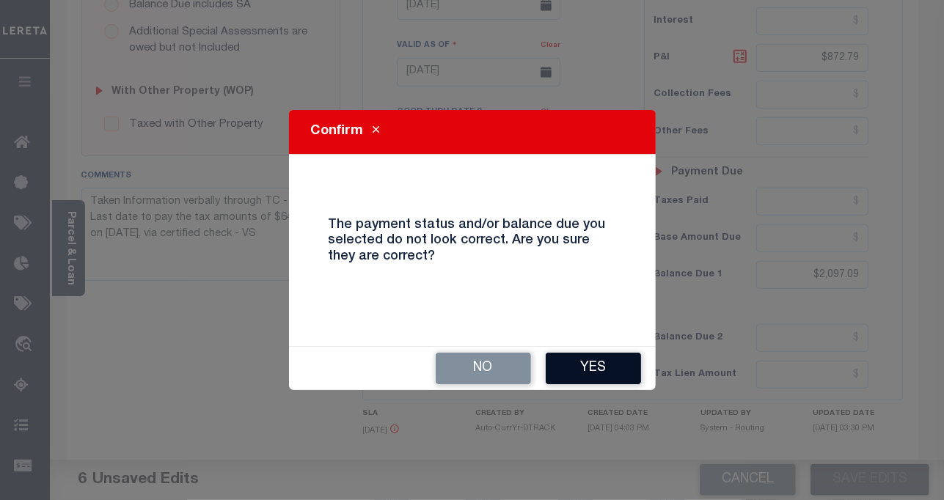
click at [585, 365] on button "Yes" at bounding box center [593, 369] width 95 height 32
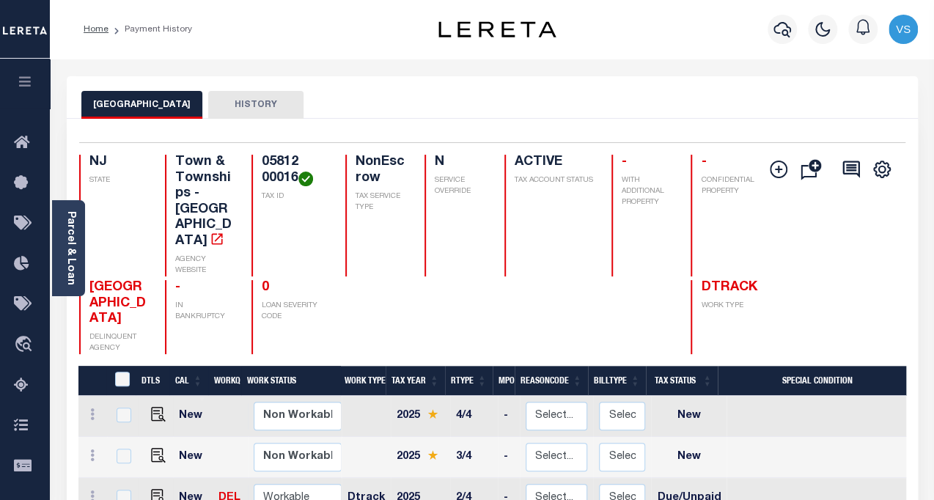
click at [777, 29] on icon "button" at bounding box center [783, 30] width 18 height 18
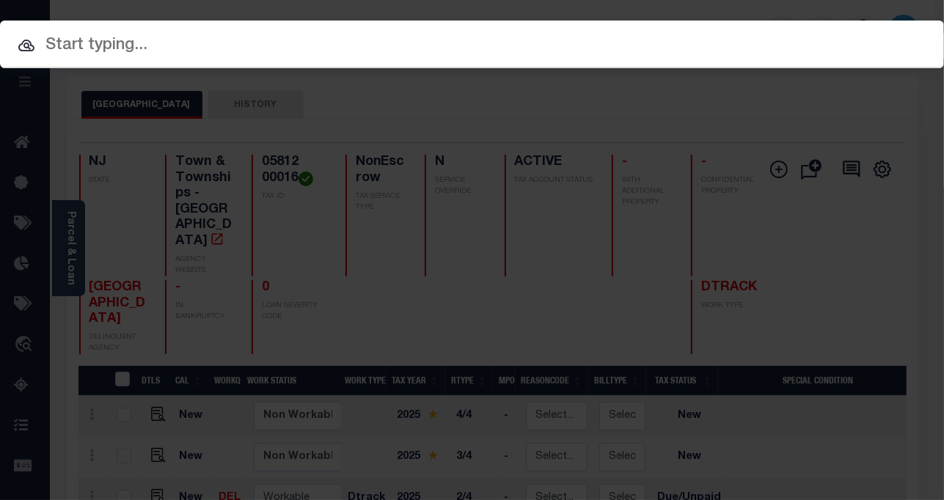
paste input "25045"
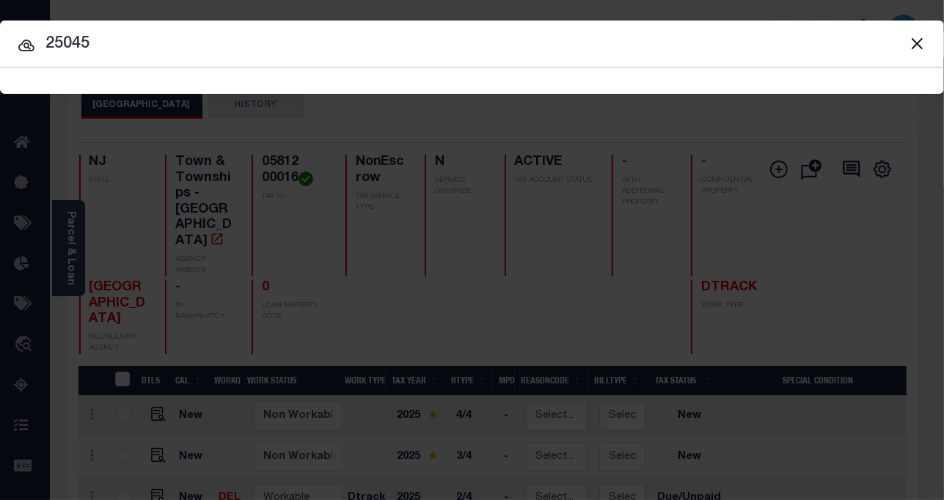
type input "25045"
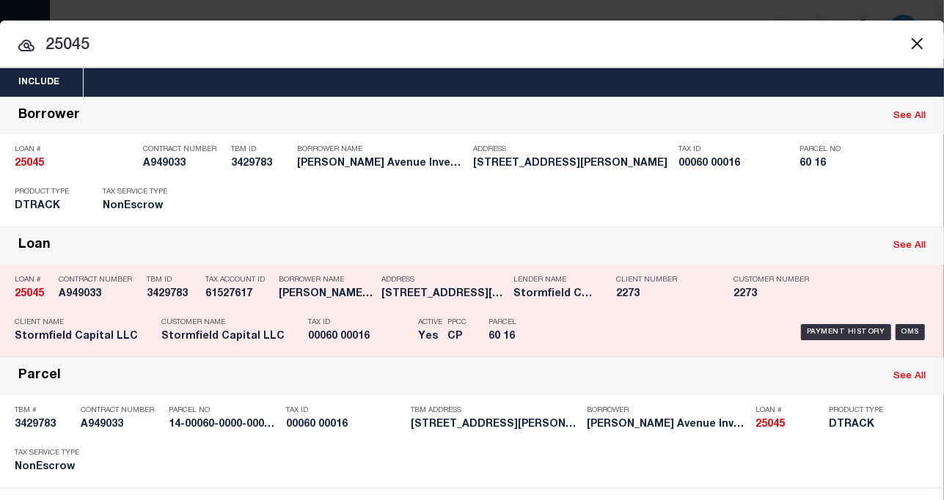
scroll to position [100, 0]
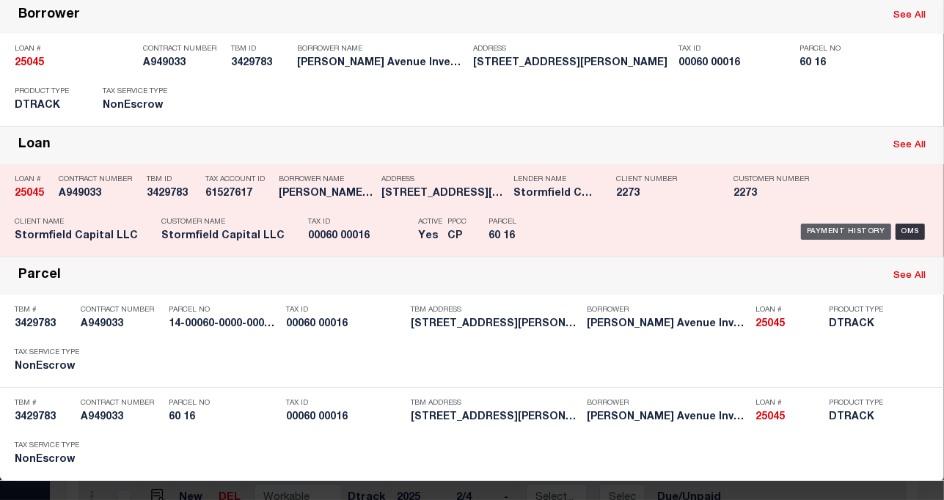
click at [846, 164] on div "Loan See All" at bounding box center [472, 145] width 944 height 37
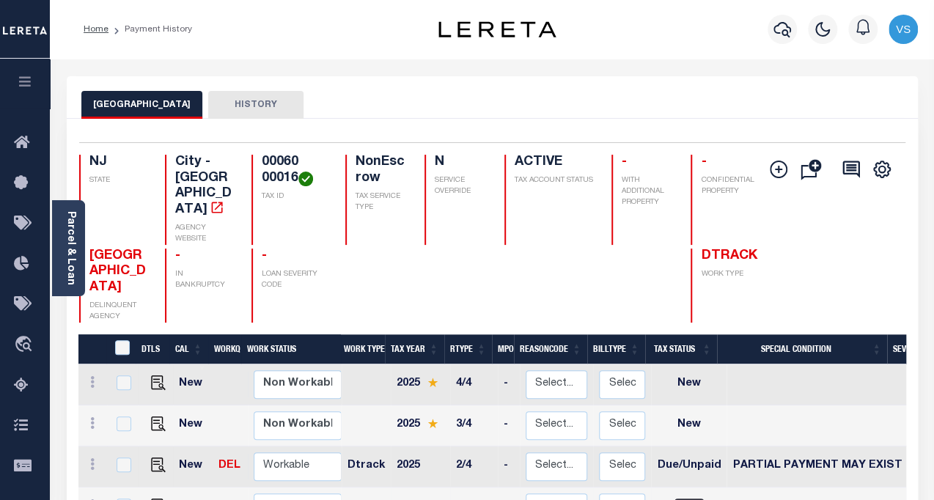
scroll to position [200, 0]
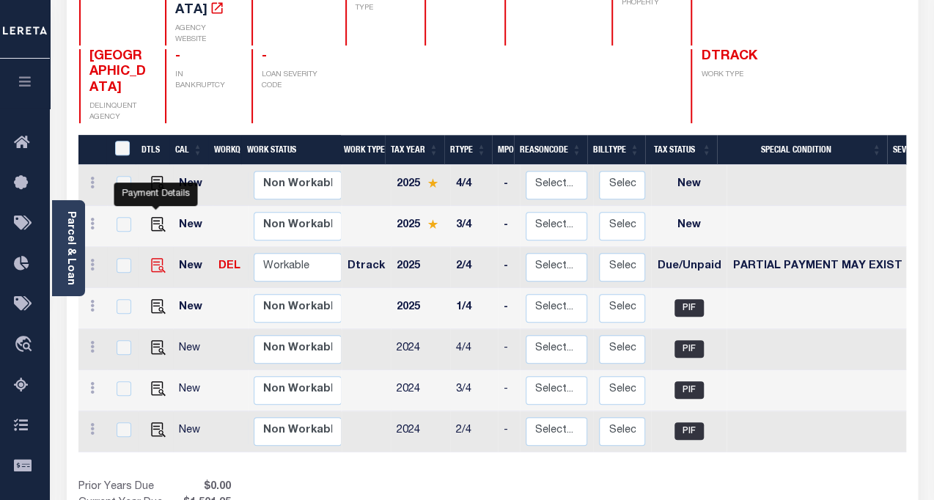
click at [155, 258] on img "" at bounding box center [158, 265] width 15 height 15
checkbox input "true"
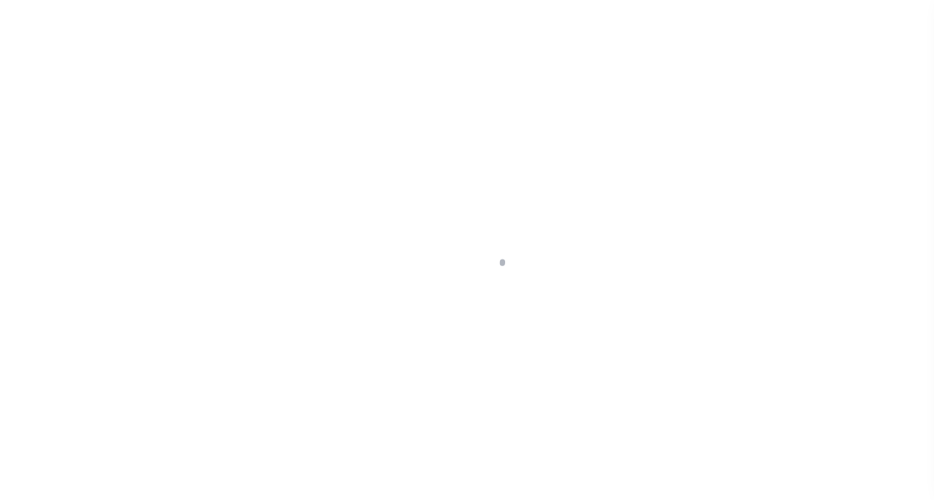
select select "DUE"
select select "15"
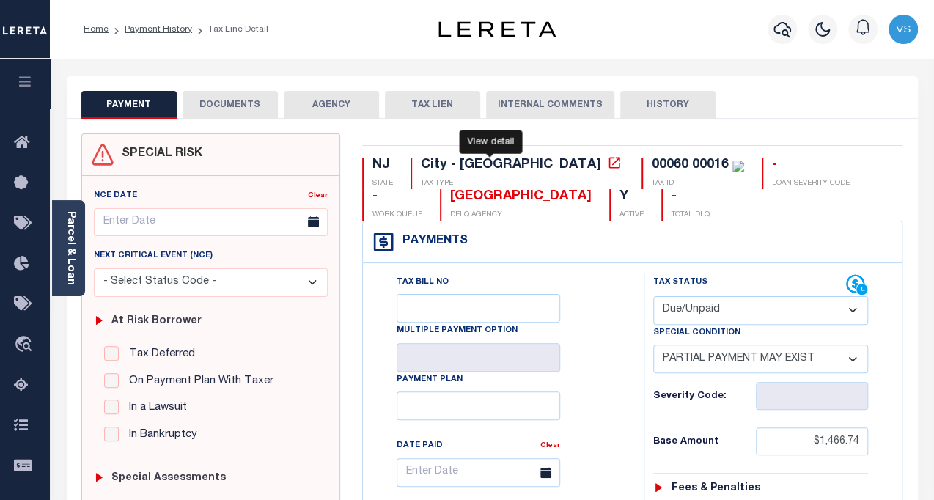
click at [607, 163] on icon at bounding box center [614, 163] width 15 height 15
click at [136, 29] on link "Payment History" at bounding box center [158, 29] width 67 height 9
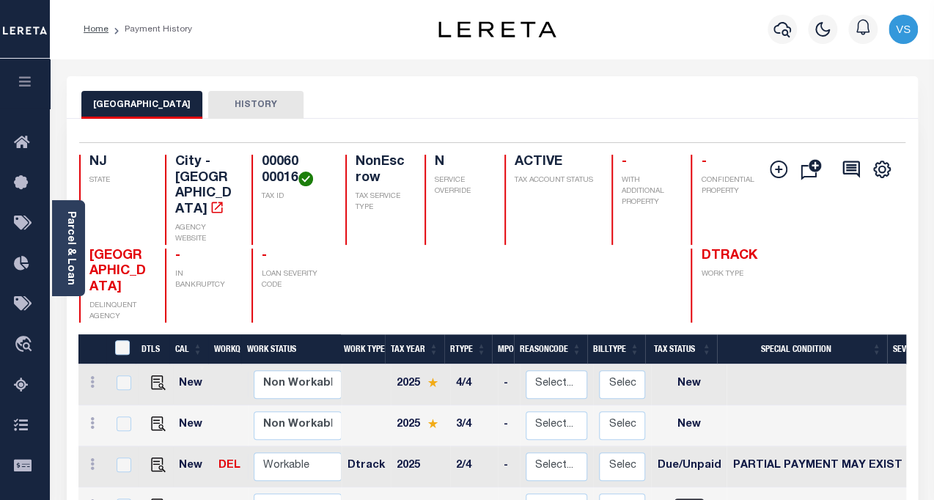
scroll to position [200, 0]
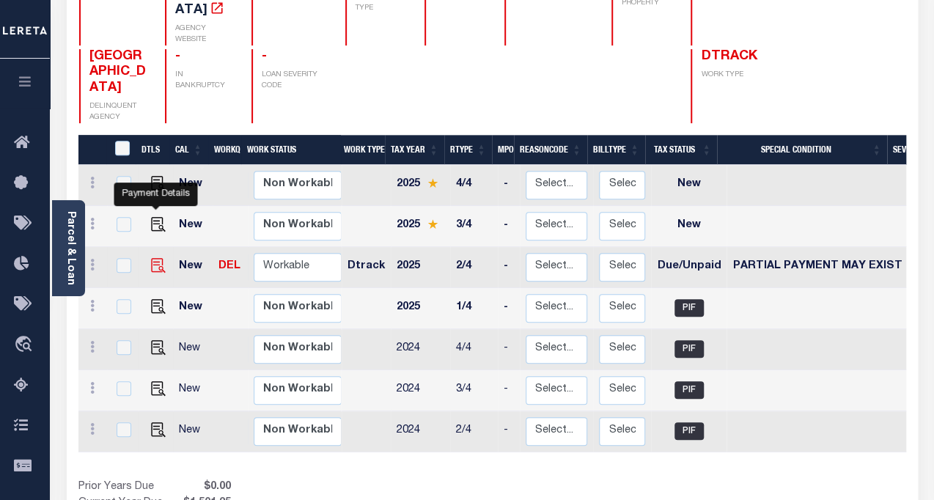
click at [155, 258] on img "" at bounding box center [158, 265] width 15 height 15
checkbox input "true"
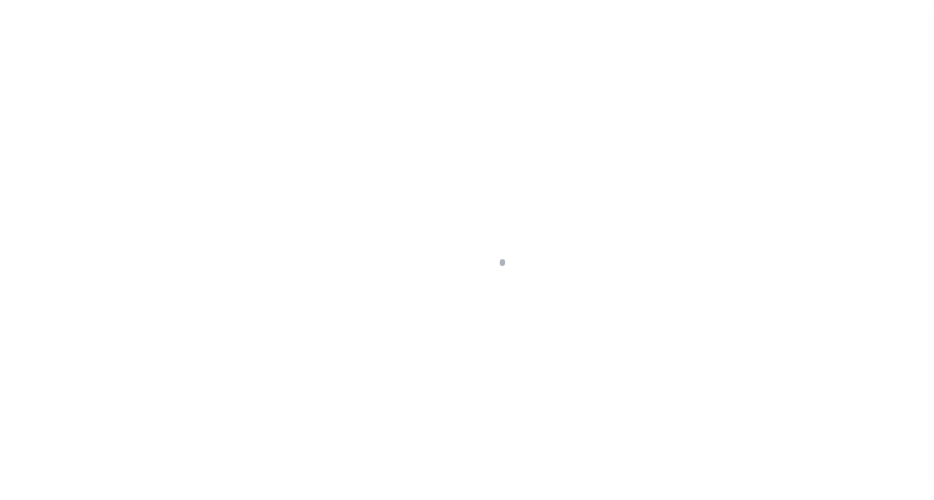
select select "DUE"
select select "15"
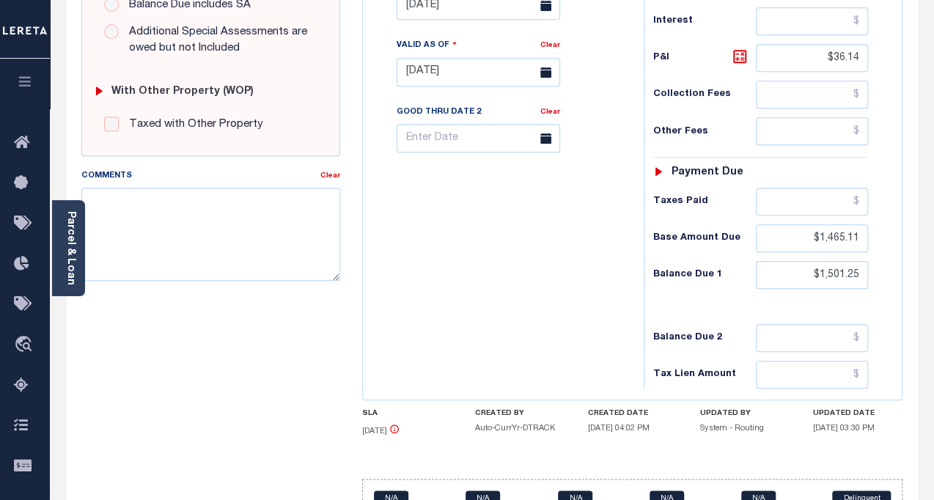
scroll to position [610, 0]
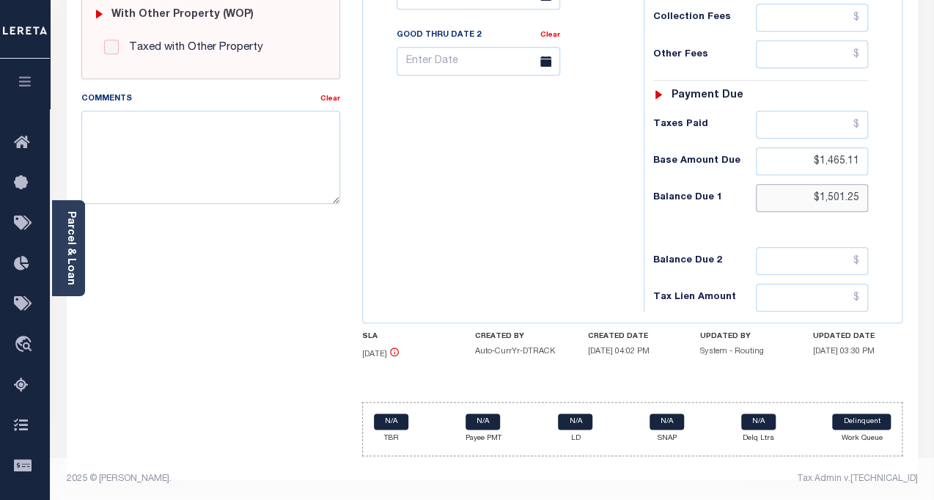
drag, startPoint x: 852, startPoint y: 198, endPoint x: 779, endPoint y: 198, distance: 72.6
click at [779, 198] on input "$1,501.25" at bounding box center [812, 198] width 113 height 28
paste input "1,529.7"
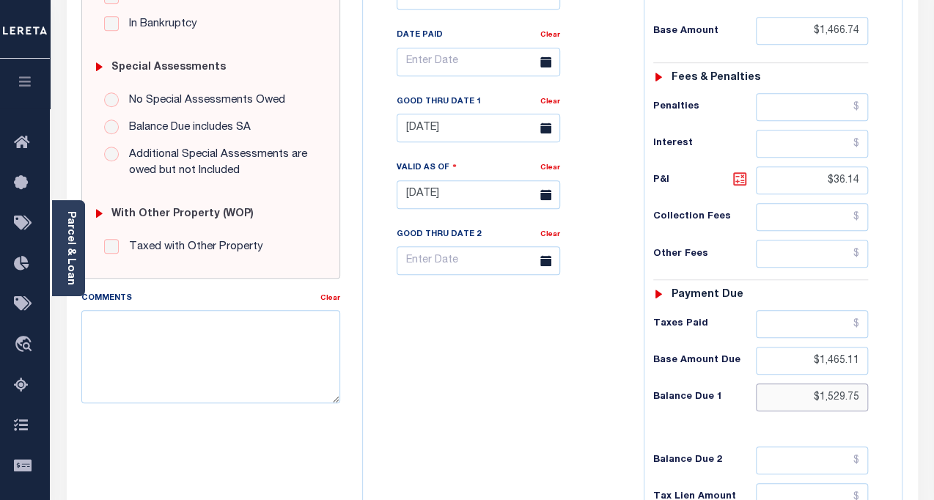
type input "$1,529.75"
type input "10/01/2025"
click at [735, 181] on icon at bounding box center [740, 179] width 18 height 18
type input "$63.01"
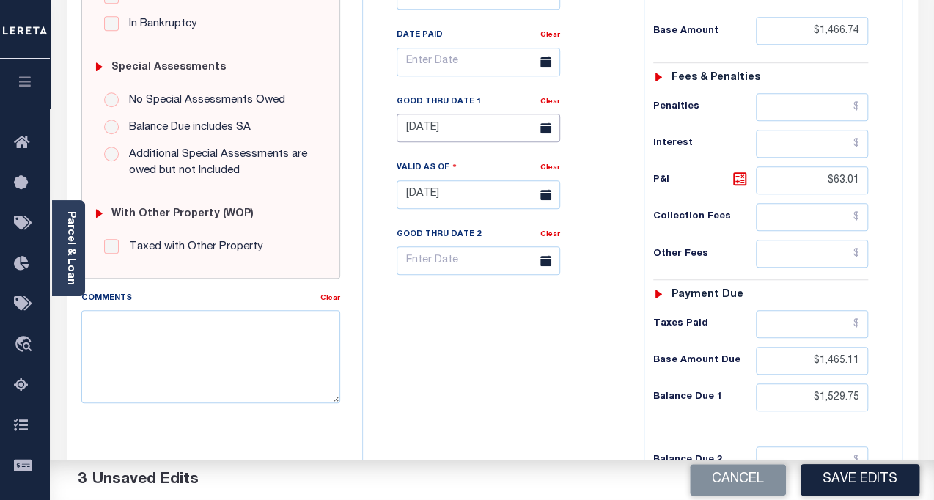
click at [425, 135] on input "[DATE]" at bounding box center [479, 128] width 164 height 29
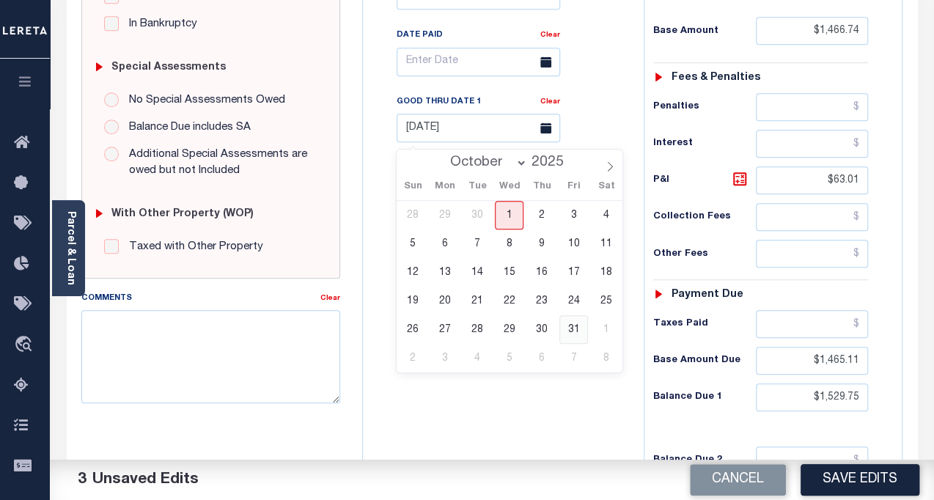
click at [572, 332] on span "31" at bounding box center [574, 329] width 29 height 29
type input "[DATE]"
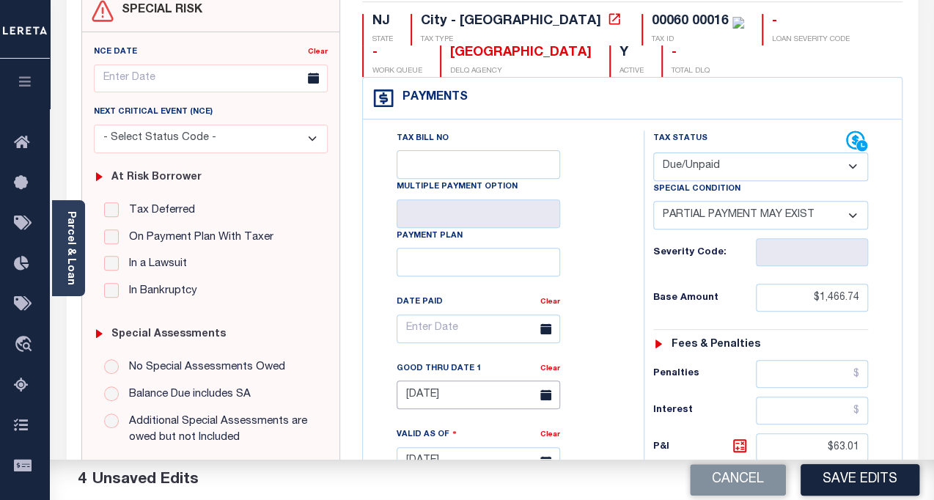
scroll to position [10, 0]
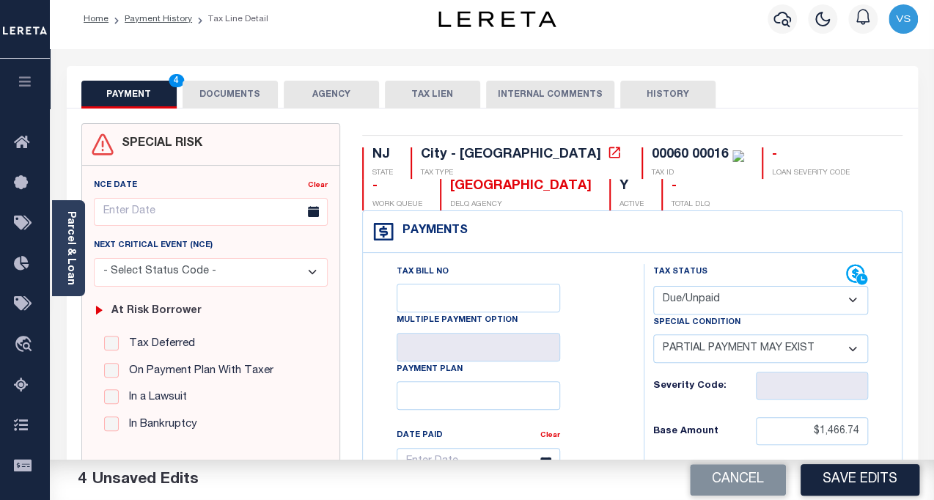
click at [225, 89] on button "DOCUMENTS" at bounding box center [230, 95] width 95 height 28
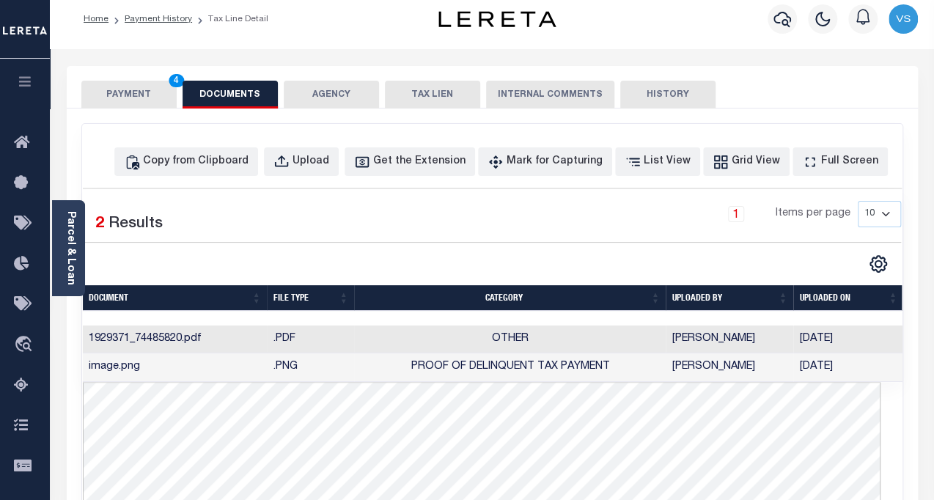
click at [100, 93] on button "PAYMENT 4" at bounding box center [128, 95] width 95 height 28
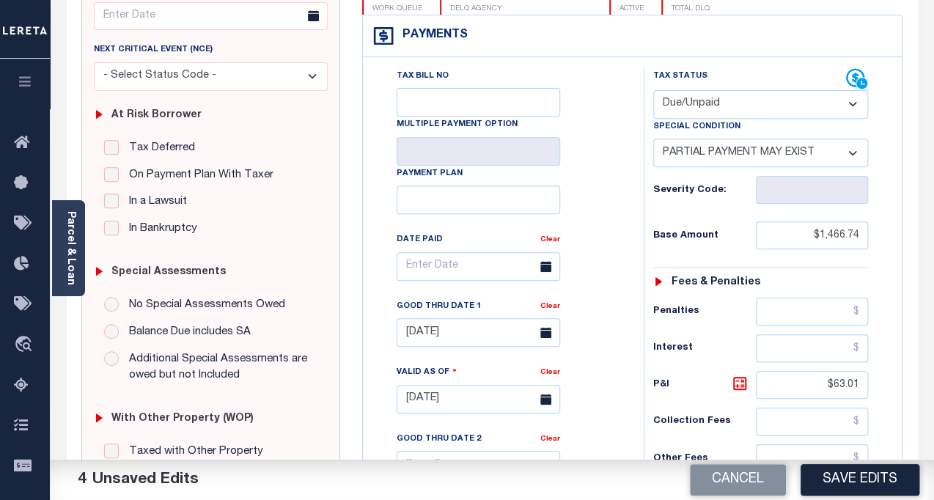
scroll to position [473, 0]
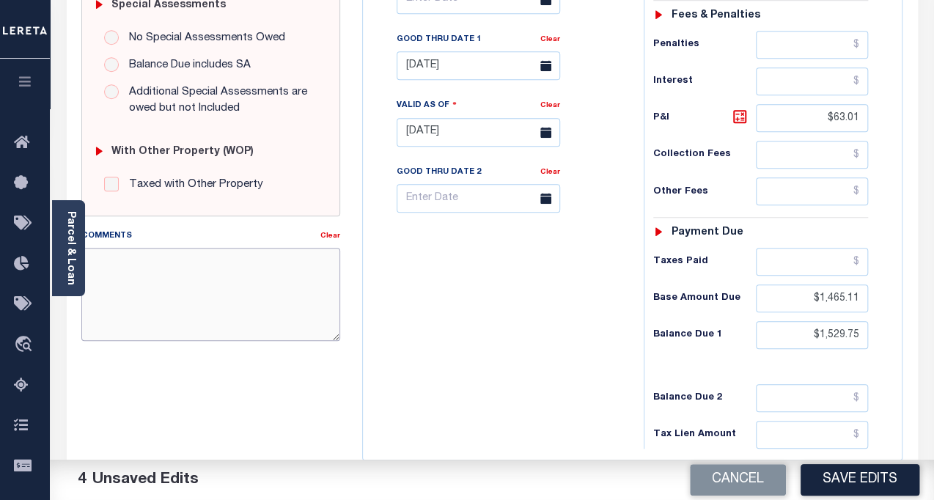
click at [211, 282] on textarea "Comments" at bounding box center [211, 294] width 260 height 92
type textarea "p"
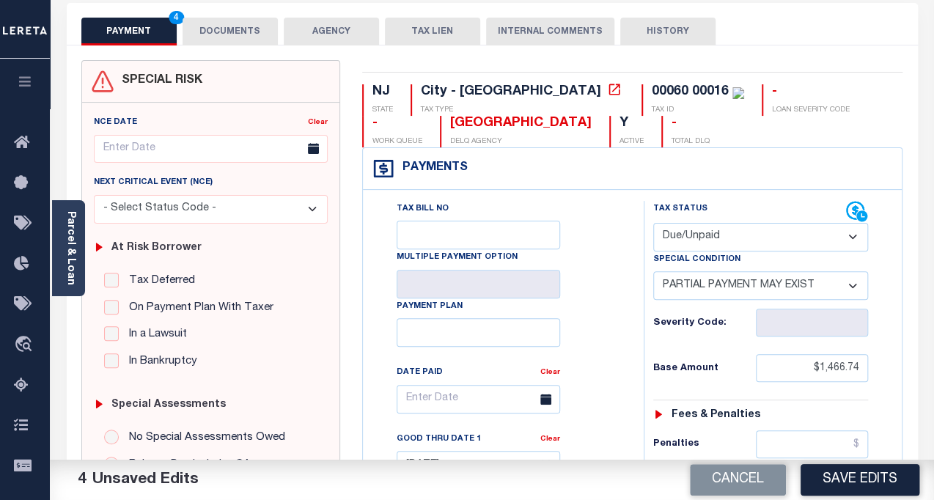
scroll to position [0, 0]
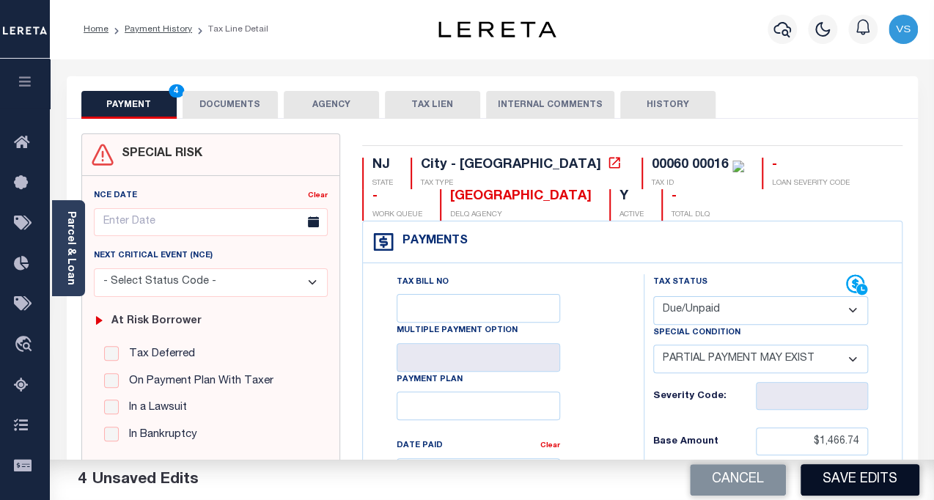
type textarea "Per TC - Information collected through verbally - VS"
click at [822, 472] on button "Save Edits" at bounding box center [860, 480] width 119 height 32
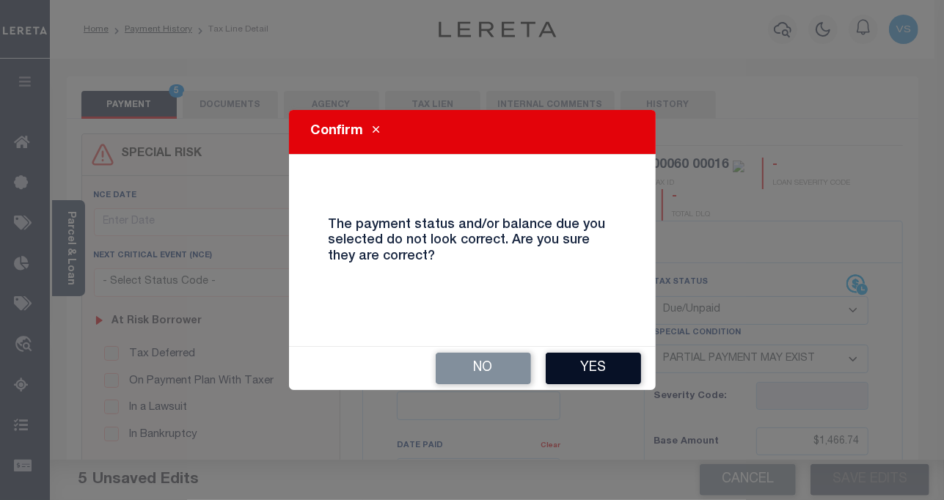
click at [575, 367] on button "Yes" at bounding box center [593, 369] width 95 height 32
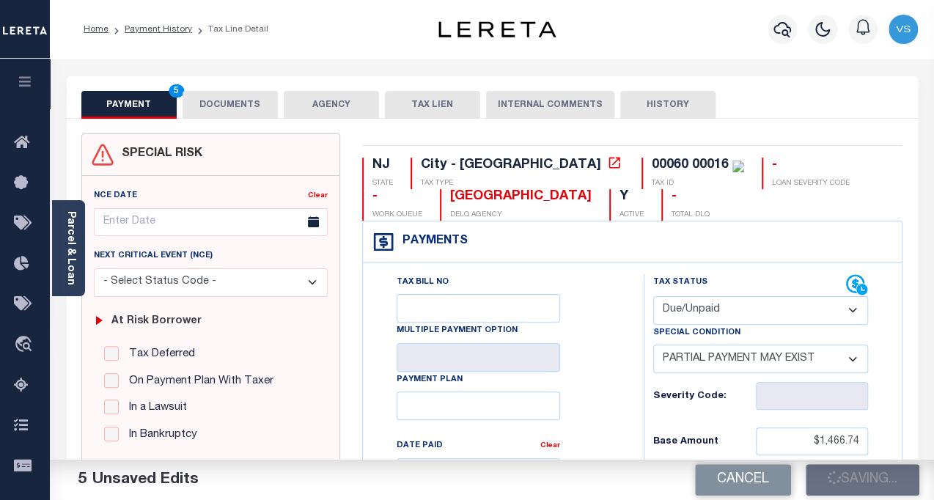
checkbox input "false"
type input "$1,466.74"
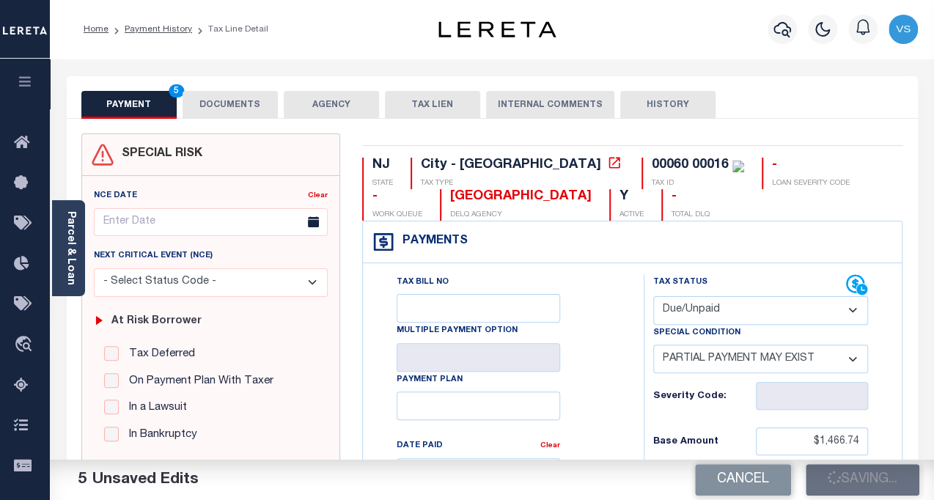
type input "$63.01"
type input "$1,465.11"
type input "$1,529.75"
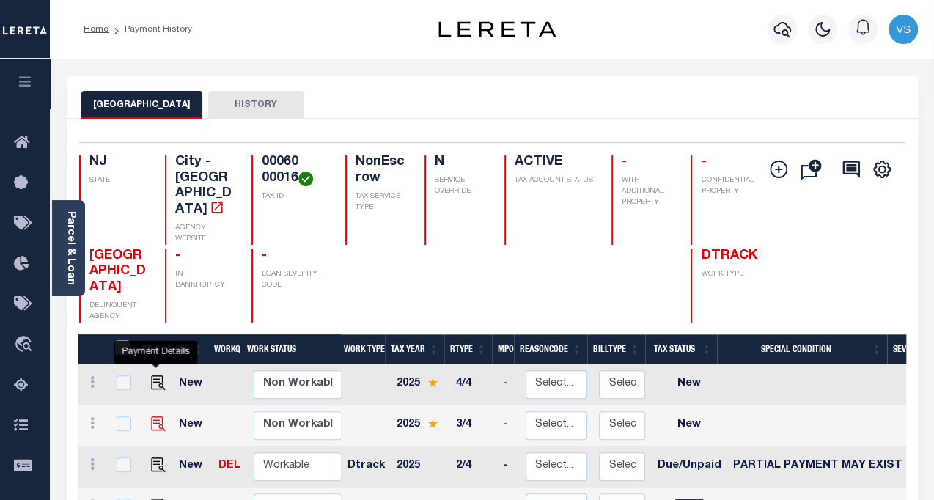
click at [156, 417] on img "" at bounding box center [158, 424] width 15 height 15
checkbox input "true"
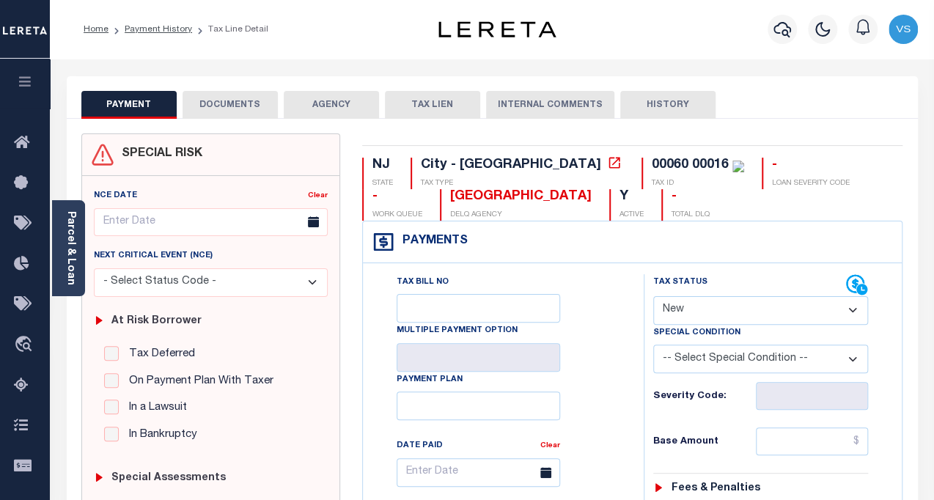
click at [703, 318] on select "- Select Status Code - Open Due/Unpaid Paid Incomplete No Tax Due Internal Refu…" at bounding box center [762, 310] width 216 height 29
select select "DUE"
click at [654, 297] on select "- Select Status Code - Open Due/Unpaid Paid Incomplete No Tax Due Internal Refu…" at bounding box center [762, 310] width 216 height 29
type input "[DATE]"
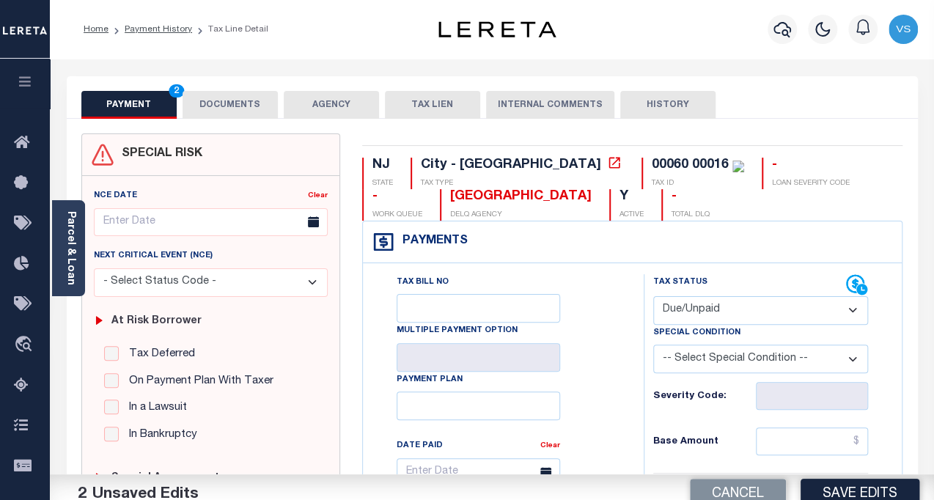
scroll to position [200, 0]
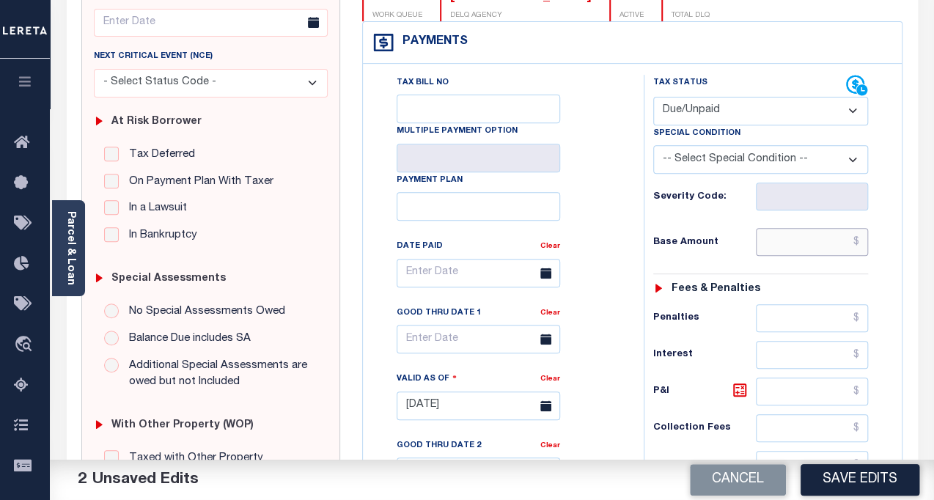
click at [775, 246] on input "text" at bounding box center [812, 242] width 113 height 28
paste input "1,547.87"
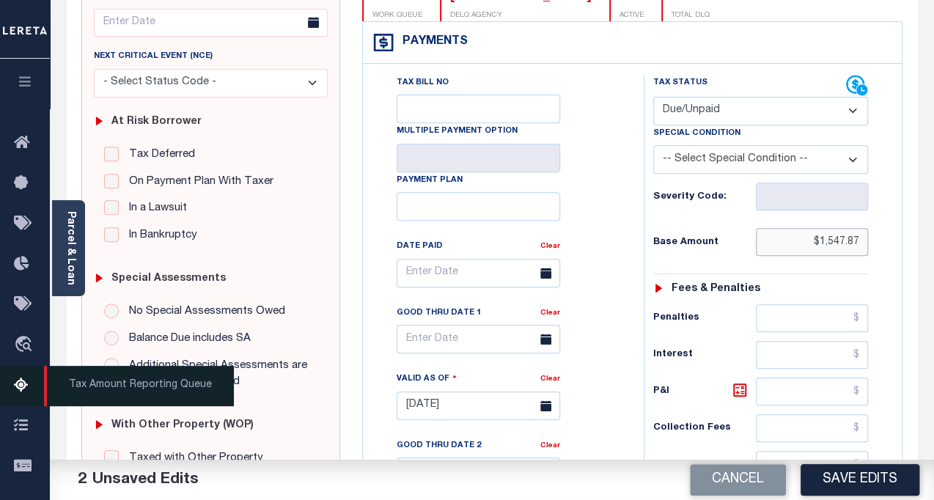
type input "$1,547.87"
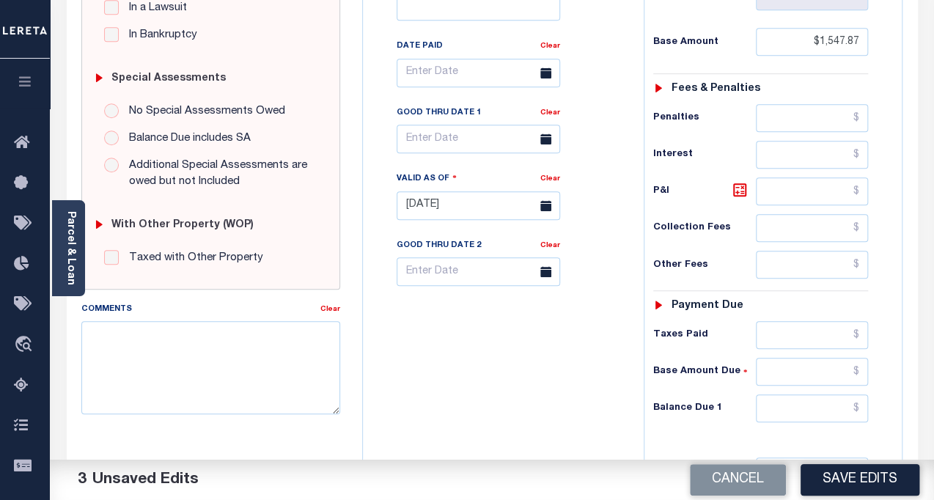
scroll to position [467, 0]
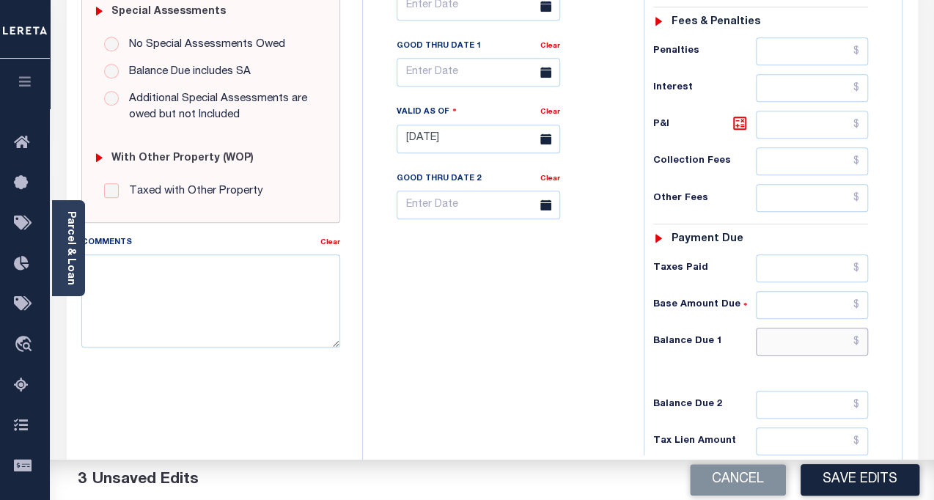
click at [807, 337] on input "text" at bounding box center [812, 342] width 113 height 28
paste input "1,609.53"
type input "$1,609.53"
click at [736, 128] on icon at bounding box center [740, 123] width 18 height 18
type input "$61.66"
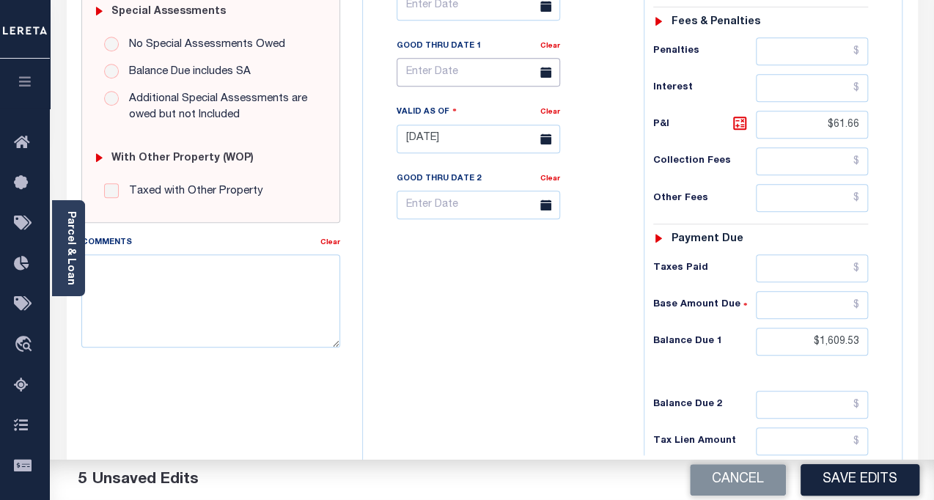
click at [451, 83] on input "text" at bounding box center [479, 72] width 164 height 29
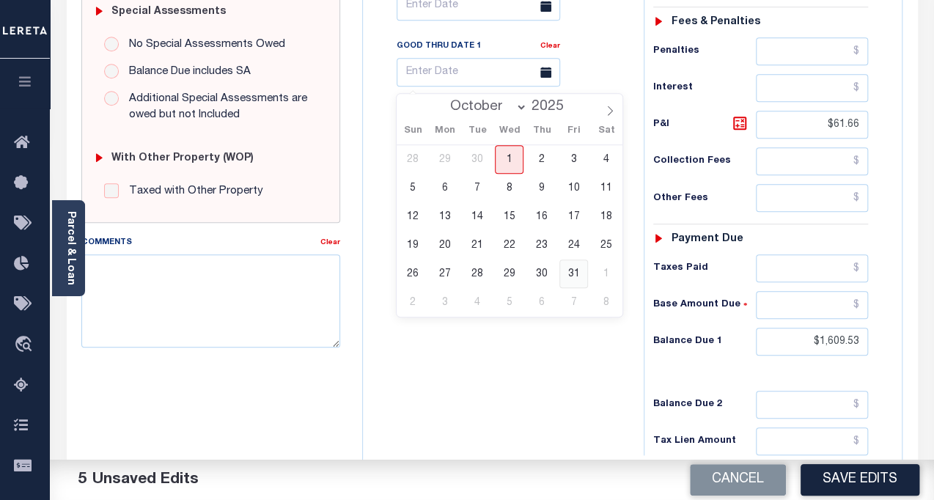
click at [572, 274] on span "31" at bounding box center [574, 274] width 29 height 29
type input "[DATE]"
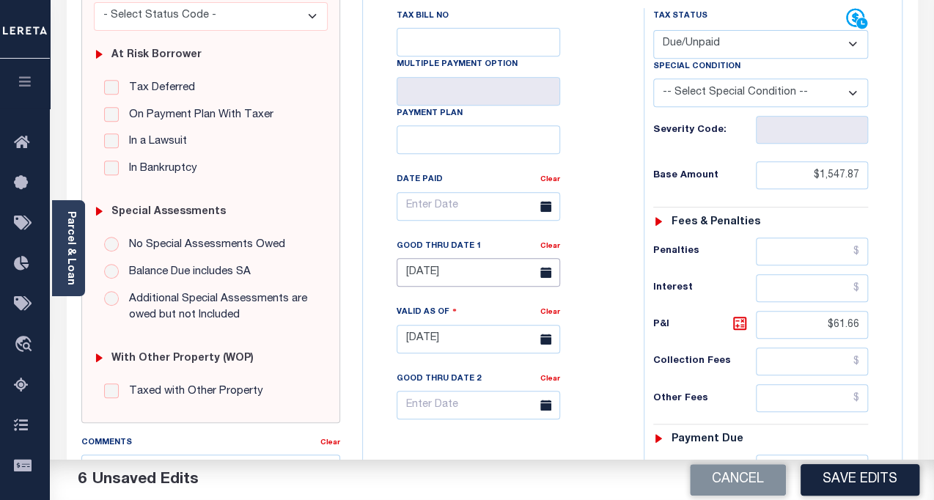
scroll to position [533, 0]
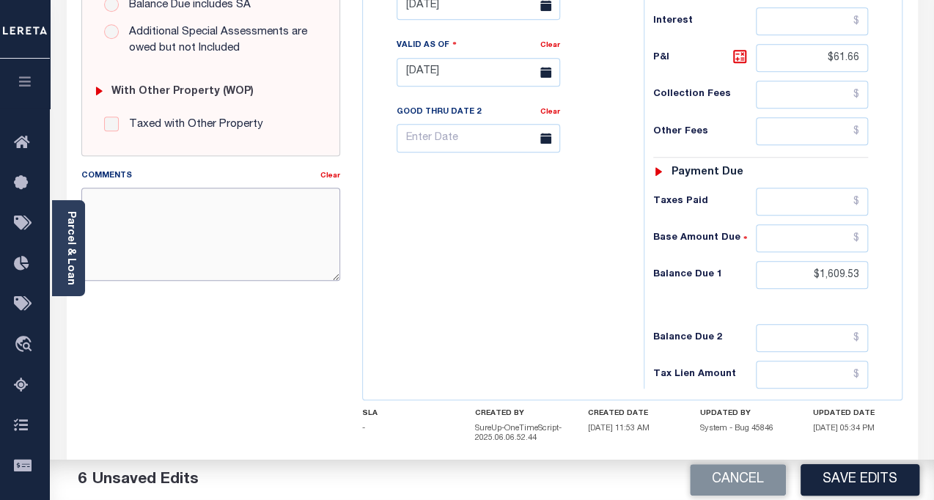
click at [279, 238] on textarea "Comments" at bounding box center [211, 234] width 260 height 92
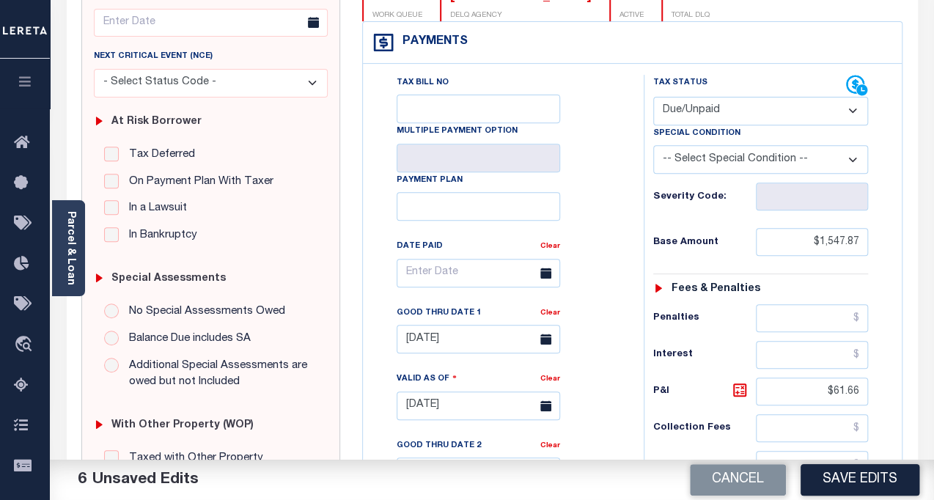
scroll to position [0, 0]
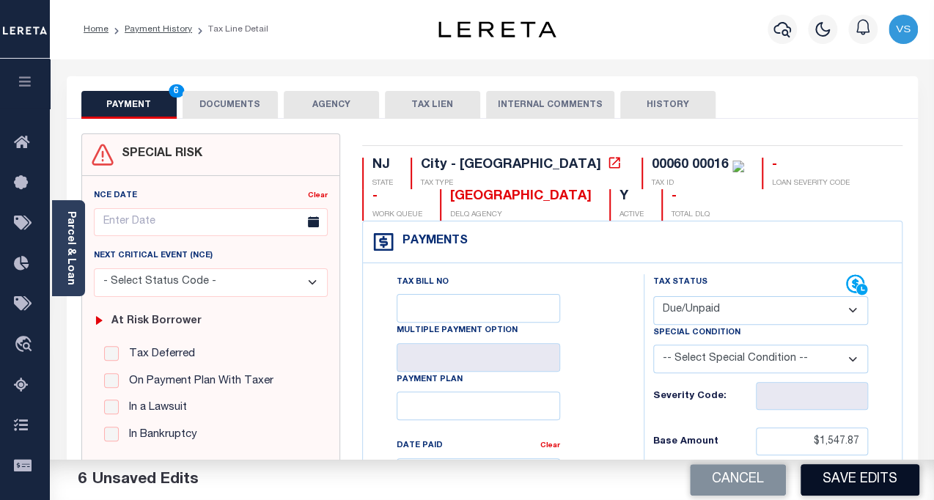
type textarea "Per TC - information collected verbally - VS"
click at [822, 479] on button "Save Edits" at bounding box center [860, 480] width 119 height 32
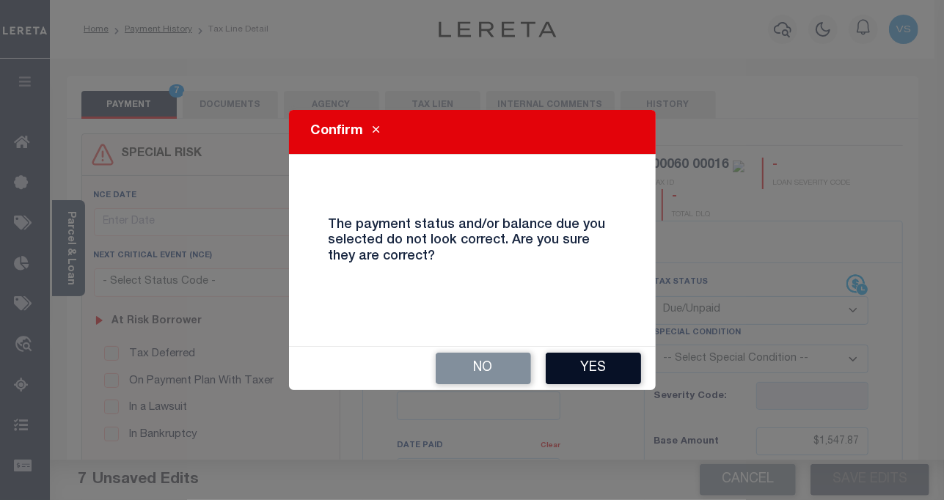
click at [591, 371] on button "Yes" at bounding box center [593, 369] width 95 height 32
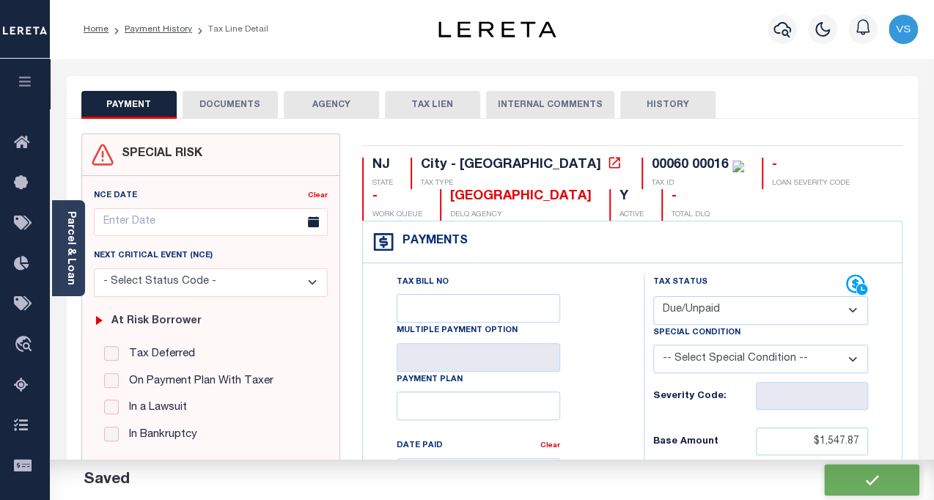
checkbox input "false"
type input "$1,547.87"
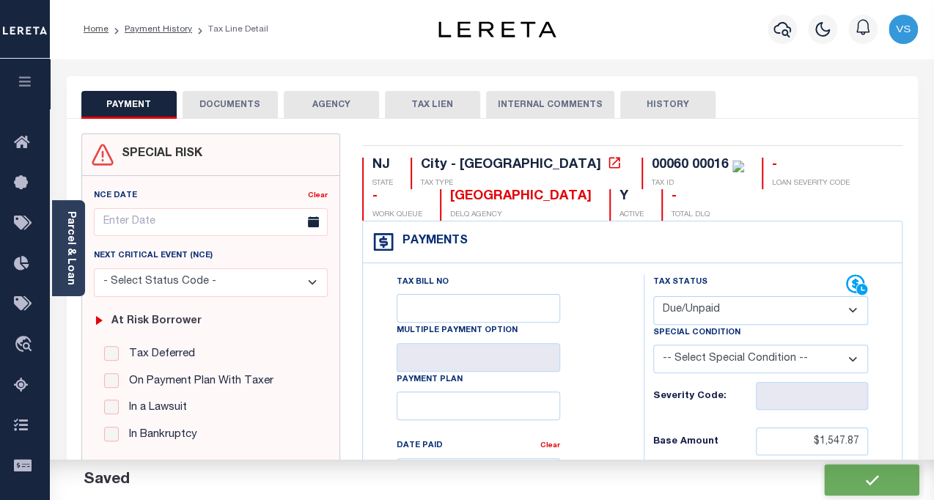
type input "$61.66"
type input "$1,609.53"
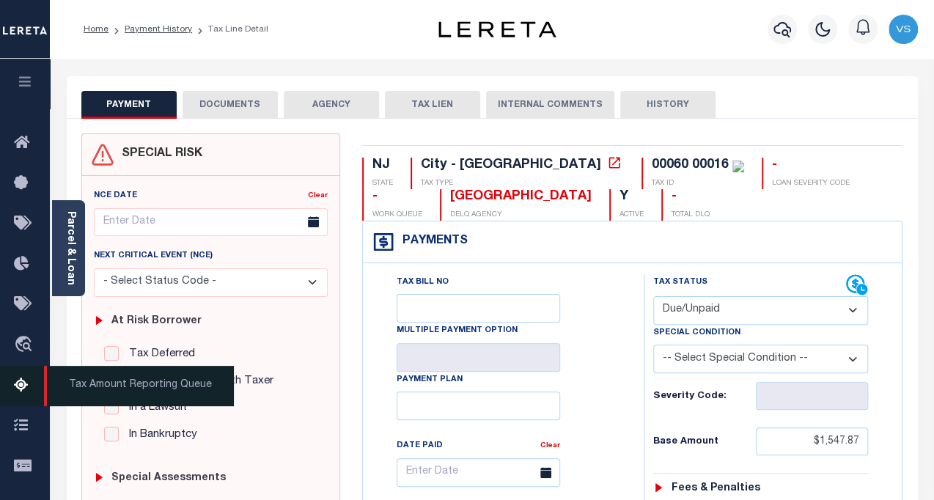
click at [79, 393] on span "Tax Amount Reporting Queue" at bounding box center [139, 386] width 190 height 40
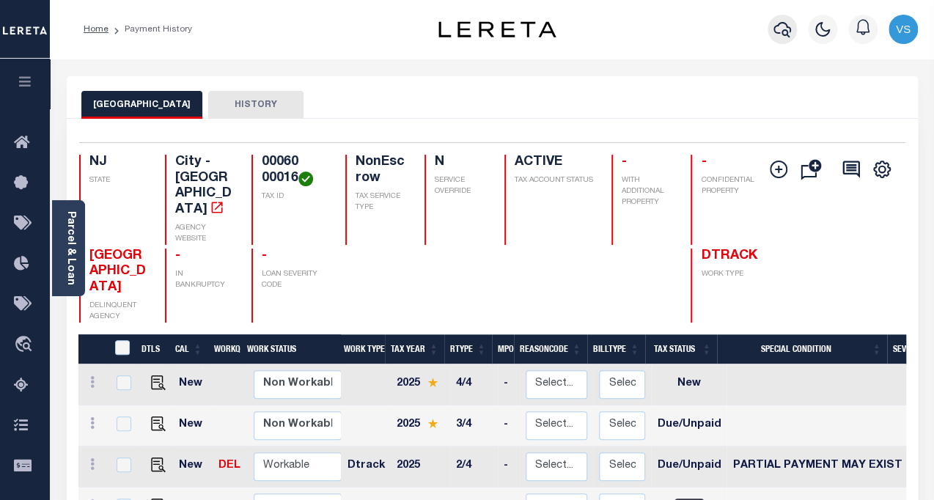
click at [775, 32] on icon "button" at bounding box center [783, 30] width 18 height 18
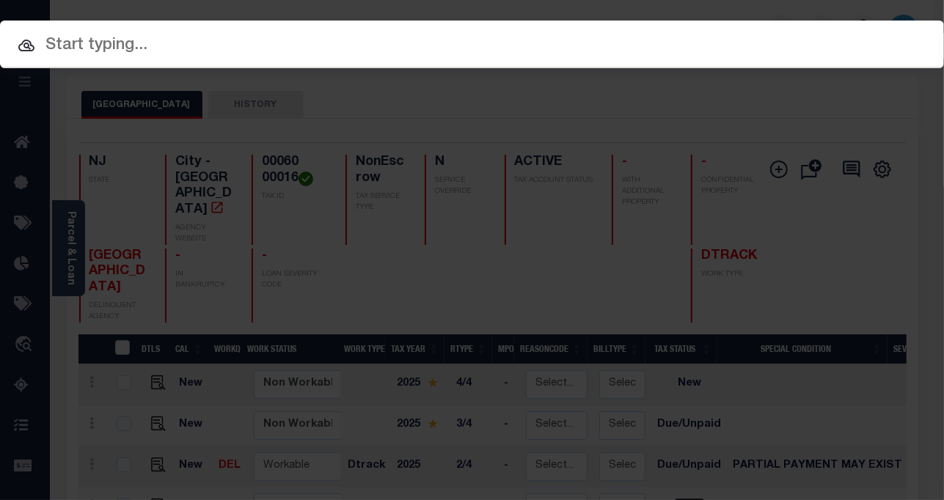
paste input "428746250"
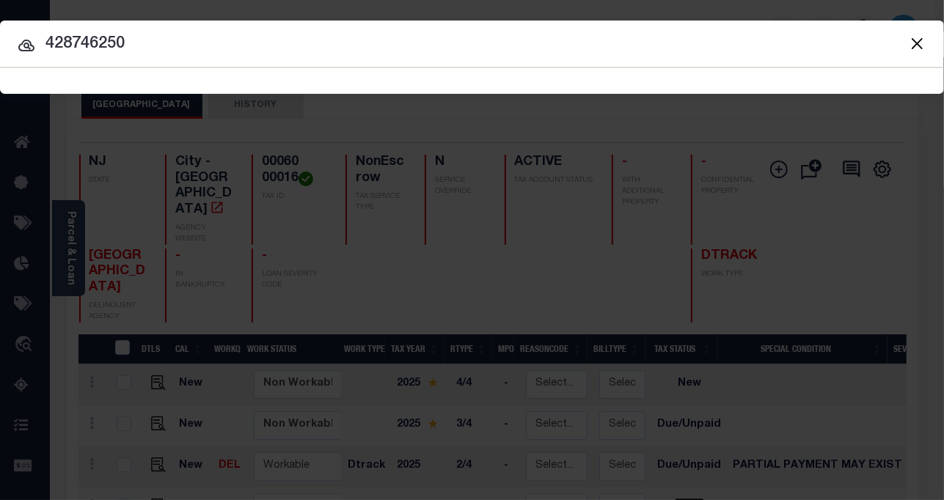
type input "428746250"
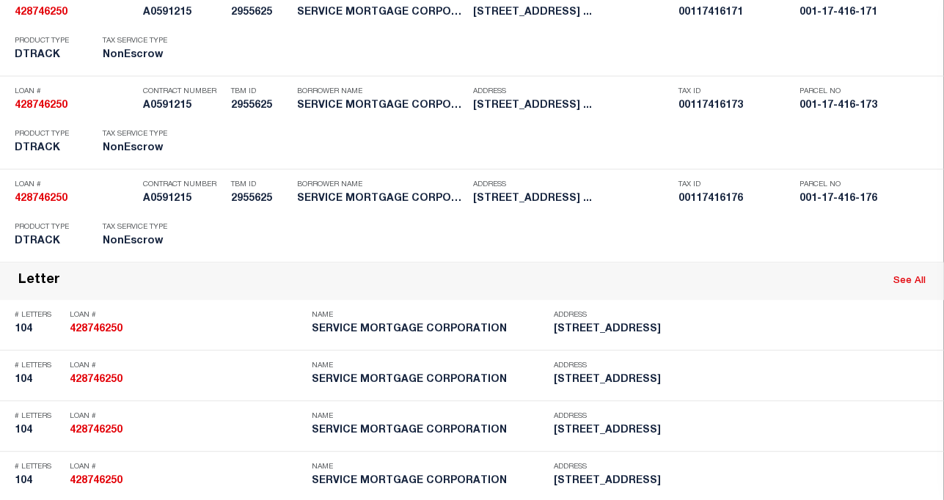
scroll to position [1867, 0]
